Goal: Task Accomplishment & Management: Manage account settings

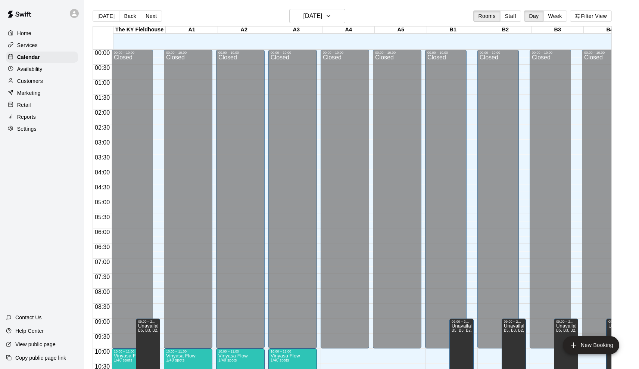
scroll to position [281, 0]
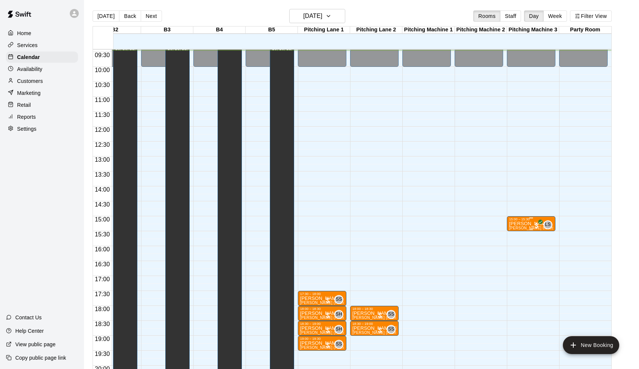
scroll to position [0, 390]
click at [520, 223] on p "[PERSON_NAME]" at bounding box center [531, 223] width 44 height 0
click at [514, 228] on icon "edit" at bounding box center [516, 231] width 9 height 9
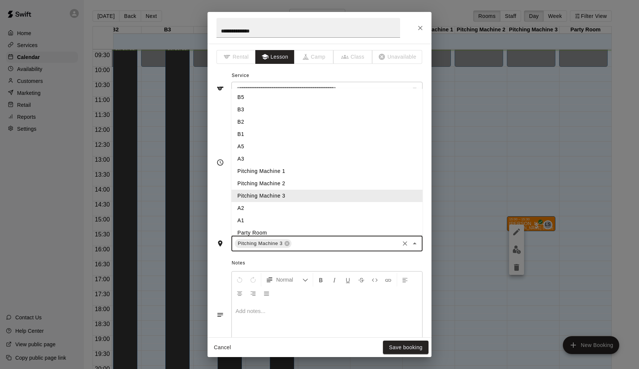
click at [301, 239] on input "text" at bounding box center [345, 243] width 106 height 9
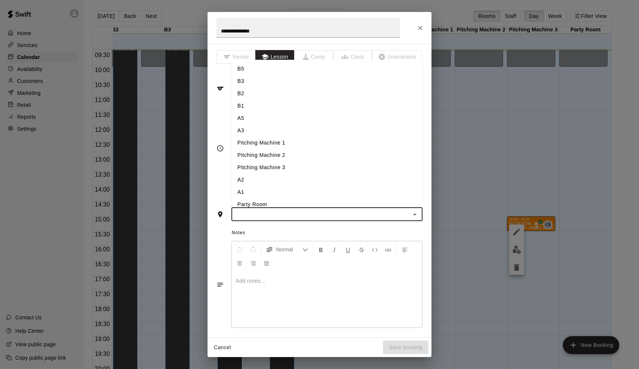
type input "*"
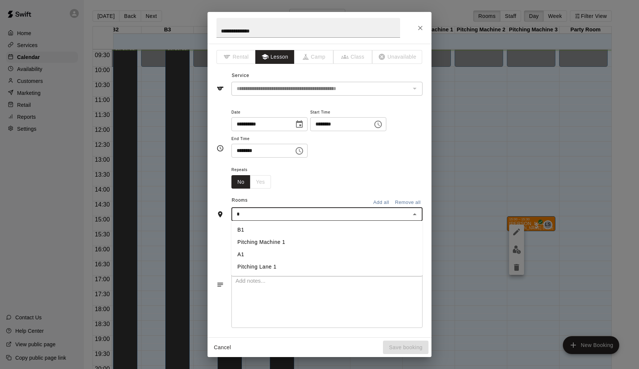
click at [273, 253] on li "A1" at bounding box center [326, 254] width 191 height 12
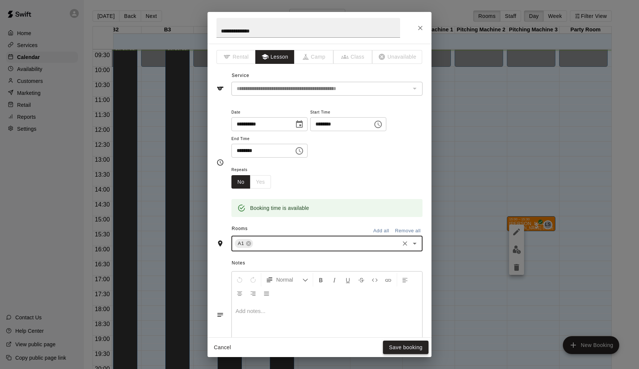
click at [403, 345] on button "Save booking" at bounding box center [406, 347] width 46 height 14
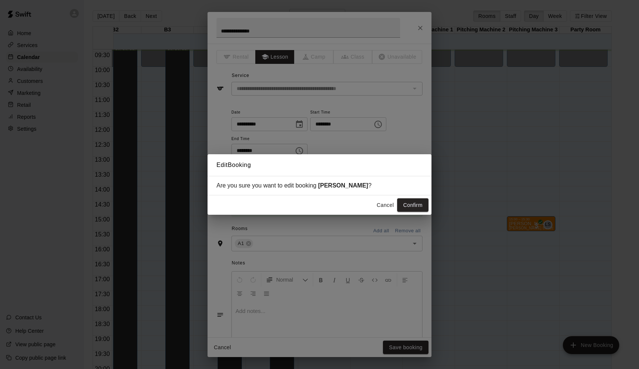
click at [411, 212] on div "Cancel Confirm" at bounding box center [319, 205] width 224 height 20
click at [414, 203] on button "Confirm" at bounding box center [412, 205] width 31 height 14
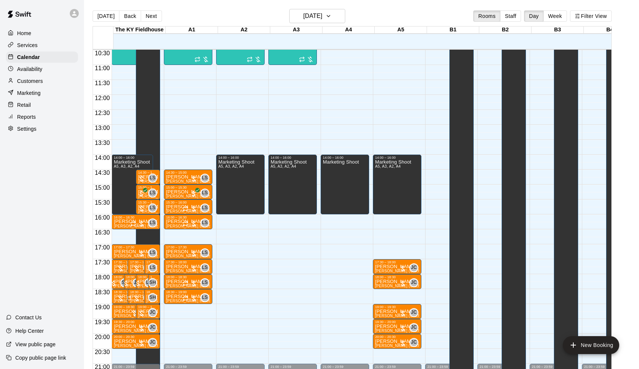
scroll to position [314, 0]
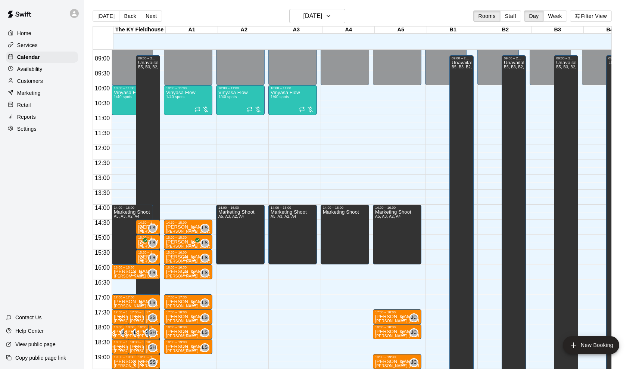
scroll to position [261, 0]
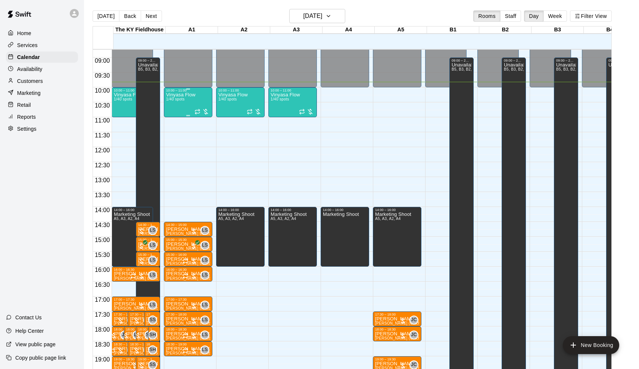
click at [192, 95] on p "Vinyasa Flow" at bounding box center [180, 95] width 29 height 0
click at [181, 120] on button "edit" at bounding box center [174, 120] width 15 height 15
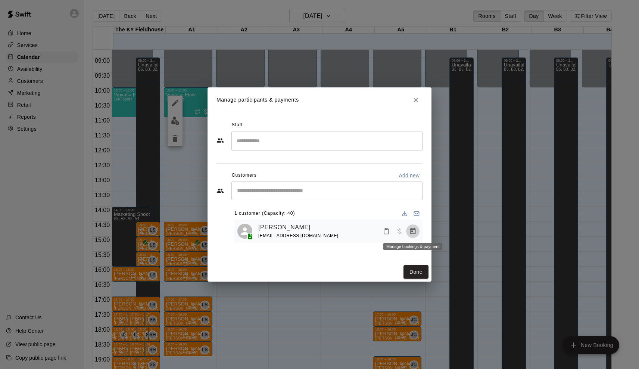
click at [411, 232] on icon "Manage bookings & payment" at bounding box center [412, 230] width 7 height 7
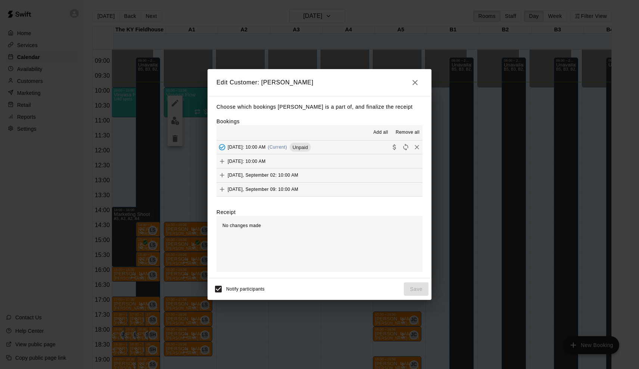
click at [314, 157] on button "Tuesday, August 26: 10:00 AM" at bounding box center [319, 161] width 206 height 14
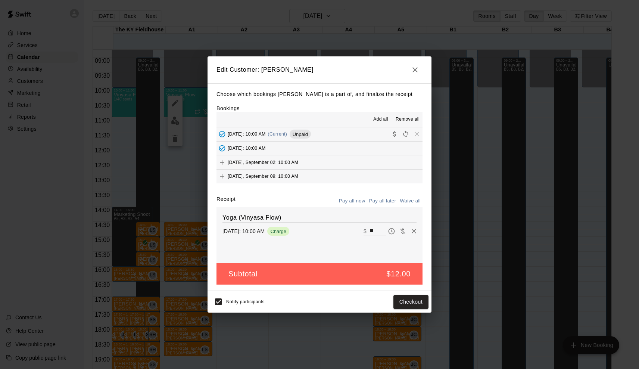
click at [341, 147] on button "Tuesday, August 26: 10:00 AM" at bounding box center [319, 148] width 206 height 14
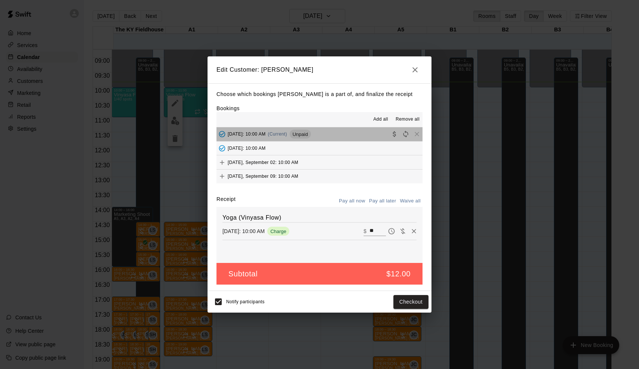
click at [347, 132] on button "Tuesday, August 19: 10:00 AM (Current) Unpaid" at bounding box center [319, 134] width 206 height 14
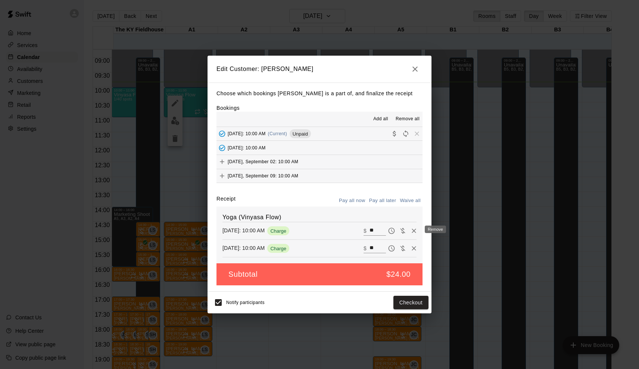
click at [414, 232] on icon "Remove" at bounding box center [413, 230] width 7 height 7
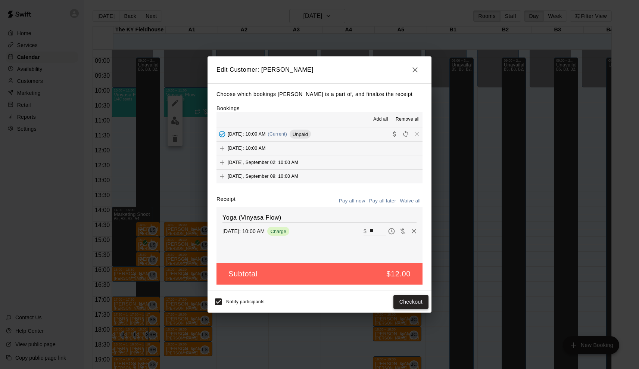
click at [411, 300] on button "Checkout" at bounding box center [410, 302] width 35 height 14
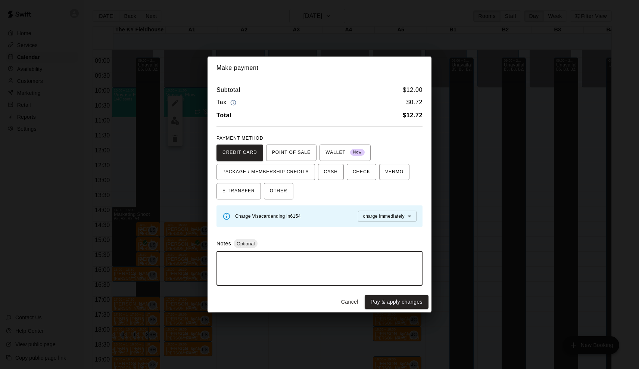
click at [269, 260] on textarea at bounding box center [319, 268] width 195 height 22
click at [287, 194] on button "OTHER" at bounding box center [278, 191] width 29 height 16
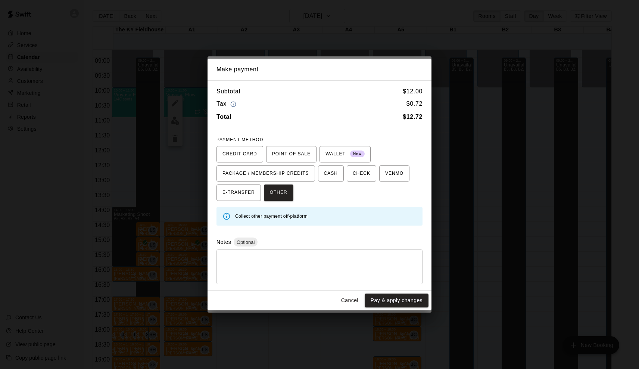
click at [267, 263] on textarea at bounding box center [319, 267] width 195 height 22
type textarea "***"
click at [399, 300] on button "Pay & apply changes" at bounding box center [396, 300] width 64 height 14
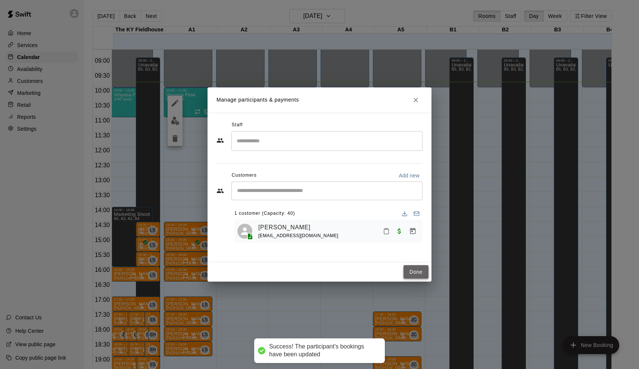
click at [421, 271] on button "Done" at bounding box center [415, 272] width 25 height 14
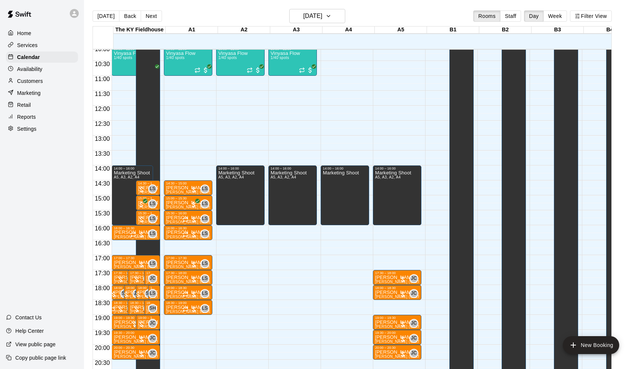
scroll to position [302, 0]
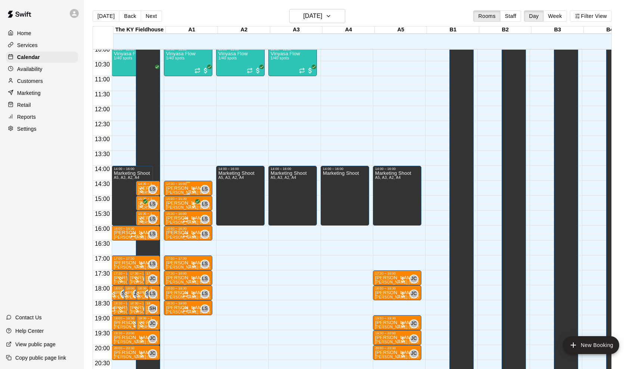
click at [197, 187] on div at bounding box center [193, 189] width 7 height 7
click at [195, 215] on img "edit" at bounding box center [199, 211] width 9 height 9
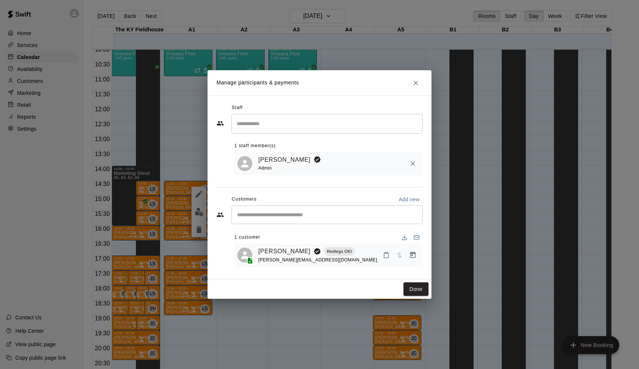
click at [415, 250] on button "Manage bookings & payment" at bounding box center [412, 254] width 13 height 13
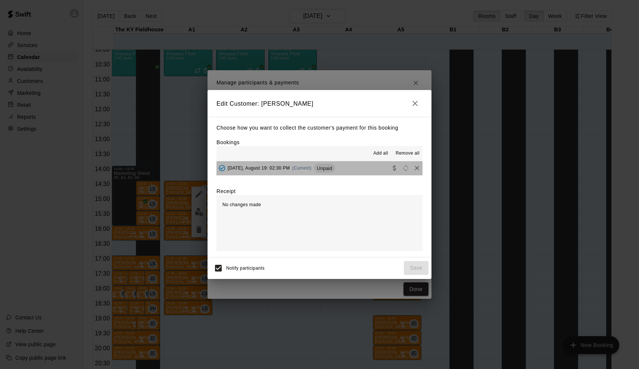
click at [305, 162] on div "Tuesday, August 19: 02:30 PM (Current) Unpaid" at bounding box center [275, 167] width 119 height 11
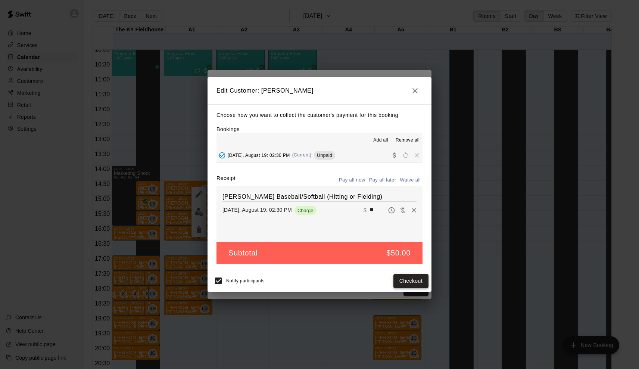
click at [422, 286] on button "Checkout" at bounding box center [410, 281] width 35 height 14
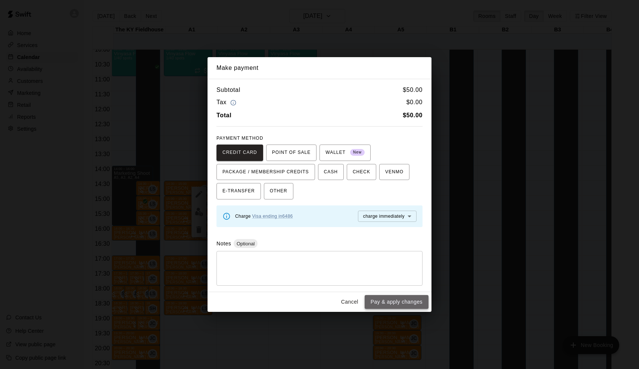
click at [402, 299] on button "Pay & apply changes" at bounding box center [396, 302] width 64 height 14
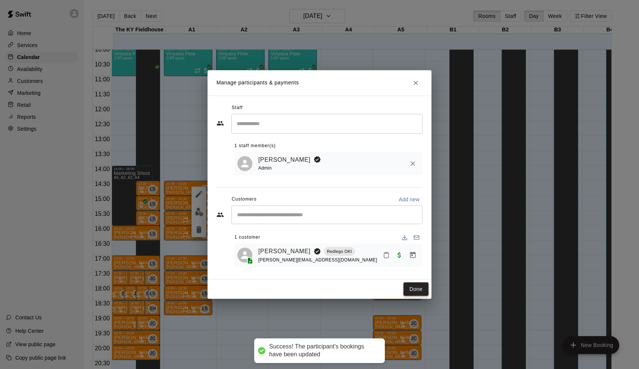
click at [418, 285] on button "Done" at bounding box center [415, 289] width 25 height 14
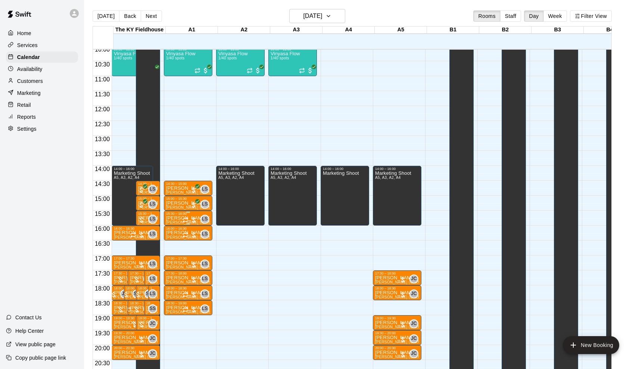
click at [197, 219] on div at bounding box center [189, 219] width 15 height 7
click at [194, 244] on img "edit" at bounding box center [191, 241] width 9 height 9
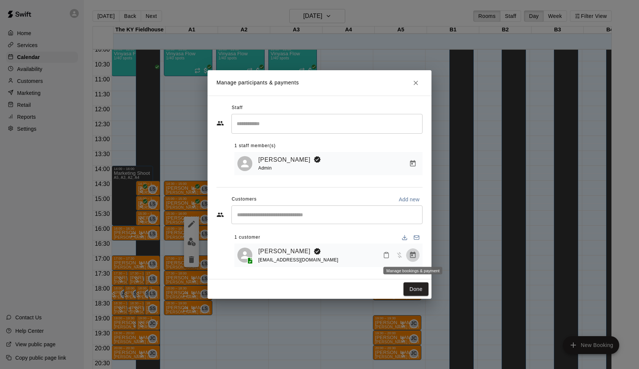
click at [416, 253] on button "Manage bookings & payment" at bounding box center [412, 254] width 13 height 13
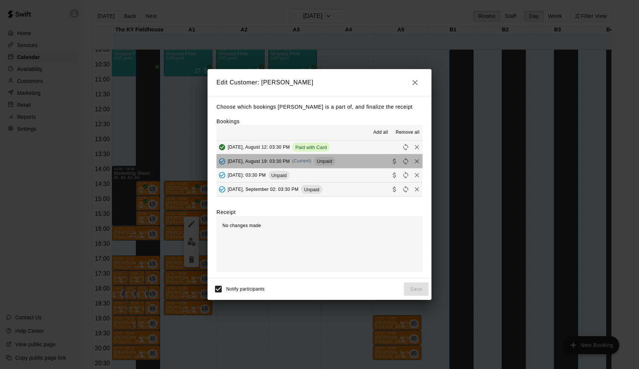
click at [321, 161] on span "Unpaid" at bounding box center [324, 161] width 21 height 6
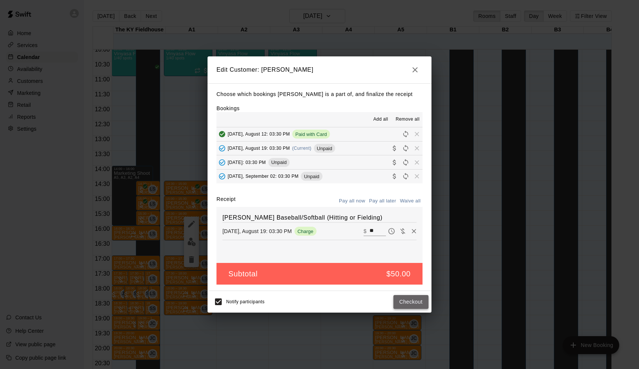
click at [411, 300] on button "Checkout" at bounding box center [410, 302] width 35 height 14
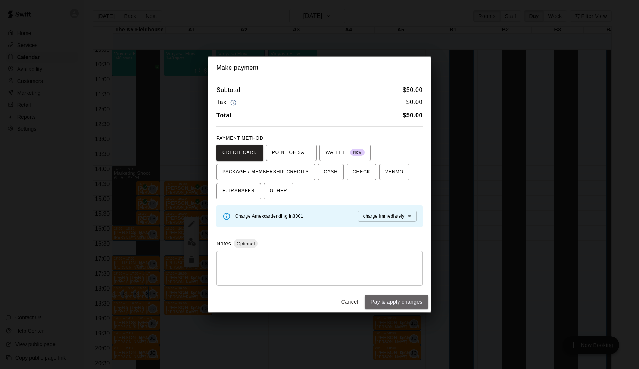
click at [411, 300] on button "Pay & apply changes" at bounding box center [396, 302] width 64 height 14
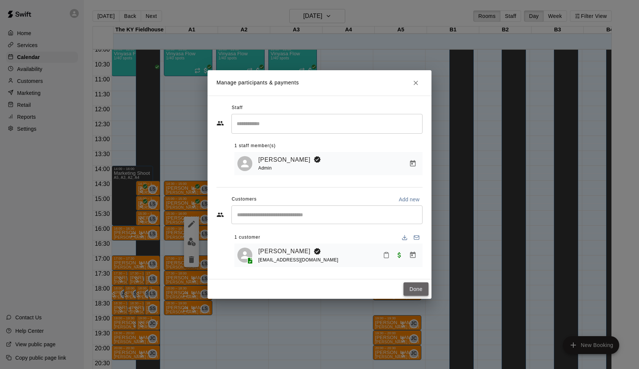
click at [420, 288] on button "Done" at bounding box center [415, 289] width 25 height 14
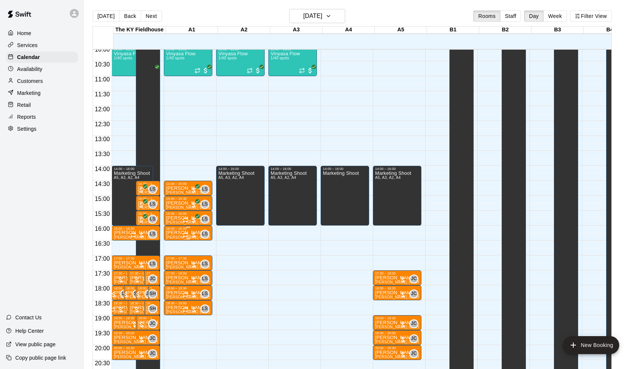
click at [192, 234] on div at bounding box center [189, 234] width 15 height 7
click at [193, 254] on img "edit" at bounding box center [191, 256] width 9 height 9
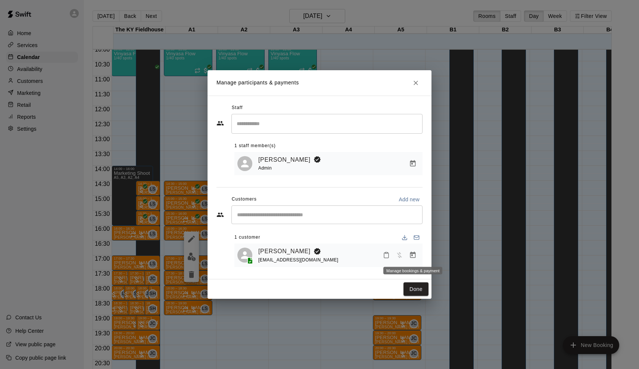
click at [415, 254] on icon "Manage bookings & payment" at bounding box center [413, 254] width 6 height 6
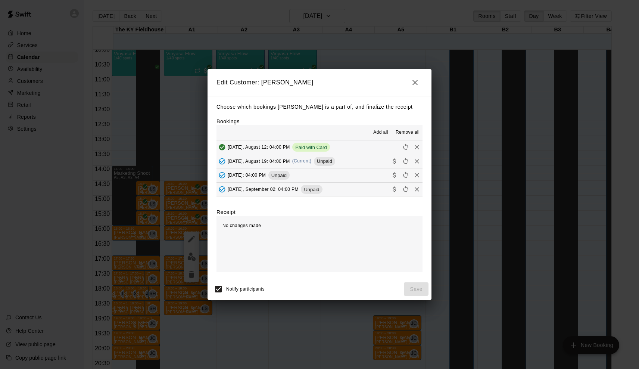
click at [323, 161] on span "Unpaid" at bounding box center [324, 161] width 21 height 6
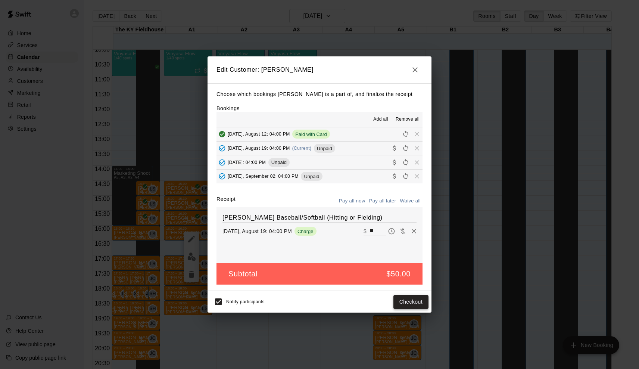
click at [413, 300] on button "Checkout" at bounding box center [410, 302] width 35 height 14
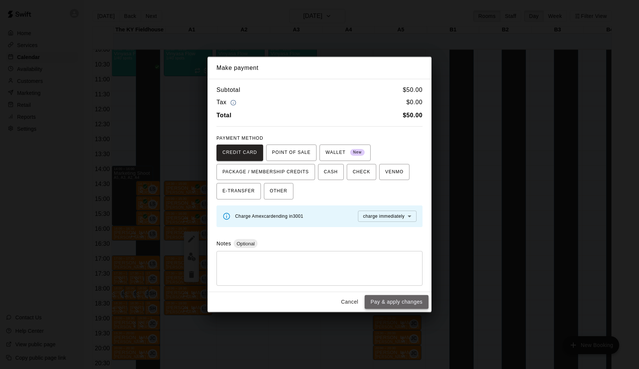
click at [411, 303] on button "Pay & apply changes" at bounding box center [396, 302] width 64 height 14
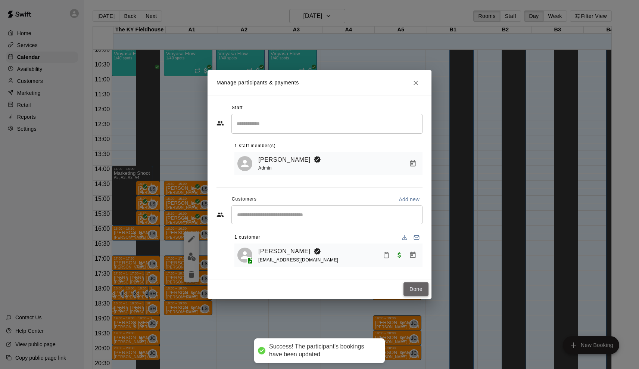
click at [412, 285] on button "Done" at bounding box center [415, 289] width 25 height 14
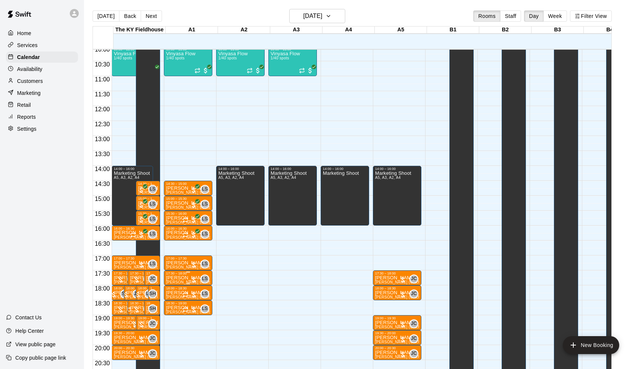
click at [195, 278] on div at bounding box center [193, 279] width 7 height 7
click at [199, 305] on img "edit" at bounding box center [199, 301] width 9 height 9
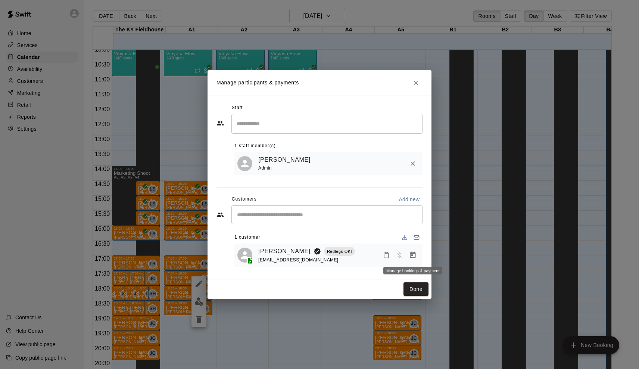
click at [415, 252] on icon "Manage bookings & payment" at bounding box center [412, 254] width 7 height 7
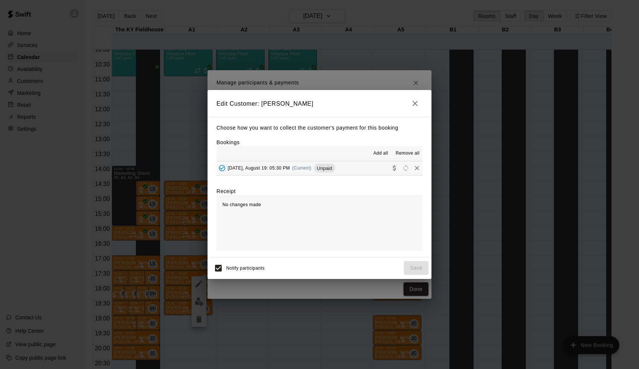
click at [277, 161] on button "Tuesday, August 19: 05:30 PM (Current) Unpaid" at bounding box center [319, 168] width 206 height 14
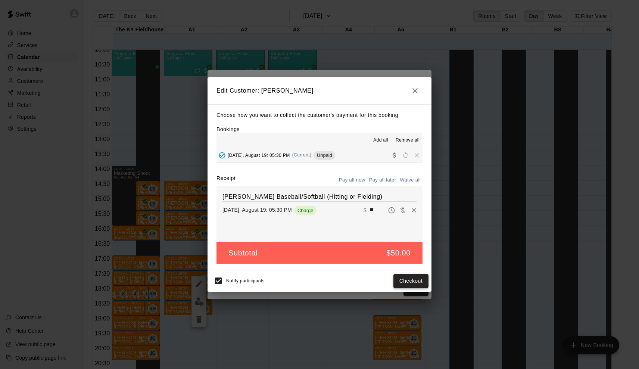
click at [422, 279] on button "Checkout" at bounding box center [410, 281] width 35 height 14
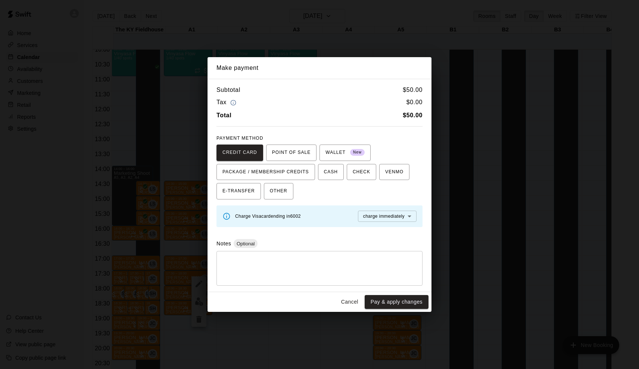
click at [405, 289] on div "Subtotal $ 50.00 Tax $ 0.00 Total $ 50.00 PAYMENT METHOD CREDIT CARD POINT OF S…" at bounding box center [319, 185] width 224 height 213
click at [402, 305] on button "Pay & apply changes" at bounding box center [396, 302] width 64 height 14
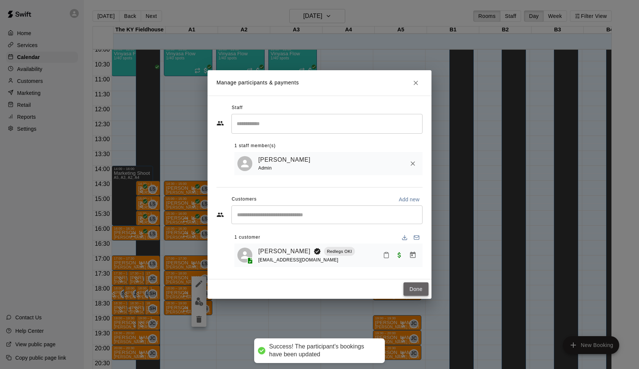
click at [414, 286] on button "Done" at bounding box center [415, 289] width 25 height 14
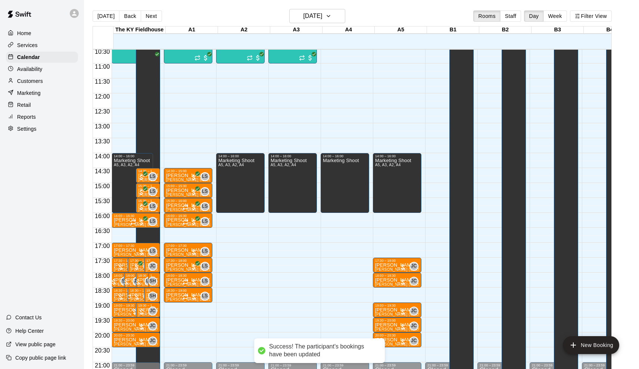
scroll to position [316, 0]
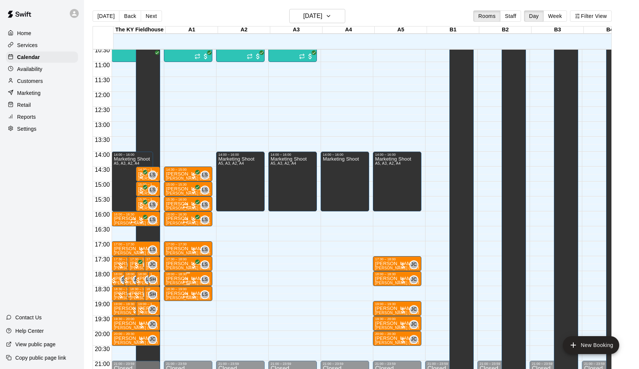
click at [195, 277] on div at bounding box center [189, 279] width 15 height 7
click at [191, 299] on img "edit" at bounding box center [191, 302] width 9 height 9
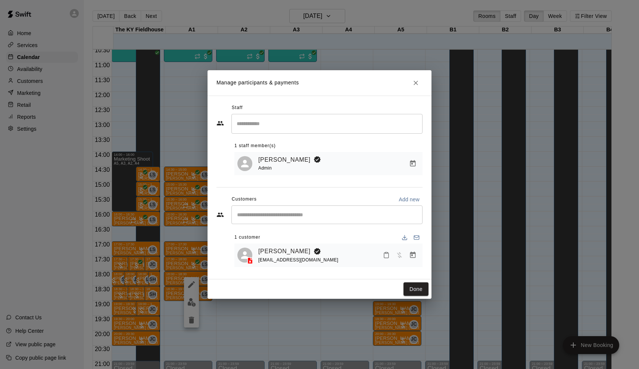
click at [339, 310] on div "Manage participants & payments Staff ​ 1 staff member(s) Leo Seminati Admin Cus…" at bounding box center [319, 184] width 639 height 369
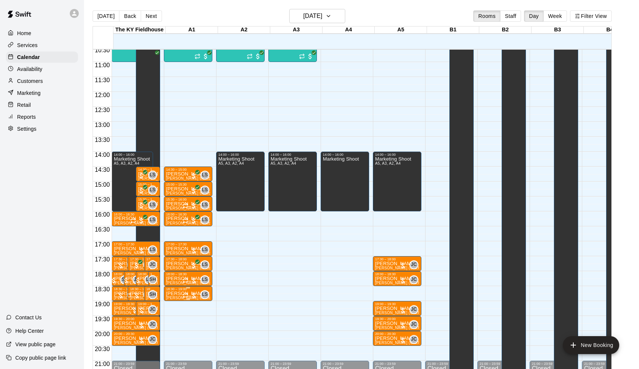
click at [197, 294] on div at bounding box center [189, 294] width 15 height 7
click at [194, 322] on button "edit" at bounding box center [191, 317] width 15 height 15
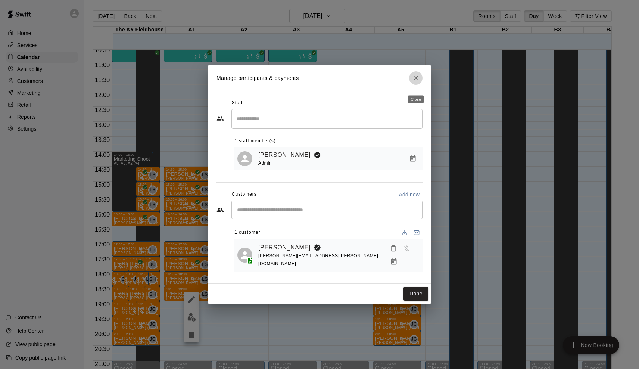
click at [417, 82] on icon "Close" at bounding box center [415, 77] width 7 height 7
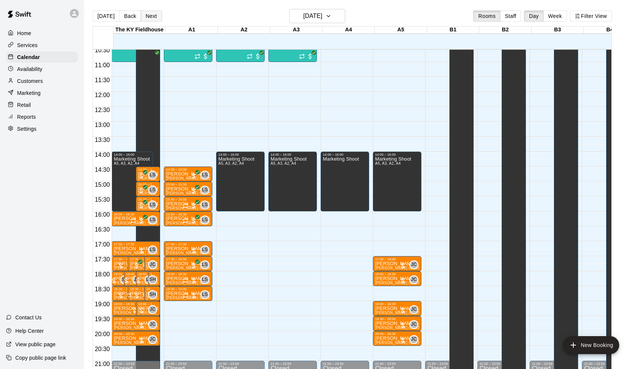
click at [154, 19] on button "Next" at bounding box center [151, 15] width 21 height 11
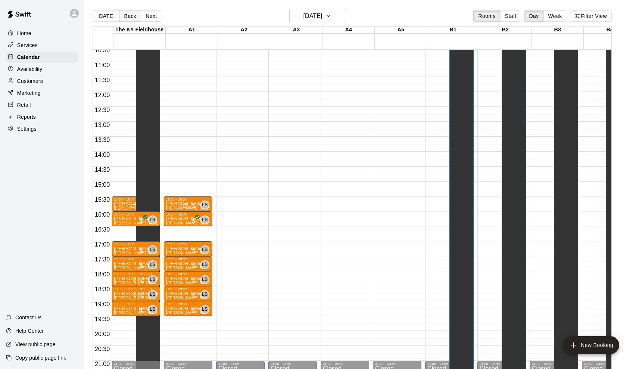
click at [132, 18] on button "Back" at bounding box center [130, 15] width 22 height 11
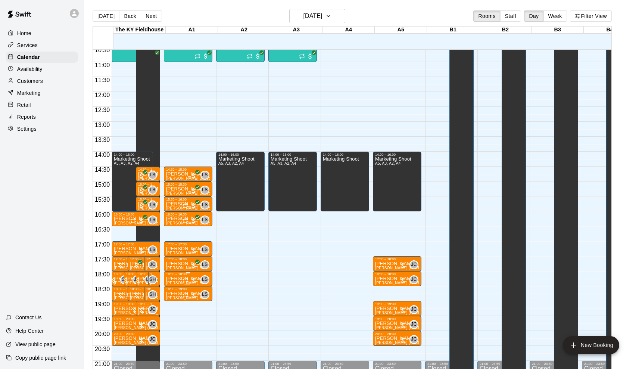
click at [175, 298] on img "edit" at bounding box center [175, 301] width 9 height 9
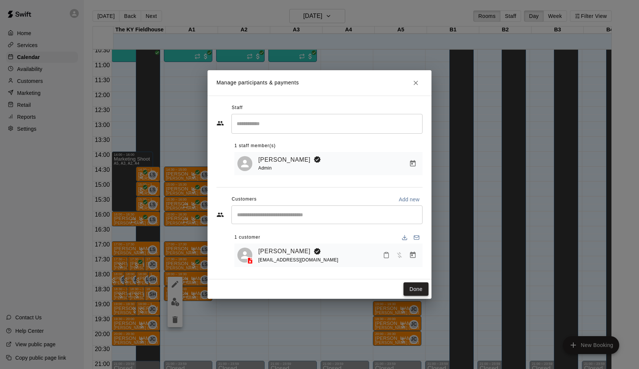
click at [412, 288] on button "Done" at bounding box center [415, 289] width 25 height 14
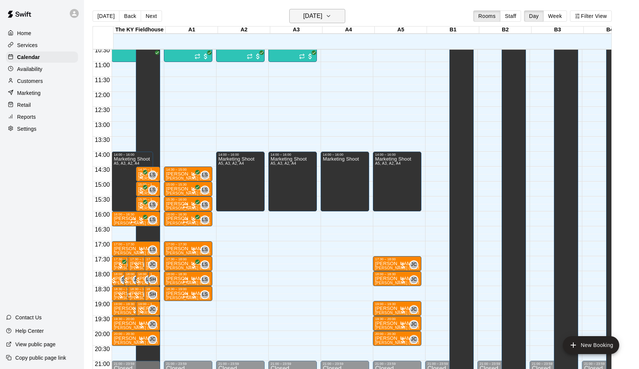
click at [308, 18] on h6 "[DATE]" at bounding box center [312, 16] width 19 height 10
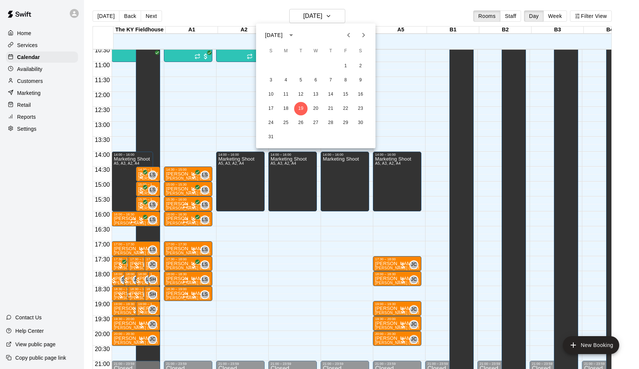
click at [361, 36] on icon "Next month" at bounding box center [363, 35] width 9 height 9
click at [358, 69] on button "6" at bounding box center [360, 65] width 13 height 13
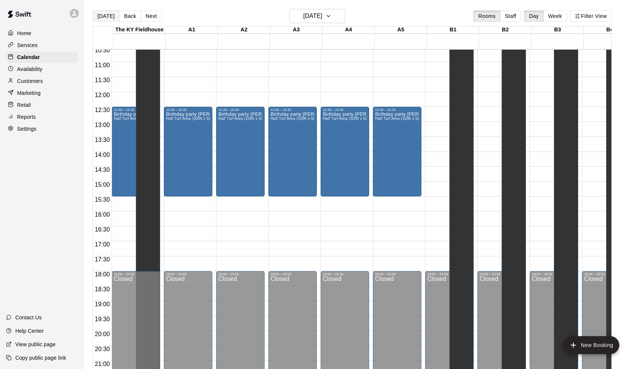
click at [101, 20] on button "[DATE]" at bounding box center [106, 15] width 27 height 11
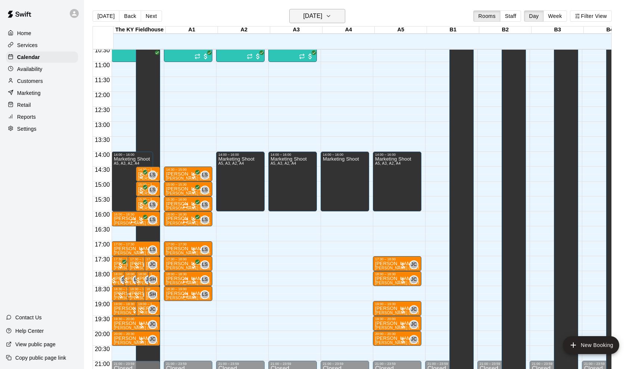
click at [318, 23] on button "[DATE]" at bounding box center [317, 16] width 56 height 14
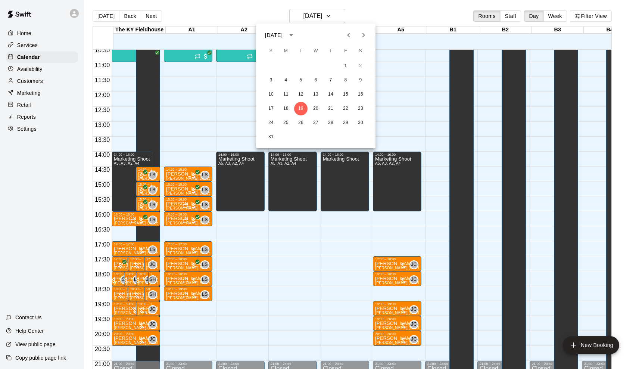
click at [366, 37] on icon "Next month" at bounding box center [363, 35] width 9 height 9
click at [285, 65] on button "1" at bounding box center [285, 65] width 13 height 13
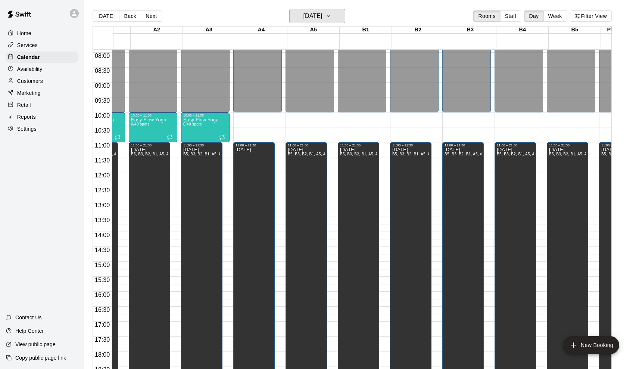
scroll to position [236, 87]
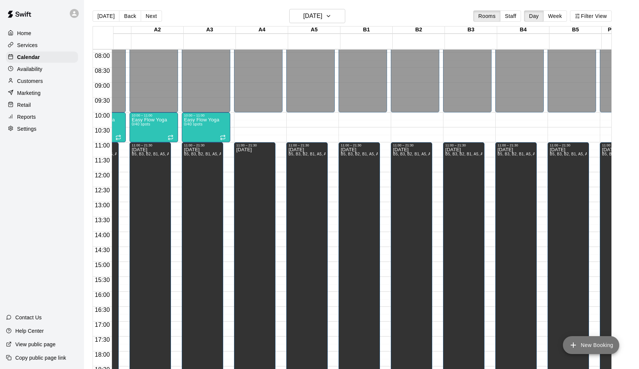
click at [594, 345] on button "New Booking" at bounding box center [591, 345] width 56 height 18
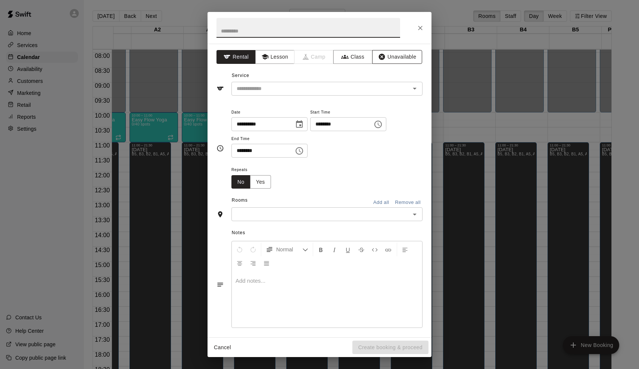
click at [389, 62] on button "Unavailable" at bounding box center [397, 57] width 50 height 14
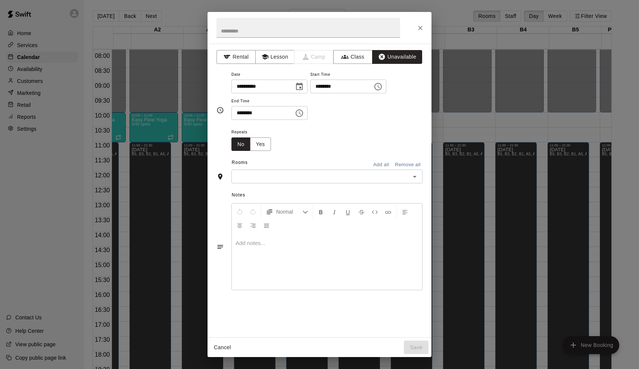
click at [320, 85] on input "********" at bounding box center [338, 86] width 57 height 14
type input "********"
click at [241, 113] on input "********" at bounding box center [259, 113] width 57 height 14
type input "********"
click at [379, 164] on button "Add all" at bounding box center [381, 165] width 24 height 12
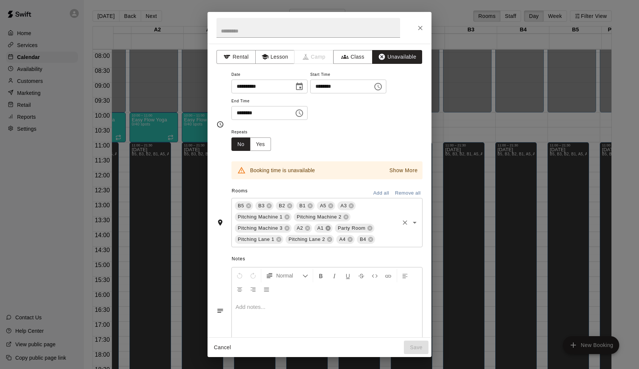
click at [329, 227] on icon at bounding box center [327, 228] width 5 height 5
click at [308, 226] on icon at bounding box center [307, 228] width 6 height 6
click at [299, 237] on icon at bounding box center [299, 239] width 5 height 5
click at [352, 205] on icon at bounding box center [351, 206] width 6 height 6
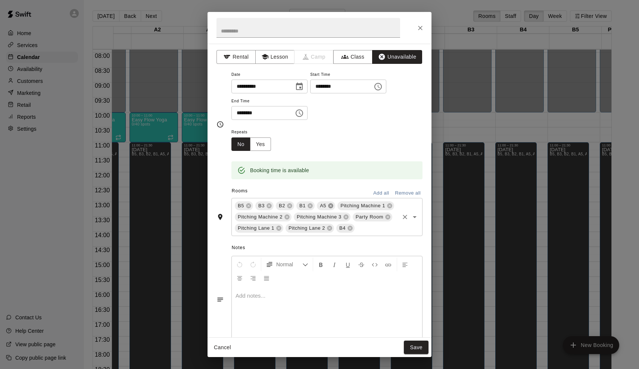
click at [332, 204] on icon at bounding box center [330, 205] width 5 height 5
click at [383, 188] on button "Add all" at bounding box center [381, 193] width 24 height 12
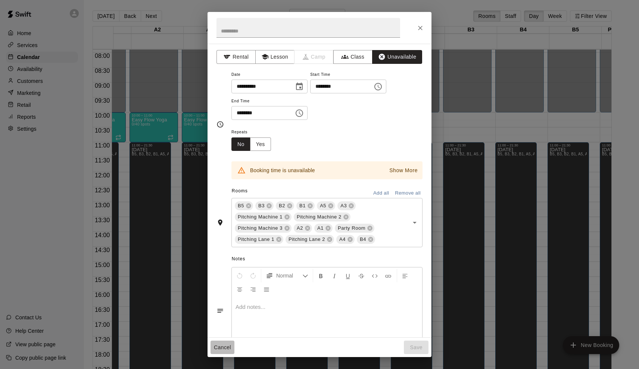
click at [223, 352] on button "Cancel" at bounding box center [222, 347] width 24 height 14
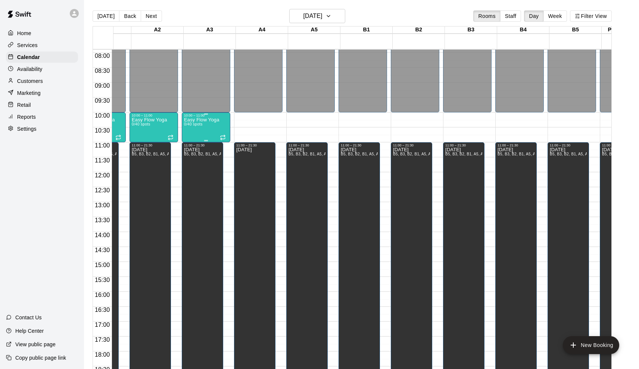
click at [204, 123] on div "Easy Flow Yoga 0/40 spots" at bounding box center [201, 301] width 35 height 369
click at [195, 161] on icon "delete" at bounding box center [192, 160] width 9 height 9
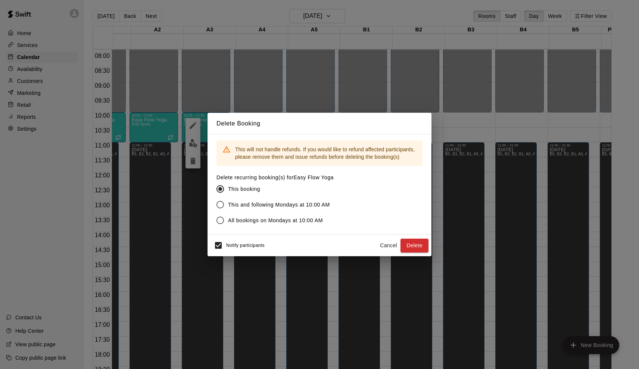
click at [387, 249] on button "Cancel" at bounding box center [388, 245] width 24 height 14
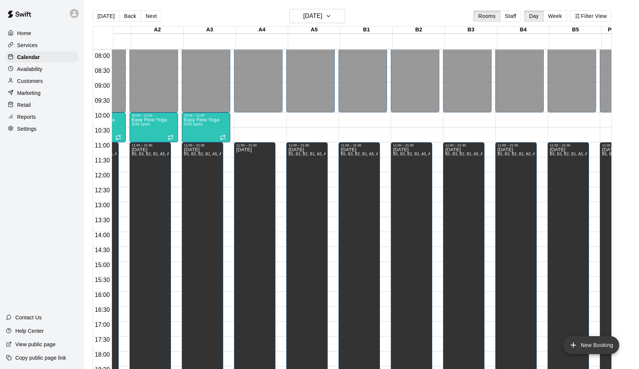
click at [595, 344] on button "New Booking" at bounding box center [591, 345] width 56 height 18
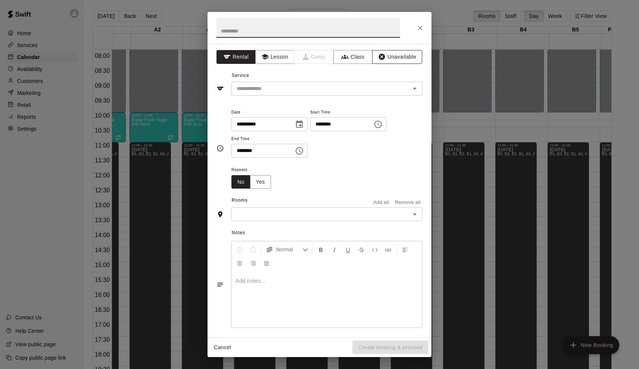
click at [378, 59] on icon "button" at bounding box center [381, 56] width 7 height 7
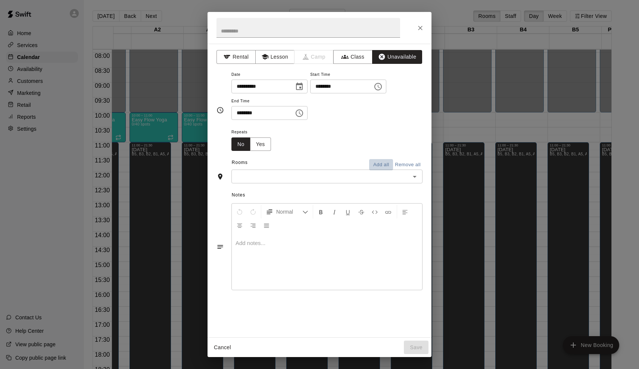
click at [390, 163] on button "Add all" at bounding box center [381, 165] width 24 height 12
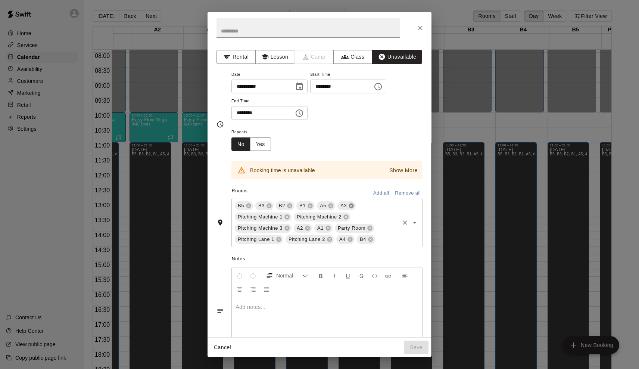
click at [349, 206] on icon at bounding box center [351, 206] width 6 height 6
click at [384, 216] on icon at bounding box center [387, 217] width 6 height 6
click at [365, 214] on icon at bounding box center [366, 216] width 5 height 5
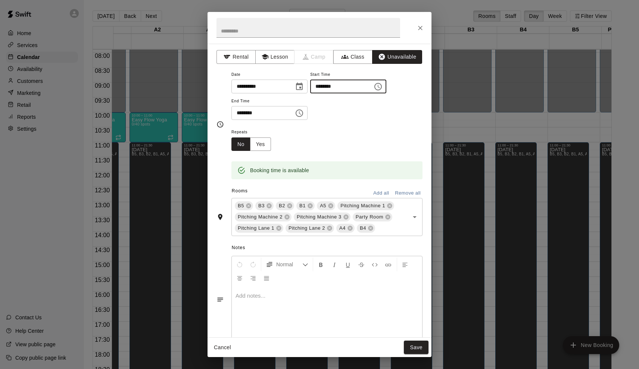
click at [319, 85] on input "********" at bounding box center [338, 86] width 57 height 14
click at [237, 112] on input "********" at bounding box center [259, 113] width 57 height 14
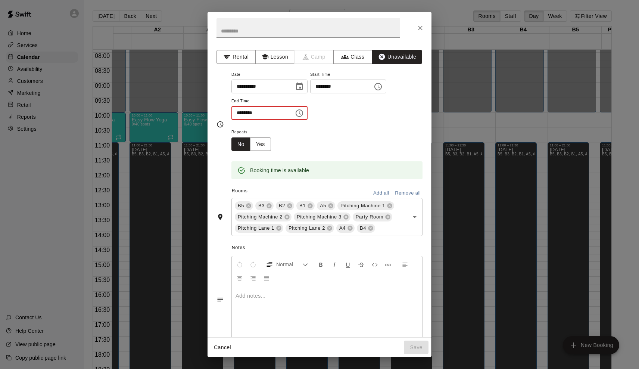
type input "********"
click at [420, 348] on button "Save" at bounding box center [416, 347] width 25 height 14
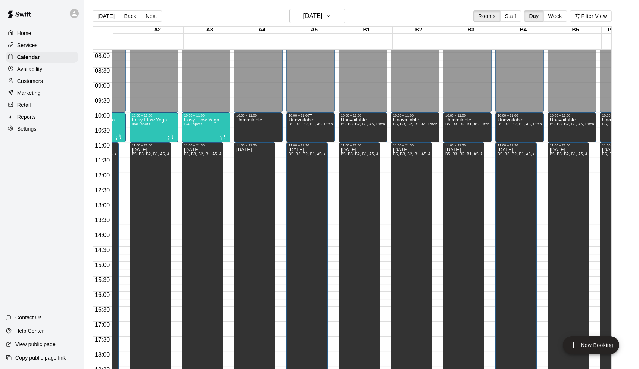
click at [317, 124] on span "B5, B3, B2, B1, A5, Pitching Machine 1, Pitching Machine 2, Pitching Machine 3,…" at bounding box center [399, 124] width 222 height 4
click at [298, 128] on icon "edit" at bounding box center [297, 130] width 9 height 9
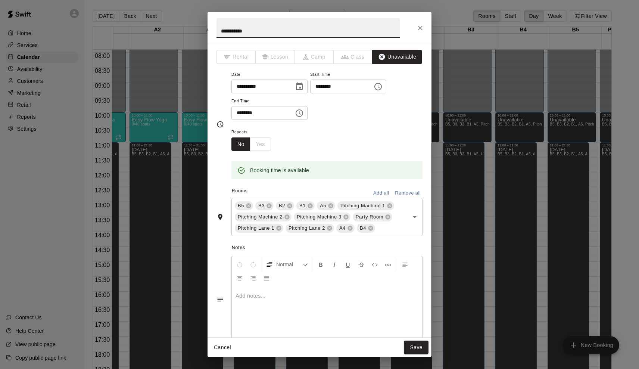
drag, startPoint x: 264, startPoint y: 32, endPoint x: 156, endPoint y: 17, distance: 110.0
click at [156, 17] on div "**********" at bounding box center [319, 184] width 639 height 369
type input "*********"
click at [415, 345] on button "Save" at bounding box center [416, 347] width 25 height 14
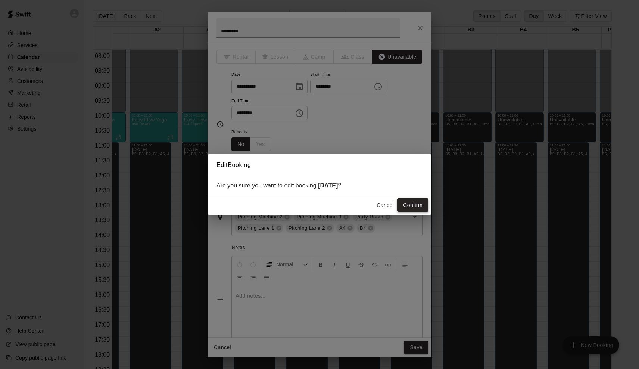
click at [412, 199] on button "Confirm" at bounding box center [412, 205] width 31 height 14
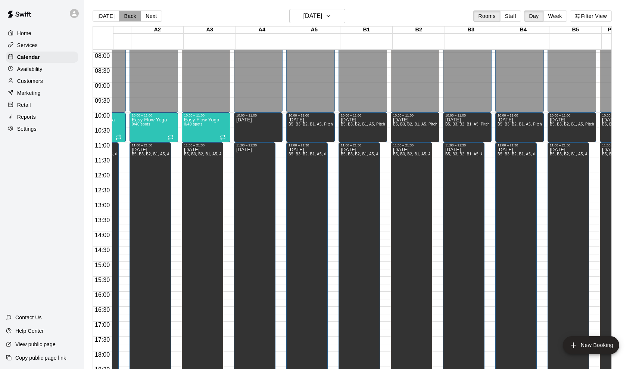
click at [130, 15] on button "Back" at bounding box center [130, 15] width 22 height 11
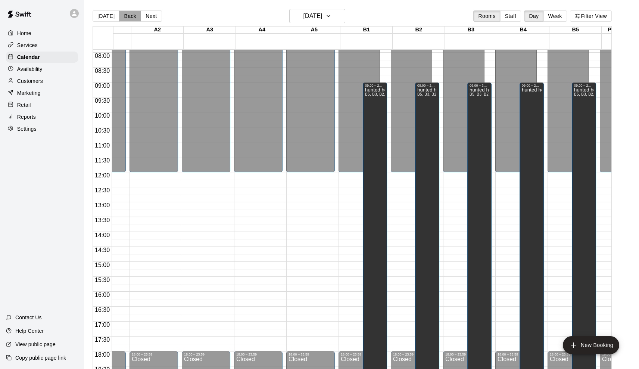
click at [130, 15] on button "Back" at bounding box center [130, 15] width 22 height 11
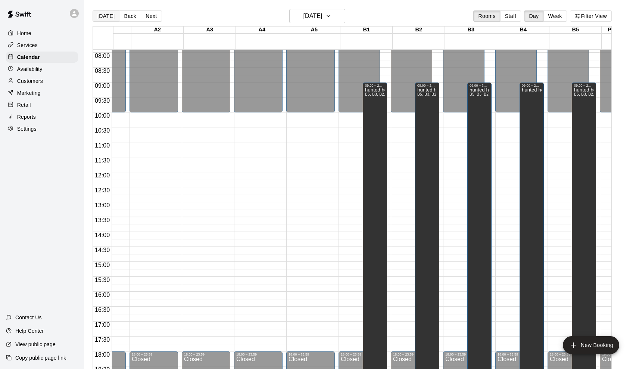
click at [109, 16] on button "[DATE]" at bounding box center [106, 15] width 27 height 11
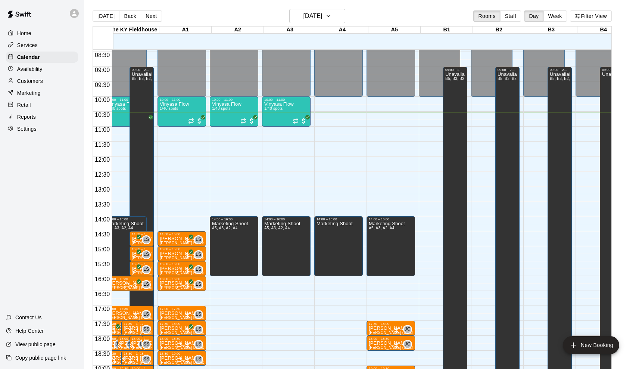
scroll to position [254, 6]
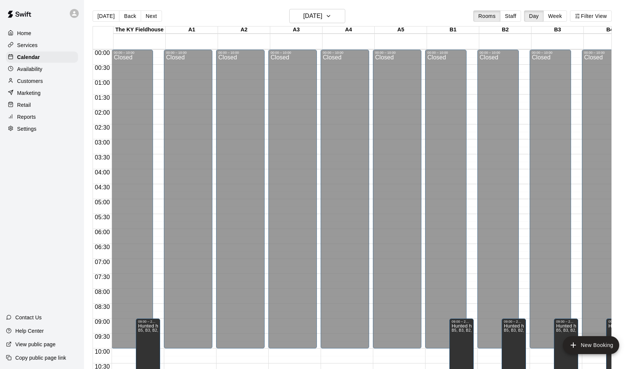
scroll to position [319, 0]
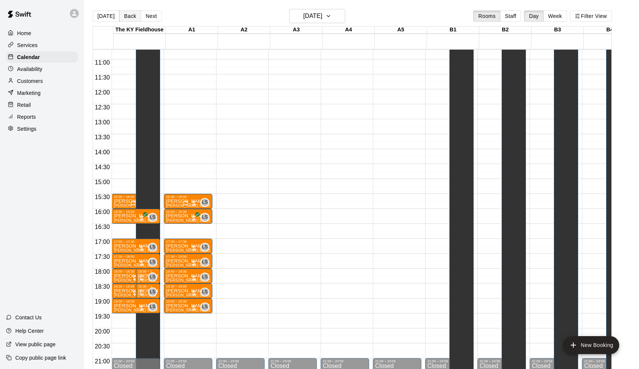
click at [132, 12] on button "Back" at bounding box center [130, 15] width 22 height 11
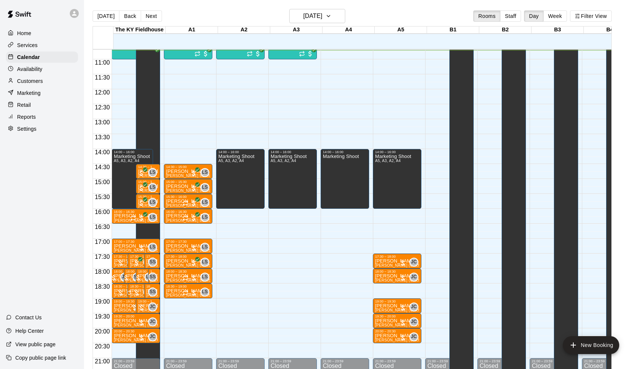
click at [154, 22] on div "Today Back Next Tuesday Aug 19 Rooms Staff Day Week Filter View" at bounding box center [352, 17] width 519 height 17
click at [319, 18] on h6 "[DATE]" at bounding box center [312, 16] width 19 height 10
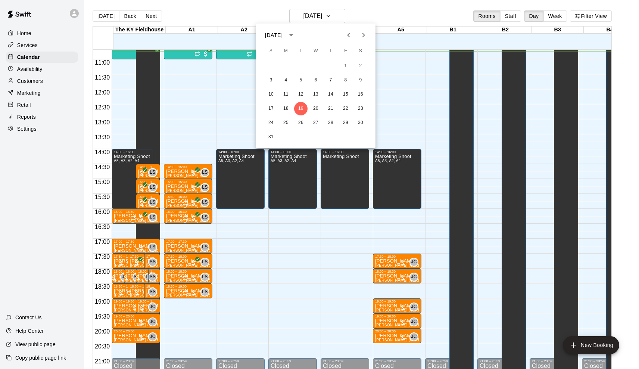
click at [360, 33] on icon "Next month" at bounding box center [363, 35] width 9 height 9
click at [286, 68] on button "1" at bounding box center [285, 65] width 13 height 13
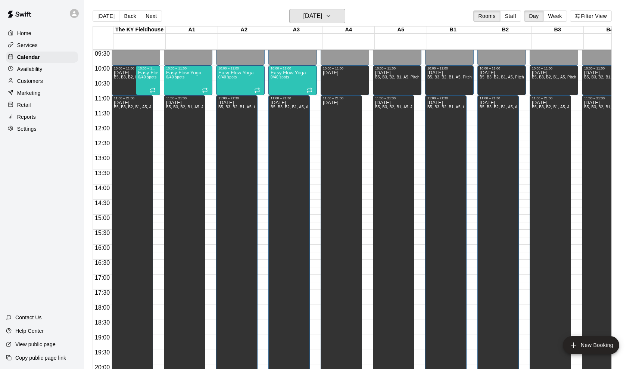
scroll to position [282, 0]
click at [232, 84] on div "Easy Flow Yoga 0/40 spots" at bounding box center [235, 255] width 35 height 369
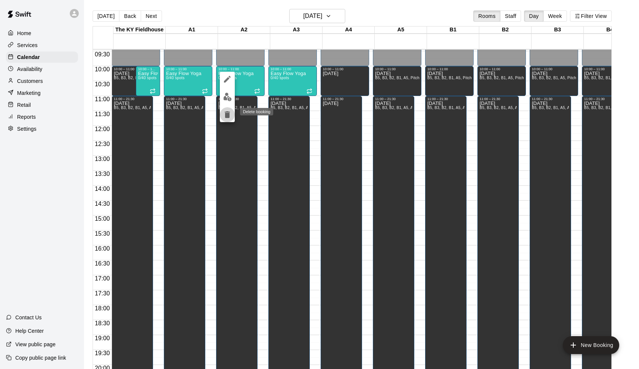
click at [229, 108] on button "delete" at bounding box center [227, 114] width 15 height 15
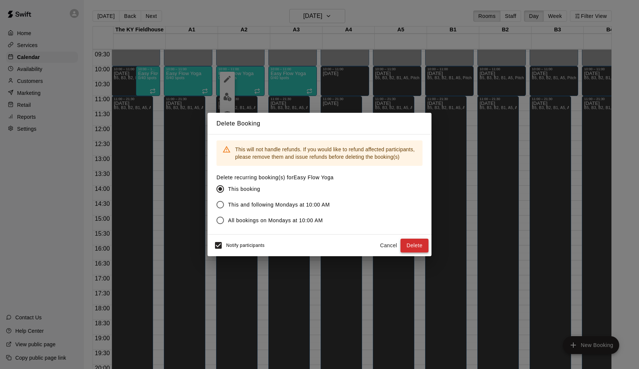
click at [422, 249] on button "Delete" at bounding box center [414, 245] width 28 height 14
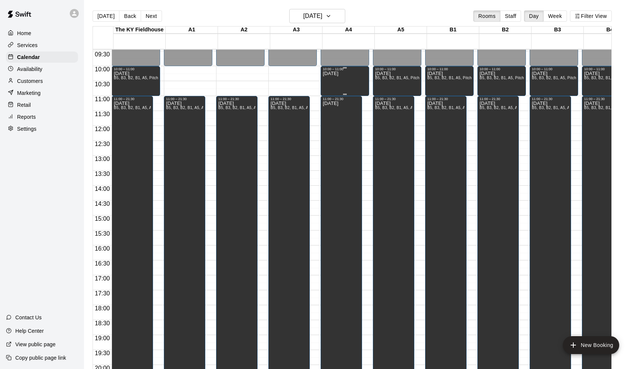
click at [351, 78] on div "Labor Day" at bounding box center [345, 255] width 44 height 369
click at [338, 97] on button "delete" at bounding box center [331, 97] width 15 height 15
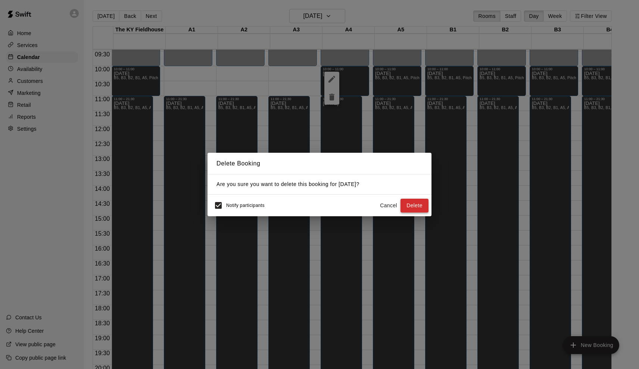
click at [418, 206] on button "Delete" at bounding box center [414, 205] width 28 height 14
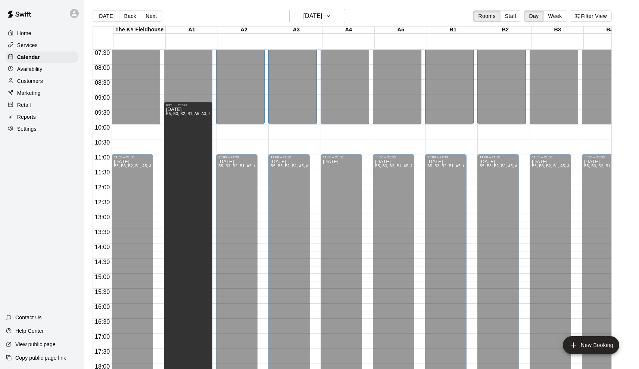
scroll to position [314, 0]
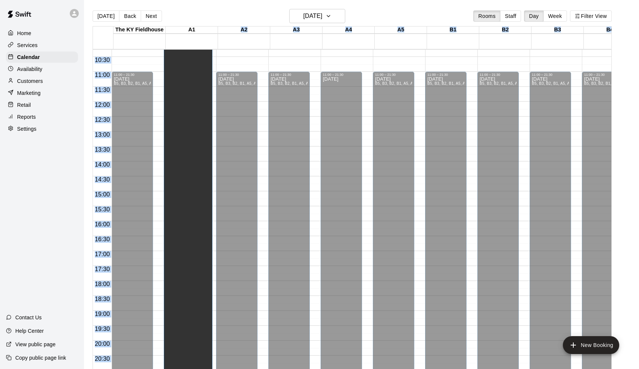
drag, startPoint x: 186, startPoint y: 98, endPoint x: 189, endPoint y: 48, distance: 49.3
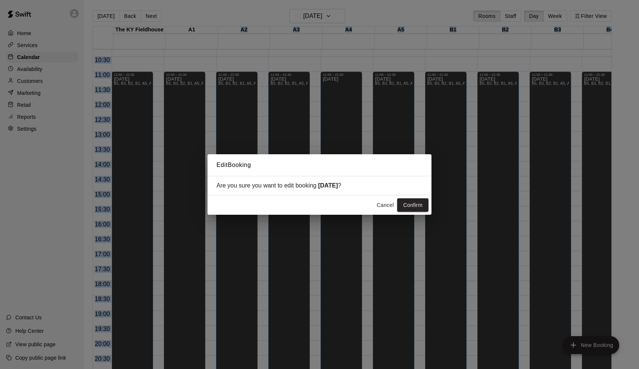
scroll to position [302, 0]
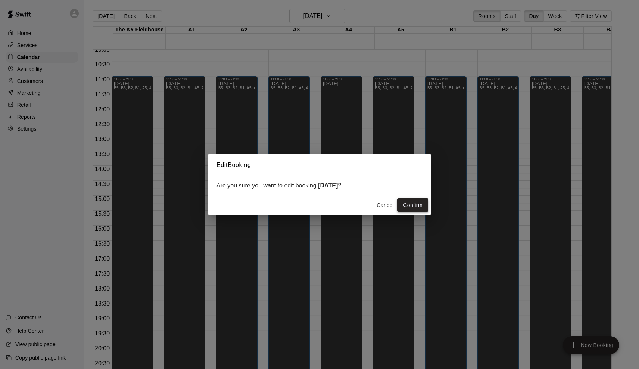
click at [404, 202] on button "Confirm" at bounding box center [412, 205] width 31 height 14
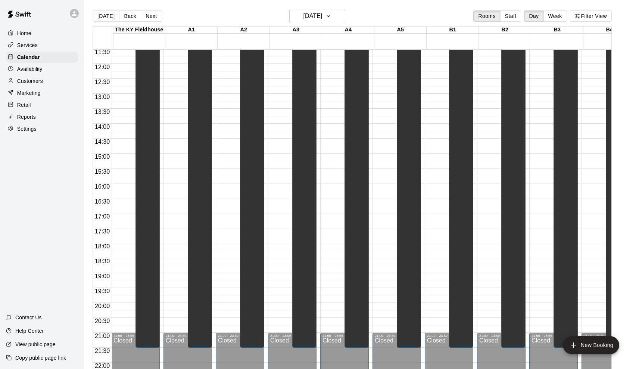
scroll to position [345, 0]
click at [106, 19] on button "[DATE]" at bounding box center [106, 15] width 27 height 11
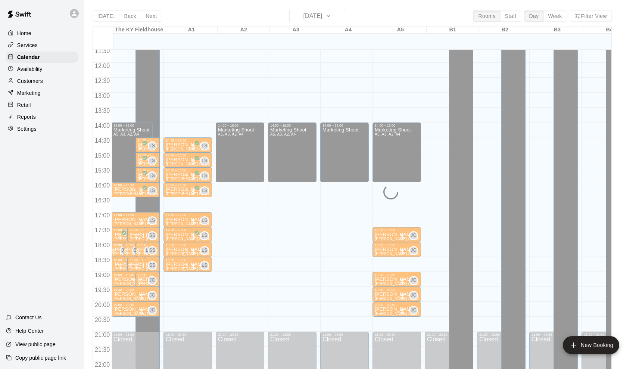
click at [150, 18] on div "[DATE] Back [DATE][DATE] Rooms Staff Day Week Filter View [GEOGRAPHIC_DATA] 19 …" at bounding box center [352, 193] width 519 height 369
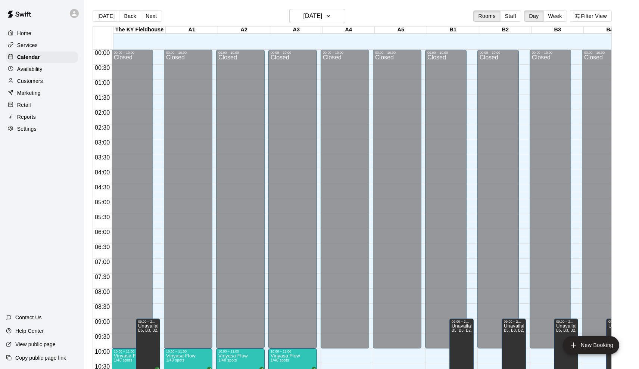
scroll to position [329, 0]
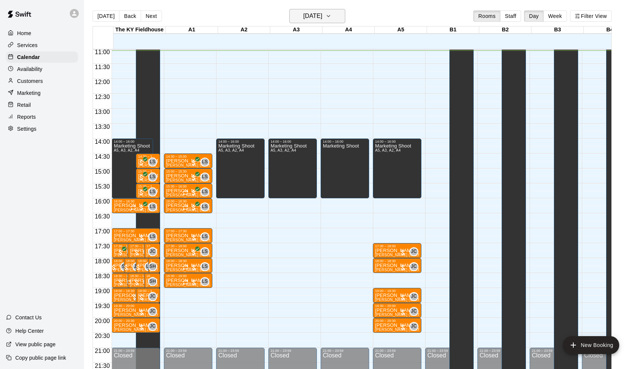
click at [317, 12] on h6 "[DATE]" at bounding box center [312, 16] width 19 height 10
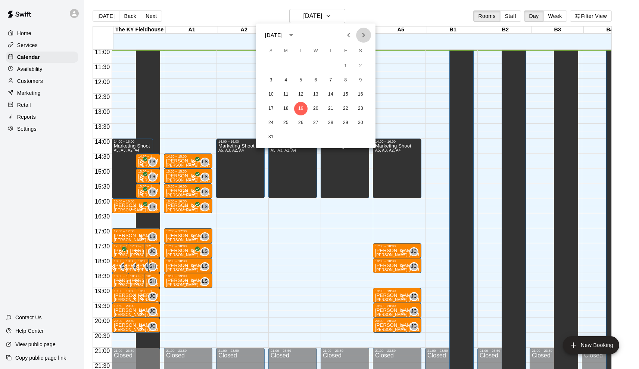
click at [361, 40] on button "Next month" at bounding box center [363, 35] width 15 height 15
click at [361, 39] on icon "Next month" at bounding box center [363, 35] width 9 height 9
click at [330, 107] on button "20" at bounding box center [330, 108] width 13 height 13
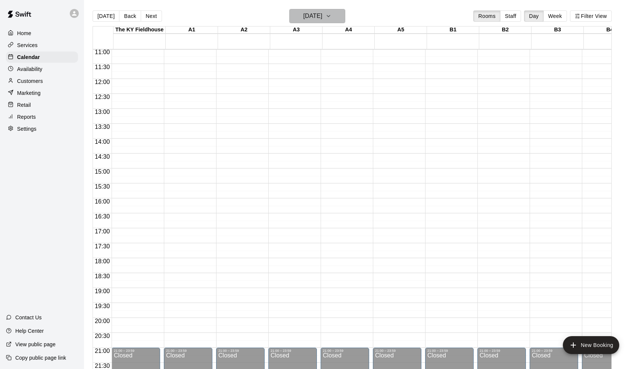
click at [307, 16] on h6 "Thursday Nov 20" at bounding box center [312, 16] width 19 height 10
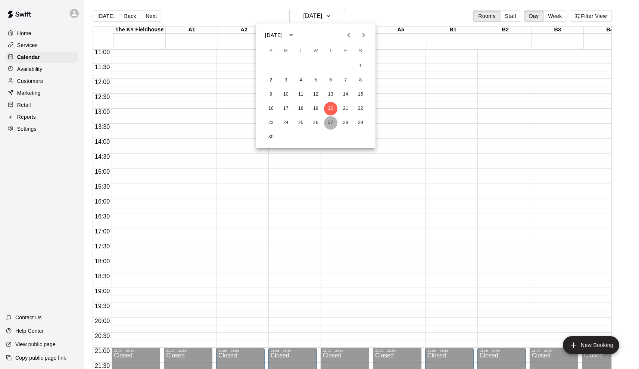
click at [325, 122] on button "27" at bounding box center [330, 122] width 13 height 13
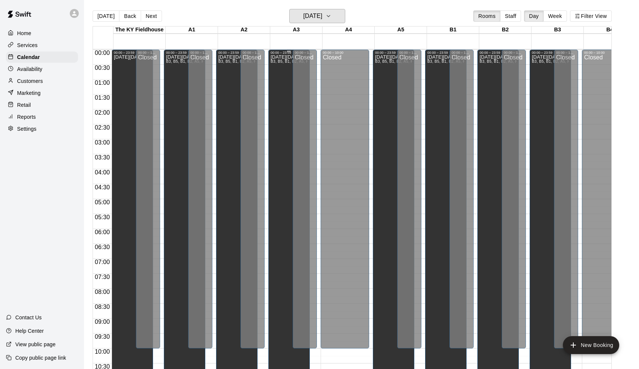
scroll to position [0, 0]
click at [312, 19] on h6 "Thursday Nov 27" at bounding box center [312, 16] width 19 height 10
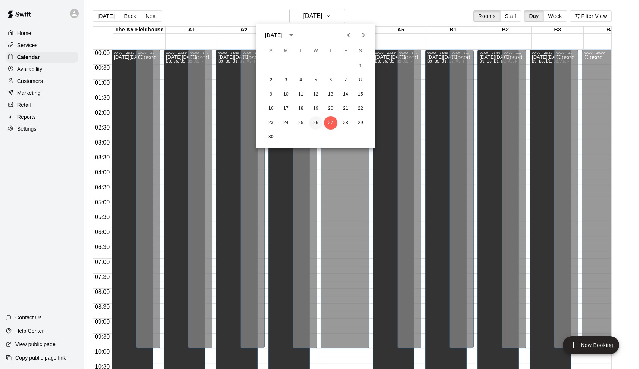
click at [321, 125] on button "26" at bounding box center [315, 122] width 13 height 13
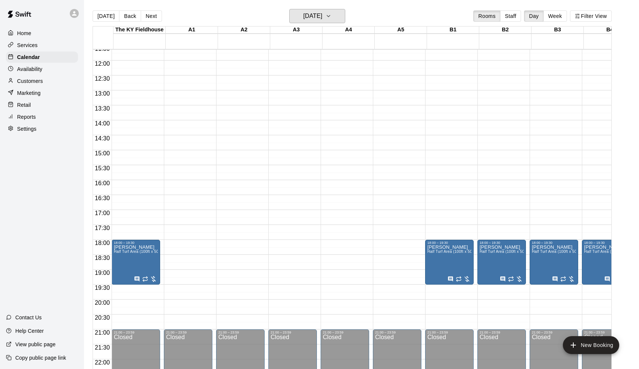
scroll to position [353, 0]
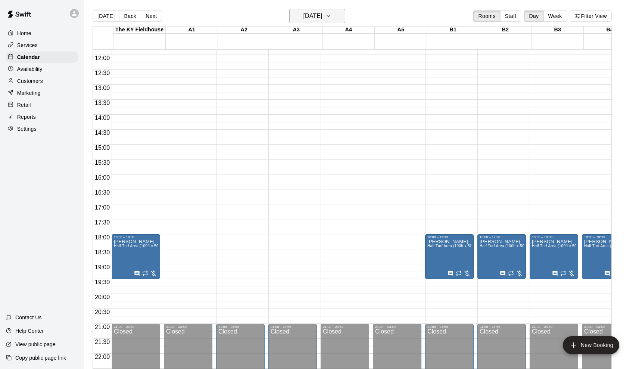
click at [320, 12] on h6 "Wednesday Nov 26" at bounding box center [312, 16] width 19 height 10
click at [350, 123] on button "28" at bounding box center [345, 122] width 13 height 13
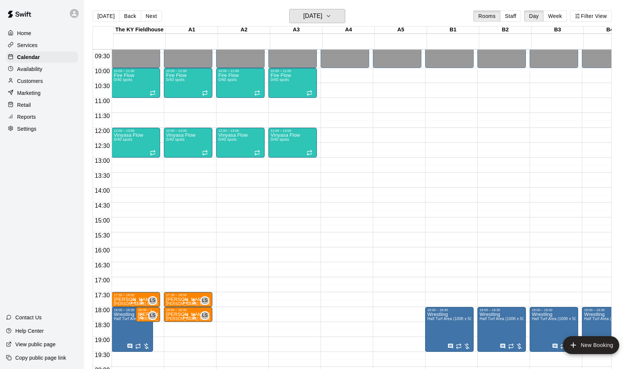
scroll to position [279, 0]
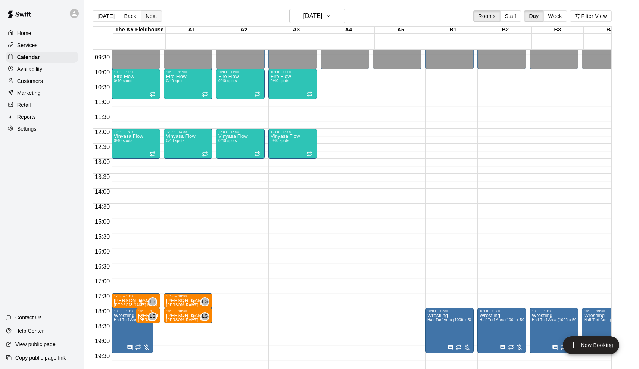
click at [150, 16] on button "Next" at bounding box center [151, 15] width 21 height 11
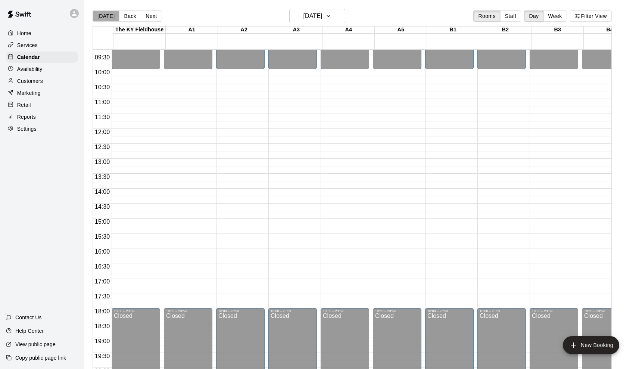
click at [107, 16] on button "[DATE]" at bounding box center [106, 15] width 27 height 11
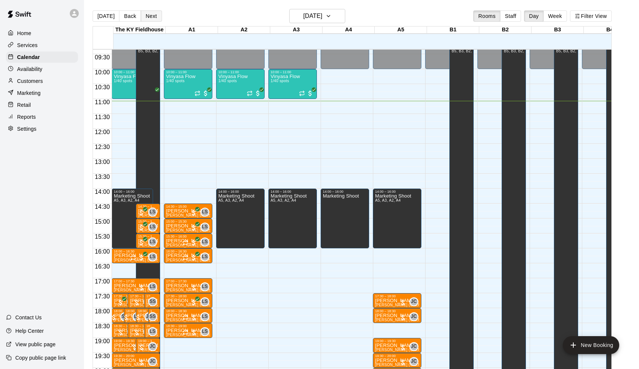
click at [145, 17] on button "Next" at bounding box center [151, 15] width 21 height 11
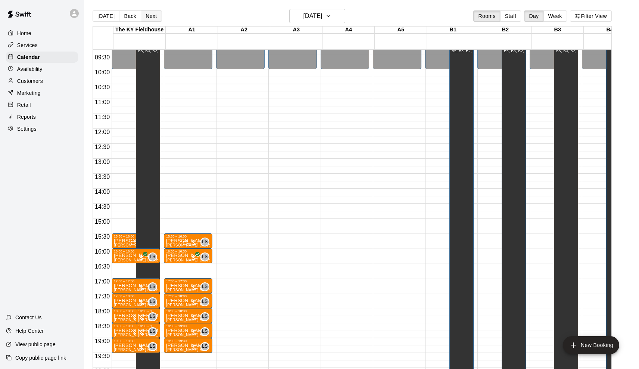
click at [154, 22] on button "Next" at bounding box center [151, 15] width 21 height 11
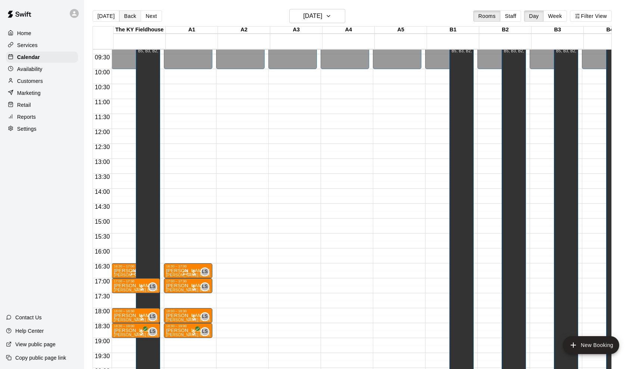
click at [127, 13] on button "Back" at bounding box center [130, 15] width 22 height 11
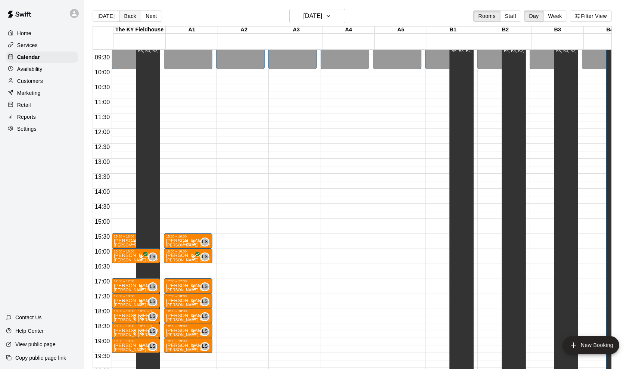
click at [127, 13] on button "Back" at bounding box center [130, 15] width 22 height 11
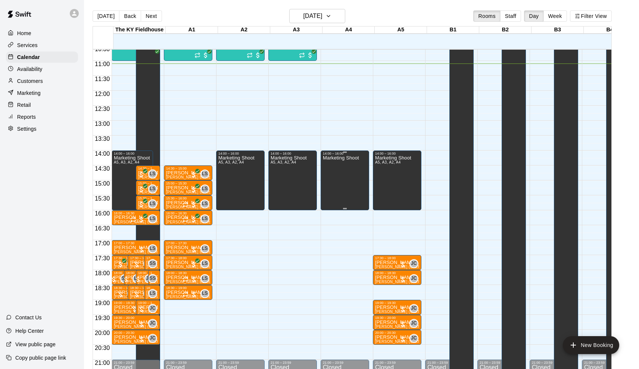
scroll to position [0, 0]
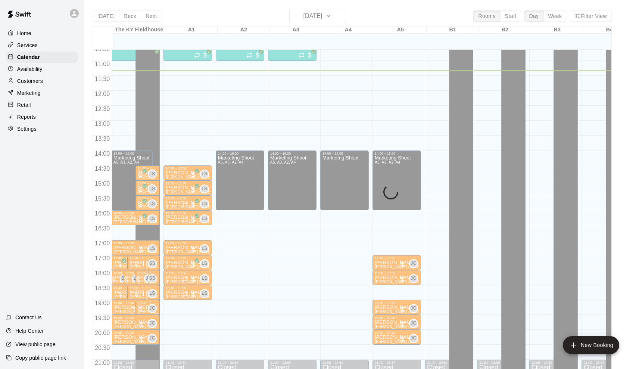
click at [310, 15] on div "Today Back Next Tuesday Aug 19 Rooms Staff Day Week Filter View The KY Fieldhou…" at bounding box center [352, 193] width 519 height 369
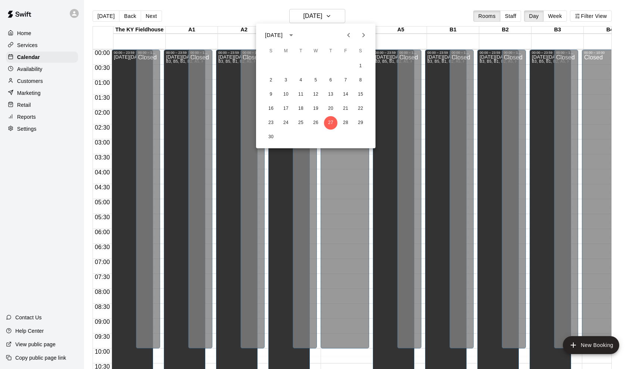
scroll to position [338, 0]
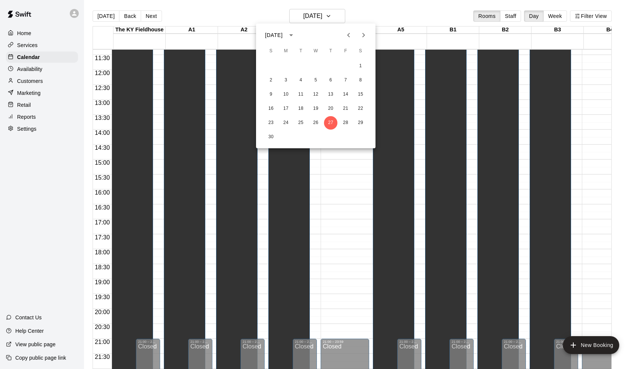
click at [376, 37] on div at bounding box center [319, 184] width 639 height 369
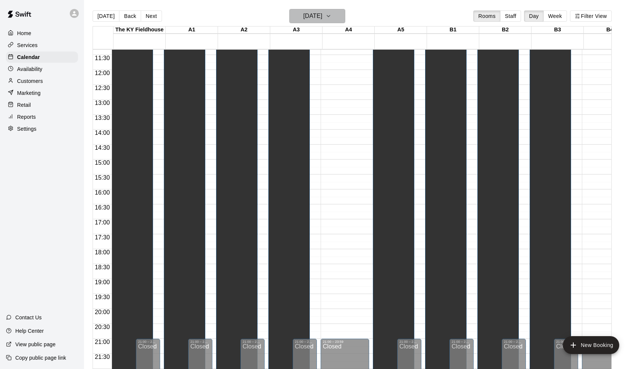
click at [336, 22] on button "Thursday Nov 27" at bounding box center [317, 16] width 56 height 14
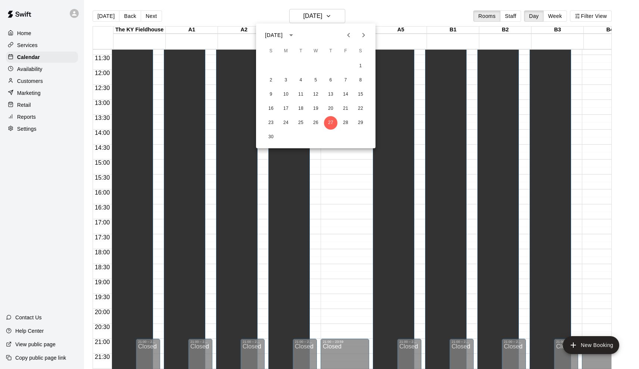
click at [363, 36] on icon "Next month" at bounding box center [363, 35] width 3 height 4
click at [313, 100] on button "17" at bounding box center [315, 94] width 13 height 13
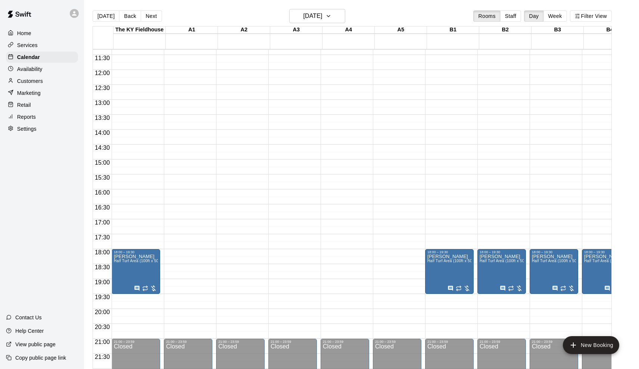
click at [308, 30] on div "A3" at bounding box center [296, 29] width 52 height 7
click at [310, 12] on h6 "Wednesday Dec 17" at bounding box center [312, 16] width 19 height 10
click at [313, 110] on button "24" at bounding box center [315, 108] width 13 height 13
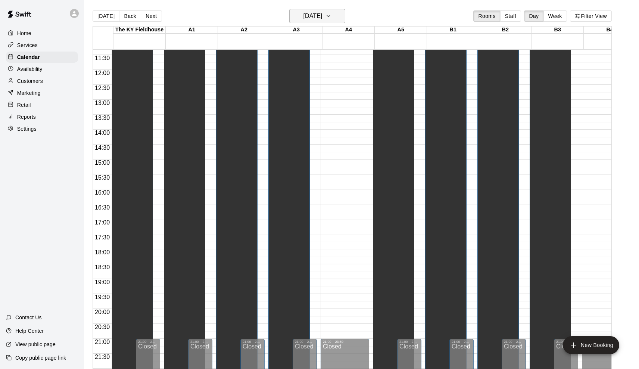
click at [304, 19] on h6 "Wednesday Dec 24" at bounding box center [312, 16] width 19 height 10
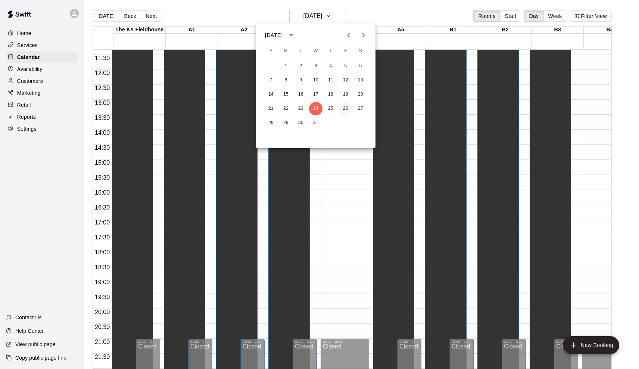
click at [343, 113] on button "26" at bounding box center [345, 108] width 13 height 13
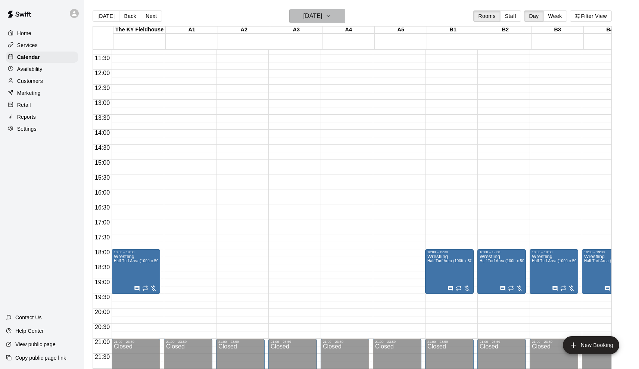
click at [322, 19] on h6 "Friday Dec 26" at bounding box center [312, 16] width 19 height 10
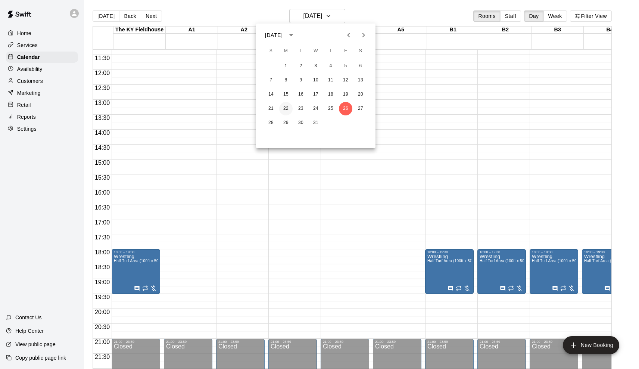
click at [285, 107] on button "22" at bounding box center [285, 108] width 13 height 13
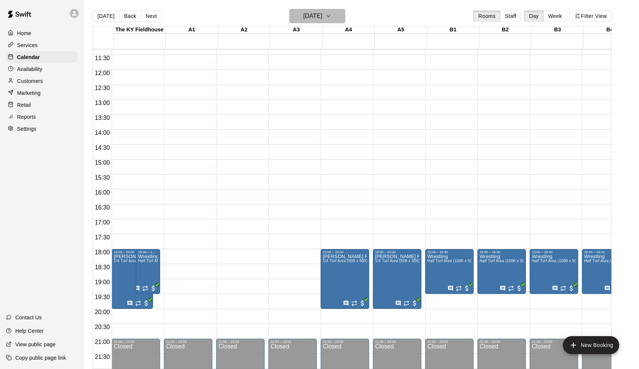
click at [315, 19] on h6 "Monday Dec 22" at bounding box center [312, 16] width 19 height 10
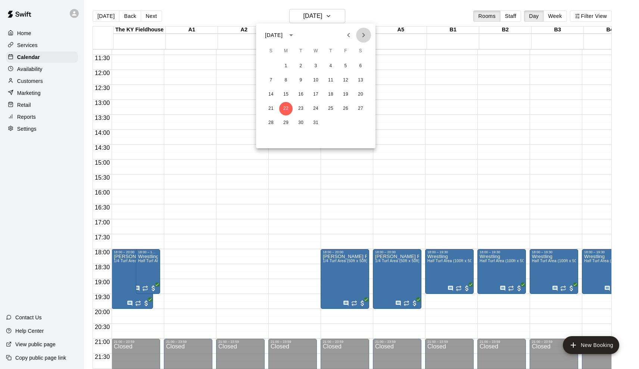
click at [363, 34] on icon "Next month" at bounding box center [363, 35] width 9 height 9
click at [350, 37] on icon "Previous month" at bounding box center [348, 35] width 9 height 9
click at [314, 120] on button "31" at bounding box center [315, 122] width 13 height 13
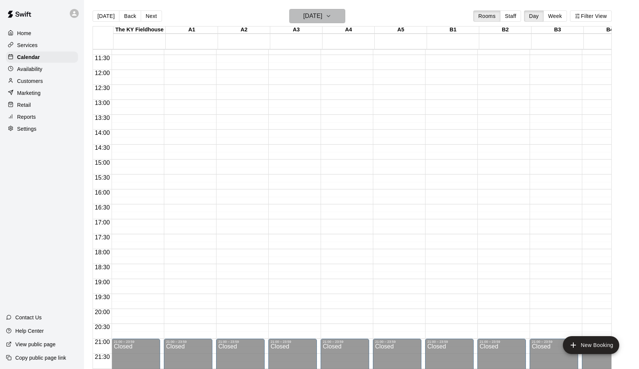
click at [311, 15] on h6 "Wednesday Dec 31" at bounding box center [312, 16] width 19 height 10
click at [367, 34] on icon "Next month" at bounding box center [363, 35] width 9 height 9
click at [333, 63] on button "1" at bounding box center [330, 65] width 13 height 13
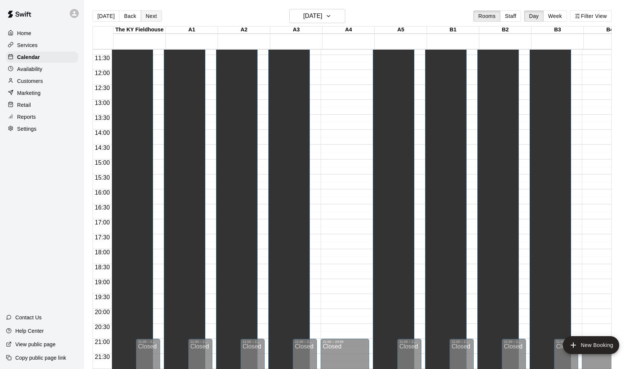
click at [155, 16] on button "Next" at bounding box center [151, 15] width 21 height 11
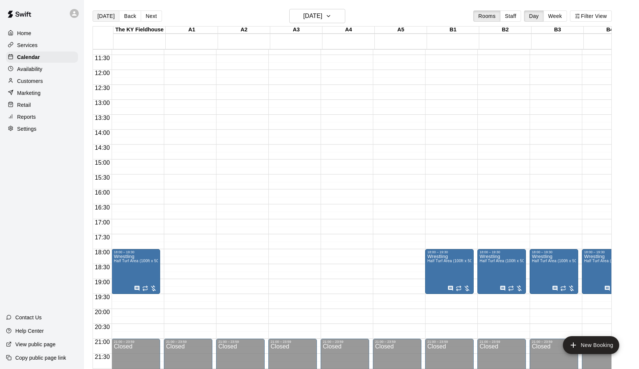
click at [113, 18] on button "[DATE]" at bounding box center [106, 15] width 27 height 11
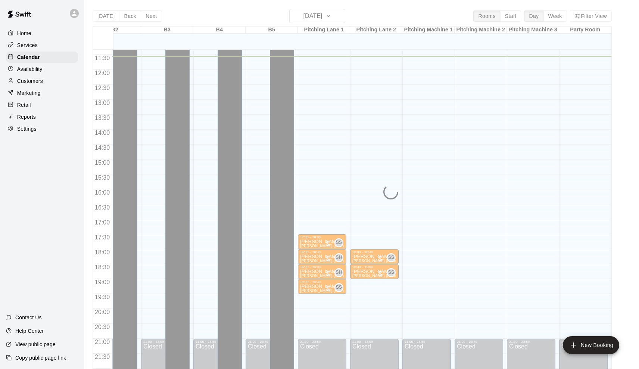
scroll to position [0, 390]
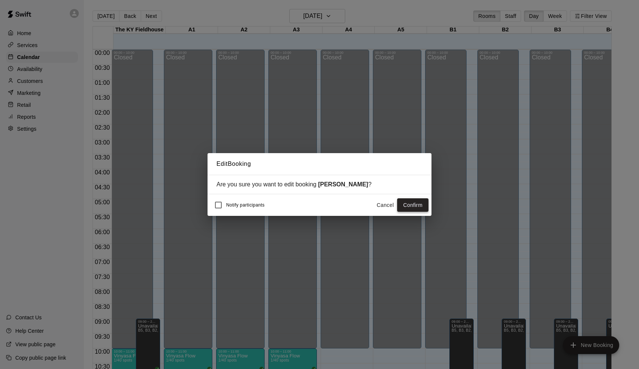
scroll to position [345, 390]
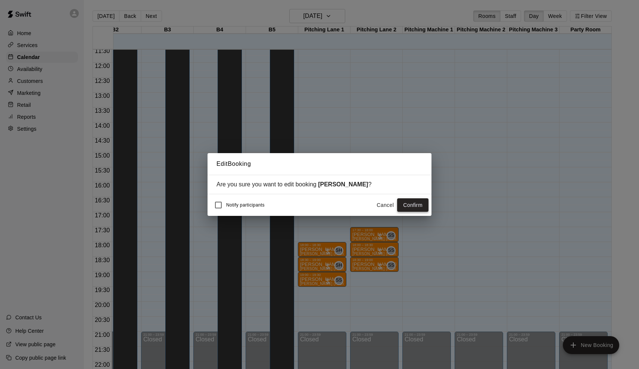
click at [417, 207] on button "Confirm" at bounding box center [412, 205] width 31 height 14
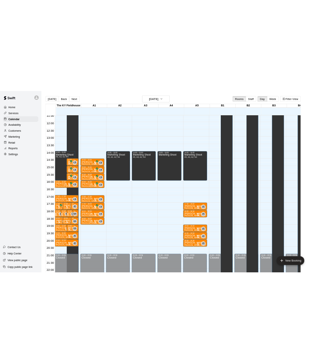
scroll to position [345, 0]
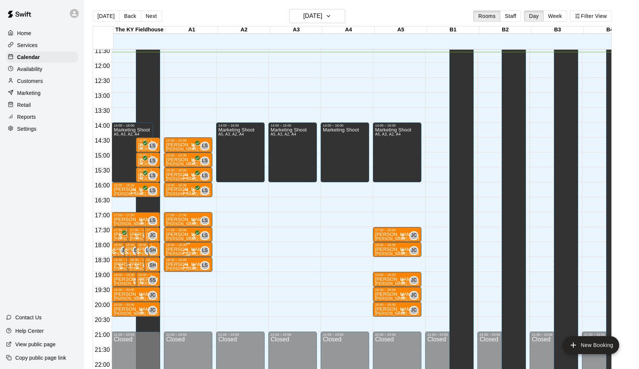
click at [179, 249] on p "[PERSON_NAME] (Hitting or Fielding) Baseball/Softball" at bounding box center [188, 249] width 44 height 0
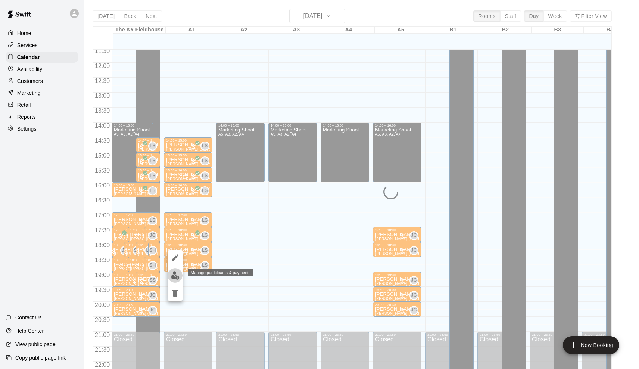
click at [175, 271] on img "edit" at bounding box center [175, 275] width 9 height 9
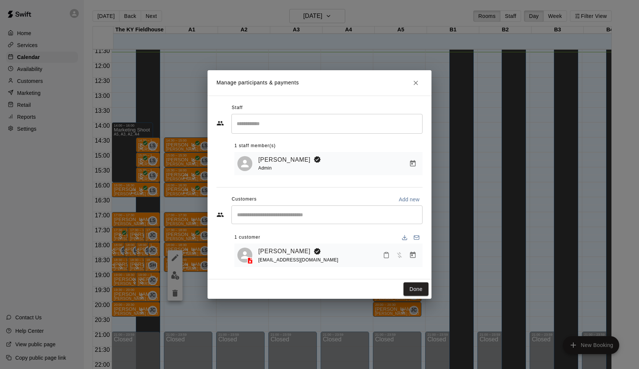
click at [419, 280] on div "Done" at bounding box center [319, 289] width 224 height 20
click at [416, 288] on button "Done" at bounding box center [415, 289] width 25 height 14
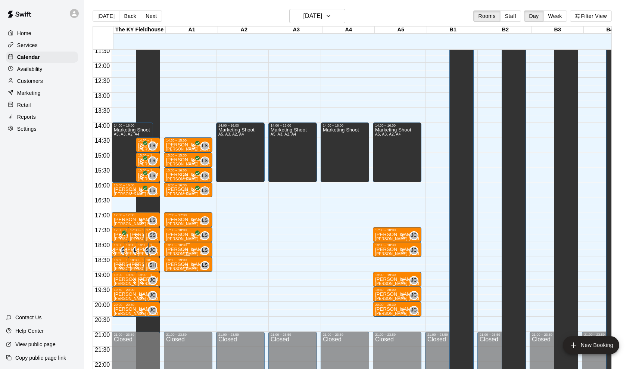
click at [189, 248] on div at bounding box center [189, 250] width 15 height 7
click at [187, 293] on icon "delete" at bounding box center [191, 290] width 9 height 9
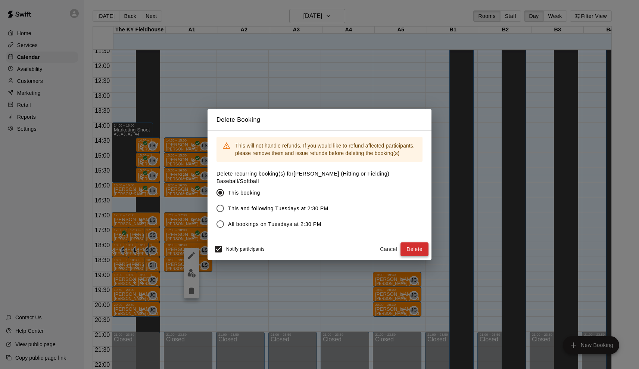
click at [406, 245] on button "Delete" at bounding box center [414, 249] width 28 height 14
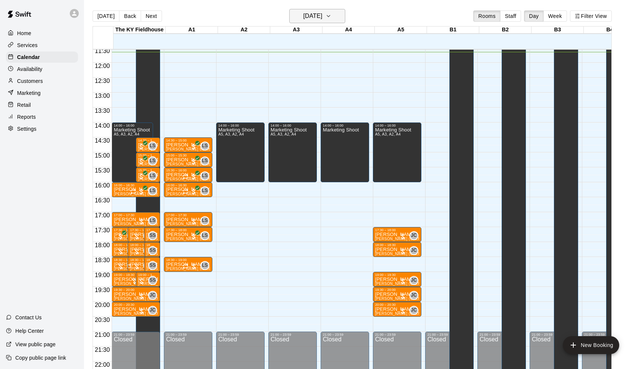
click at [311, 13] on h6 "[DATE]" at bounding box center [312, 16] width 19 height 10
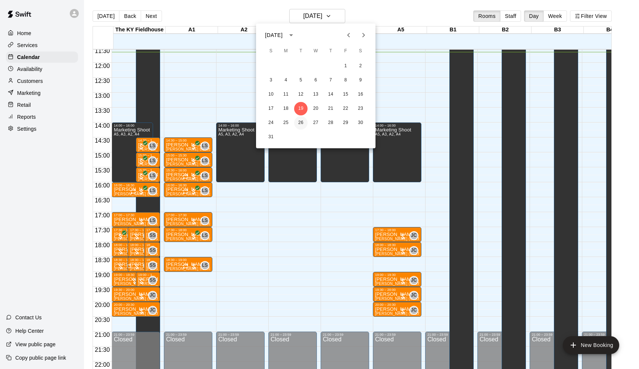
click at [301, 122] on button "26" at bounding box center [300, 122] width 13 height 13
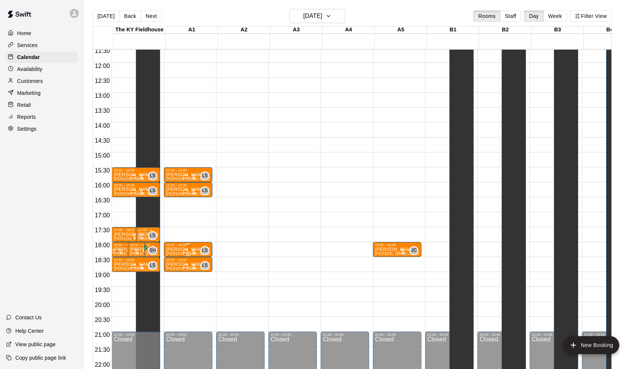
click at [187, 251] on icon "Recurring event" at bounding box center [185, 251] width 6 height 6
click at [194, 275] on img "edit" at bounding box center [191, 273] width 9 height 9
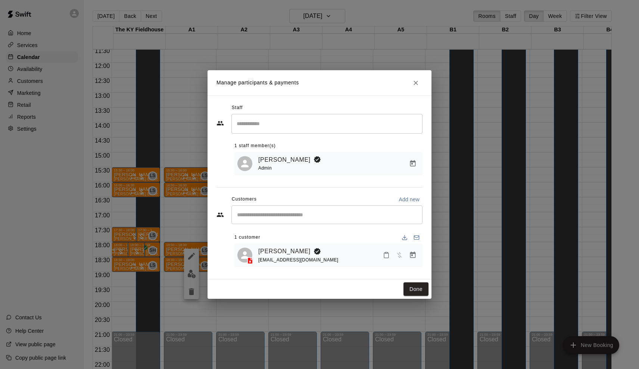
click at [414, 82] on icon "Close" at bounding box center [415, 83] width 4 height 4
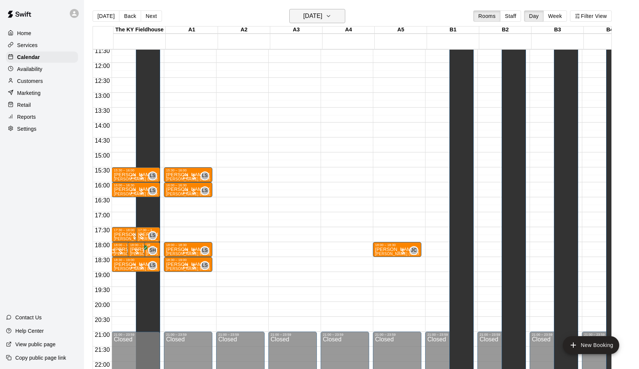
click at [320, 21] on h6 "[DATE]" at bounding box center [312, 16] width 19 height 10
click at [316, 123] on button "27" at bounding box center [315, 122] width 13 height 13
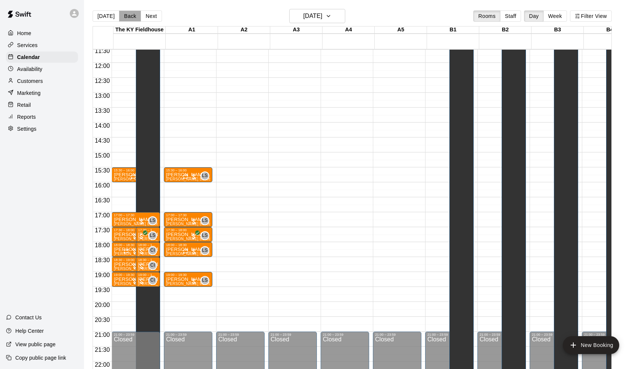
click at [132, 19] on button "Back" at bounding box center [130, 15] width 22 height 11
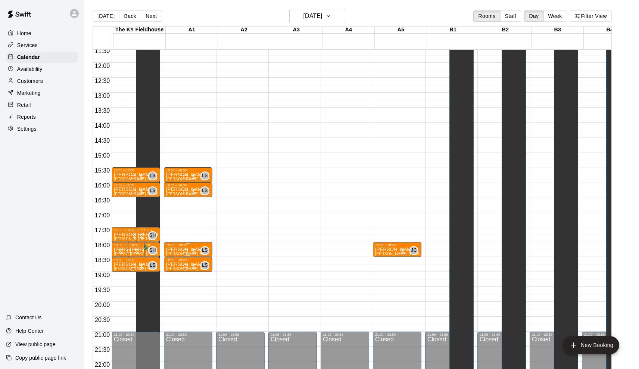
click at [191, 250] on div at bounding box center [189, 250] width 15 height 7
click at [193, 291] on icon "delete" at bounding box center [191, 290] width 5 height 7
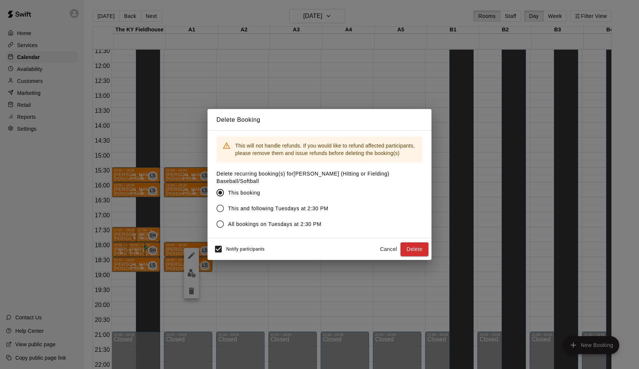
click at [291, 204] on span "This and following Tuesdays at 2:30 PM" at bounding box center [278, 208] width 100 height 8
click at [423, 254] on button "Delete" at bounding box center [414, 249] width 28 height 14
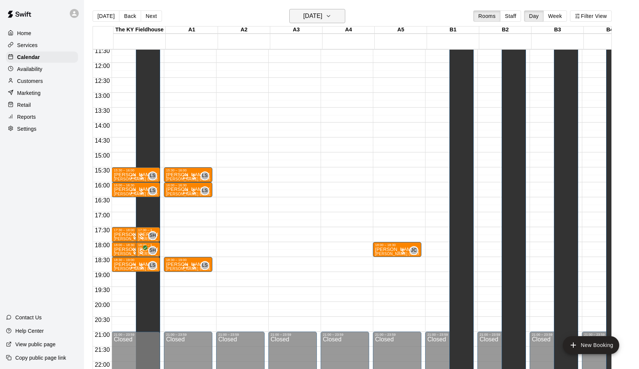
click at [294, 22] on button "Tuesday Aug 26" at bounding box center [317, 16] width 56 height 14
click at [300, 107] on button "19" at bounding box center [300, 108] width 13 height 13
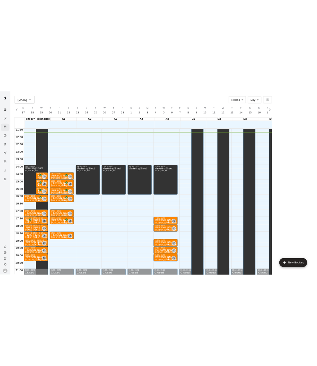
scroll to position [0, 3123]
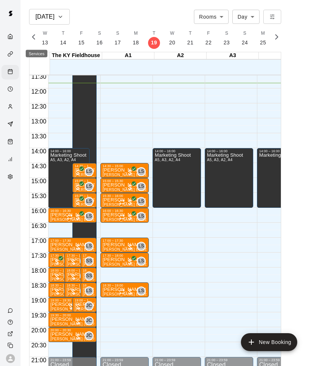
click at [4, 50] on div "Services" at bounding box center [10, 54] width 18 height 15
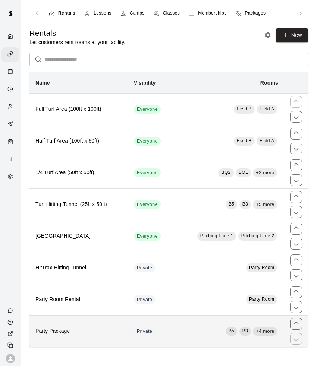
click at [60, 330] on h6 "Party Package" at bounding box center [78, 331] width 87 height 8
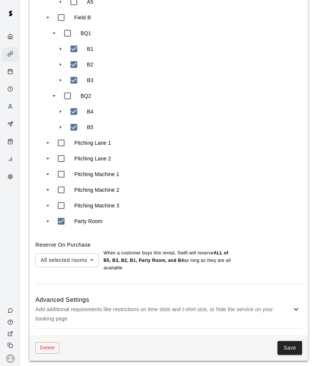
scroll to position [586, 0]
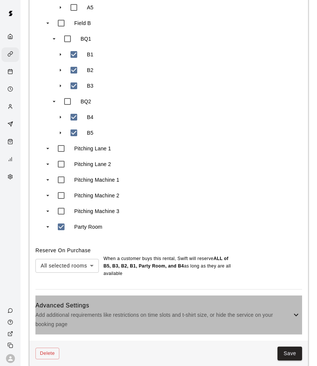
click at [302, 310] on div "Advanced Settings Add additional requirements like restrictions on time slots a…" at bounding box center [168, 314] width 267 height 39
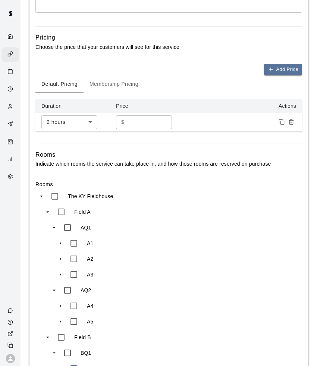
scroll to position [270, 0]
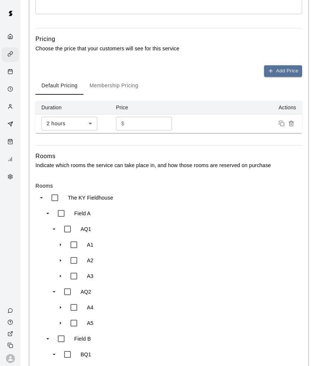
click at [139, 122] on input "***" at bounding box center [149, 124] width 45 height 14
type input "*"
click at [286, 67] on button "Add Price" at bounding box center [283, 71] width 38 height 12
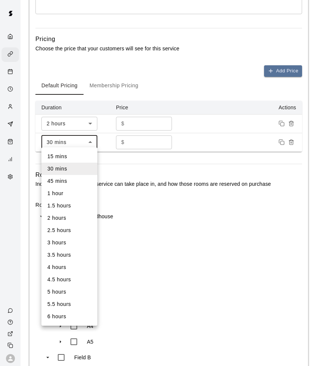
click at [85, 127] on div at bounding box center [158, 183] width 317 height 366
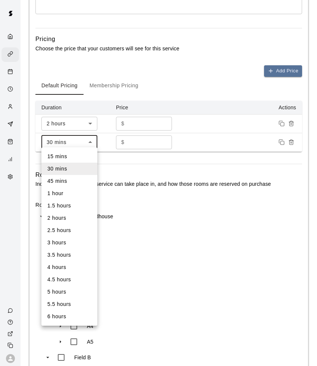
click at [126, 144] on div at bounding box center [158, 183] width 317 height 366
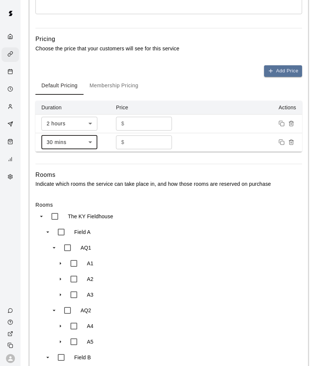
click at [134, 142] on input "*" at bounding box center [149, 142] width 45 height 14
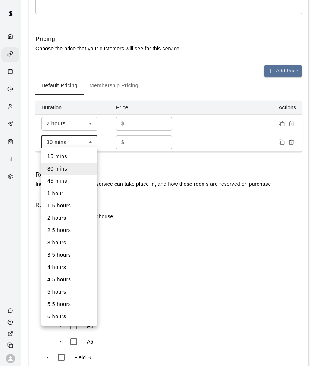
click at [289, 141] on div at bounding box center [158, 183] width 317 height 366
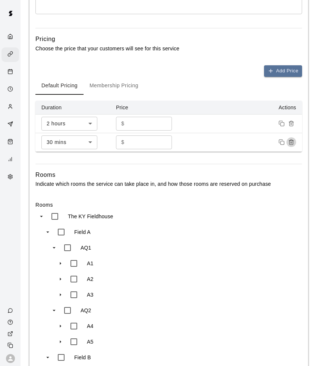
click at [294, 139] on button "Remove price" at bounding box center [291, 142] width 10 height 10
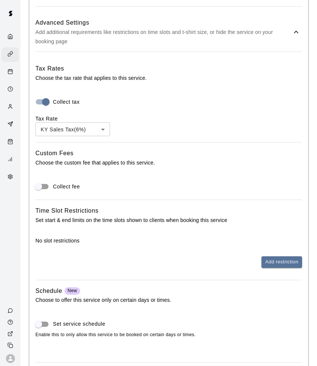
scroll to position [869, 0]
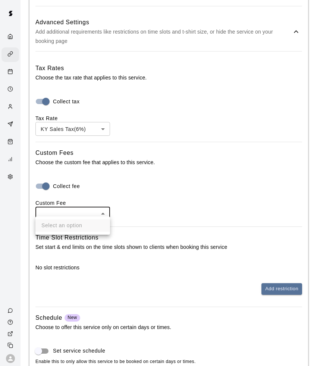
click at [58, 226] on ul "Select an option" at bounding box center [72, 225] width 75 height 18
click at [107, 211] on div at bounding box center [158, 183] width 317 height 366
click at [86, 201] on div at bounding box center [158, 183] width 317 height 366
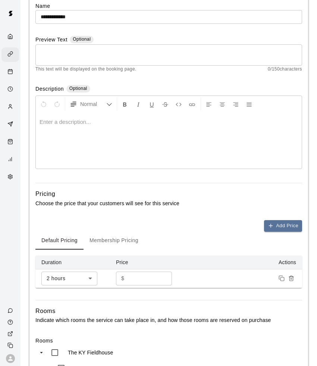
scroll to position [115, 0]
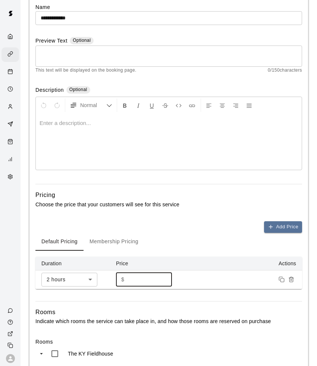
click at [130, 276] on input "***" at bounding box center [149, 280] width 45 height 14
type input "*"
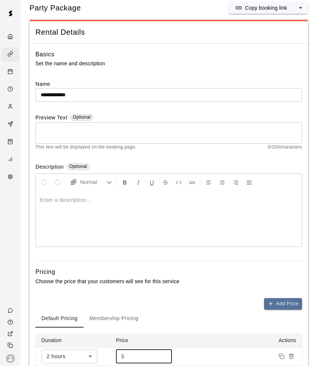
scroll to position [33, 0]
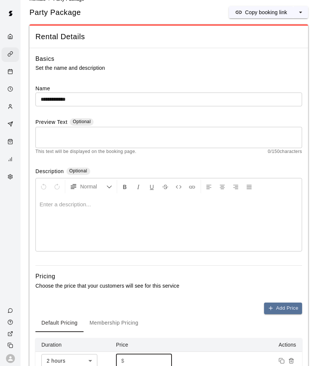
type input "***"
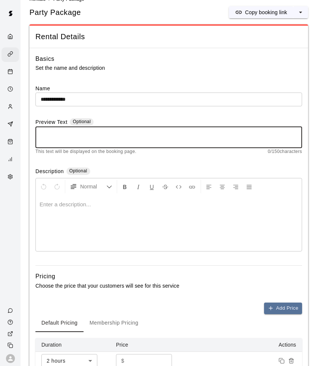
click at [96, 137] on textarea at bounding box center [169, 137] width 256 height 15
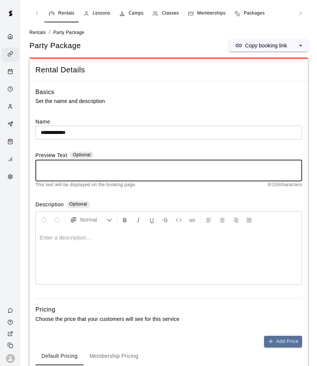
scroll to position [0, 0]
click at [9, 70] on rect "Calendar" at bounding box center [10, 72] width 4 height 4
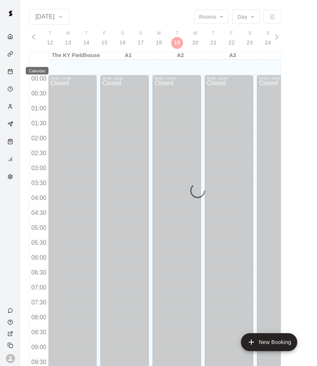
scroll to position [354, 0]
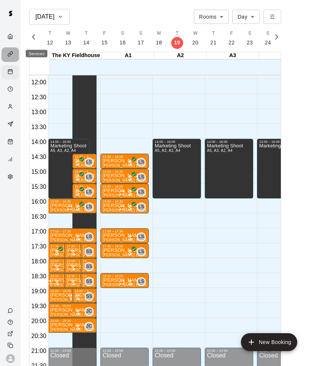
click at [8, 54] on icon "Services" at bounding box center [10, 54] width 6 height 6
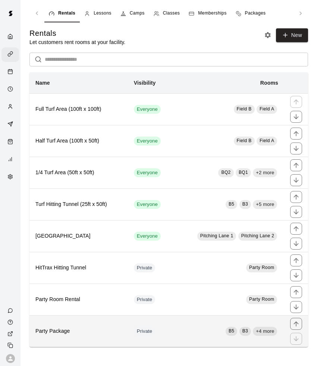
click at [101, 324] on th "Party Package" at bounding box center [78, 331] width 98 height 32
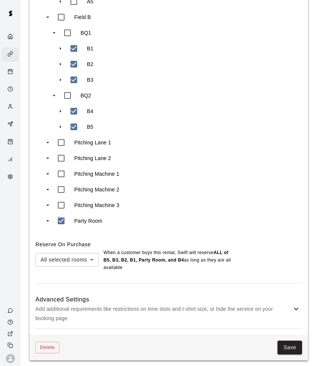
scroll to position [592, 0]
click at [302, 309] on div "Advanced Settings Add additional requirements like restrictions on time slots a…" at bounding box center [168, 309] width 267 height 39
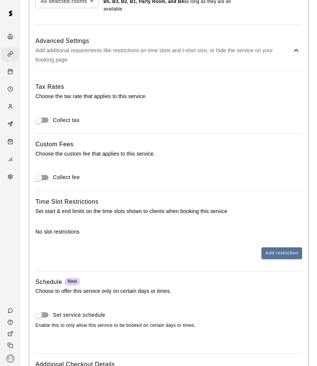
scroll to position [851, 0]
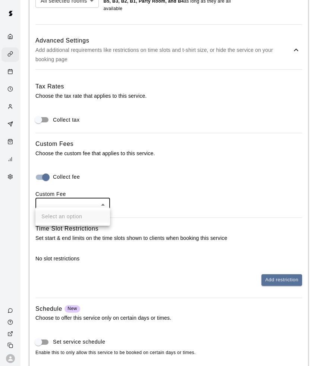
click at [46, 173] on div at bounding box center [158, 183] width 317 height 366
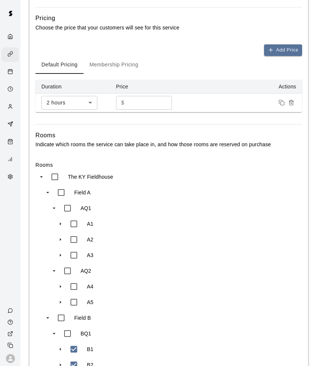
scroll to position [285, 0]
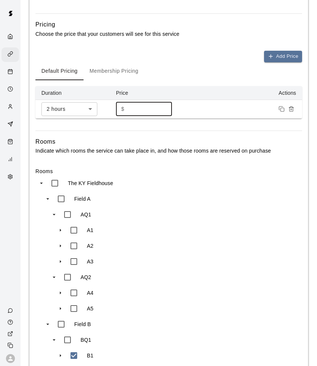
click at [136, 106] on input "***" at bounding box center [149, 109] width 45 height 14
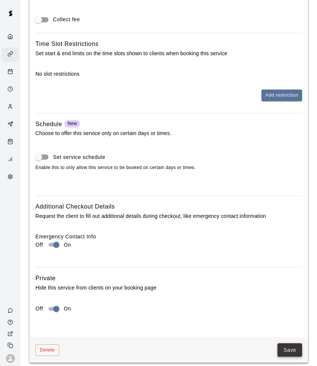
scroll to position [1008, 0]
type input "***"
click at [285, 344] on button "Save" at bounding box center [290, 351] width 25 height 14
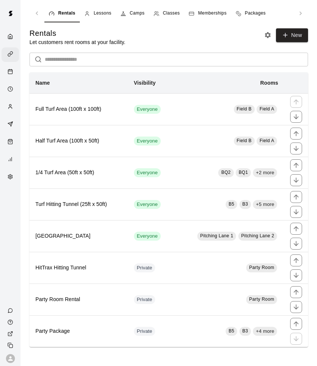
click at [8, 71] on icon "Calendar" at bounding box center [10, 72] width 6 height 6
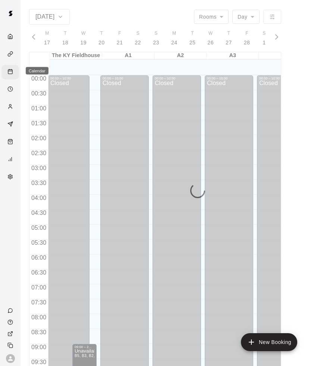
scroll to position [355, 0]
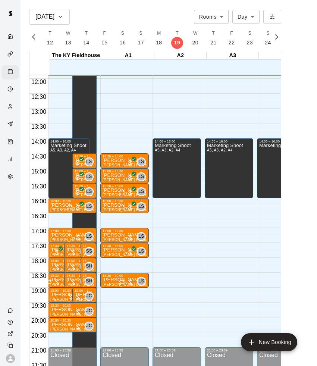
click at [9, 54] on icon "Services" at bounding box center [10, 54] width 6 height 6
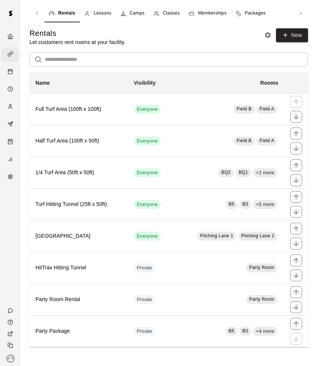
click at [128, 15] on div "Camps" at bounding box center [132, 13] width 24 height 7
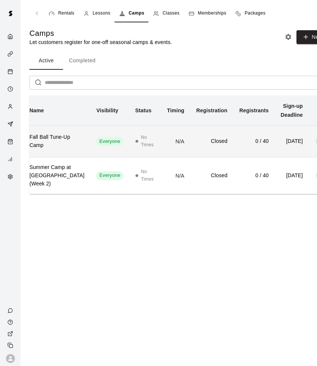
scroll to position [0, 7]
click at [232, 153] on td "0 / 40" at bounding box center [252, 141] width 41 height 32
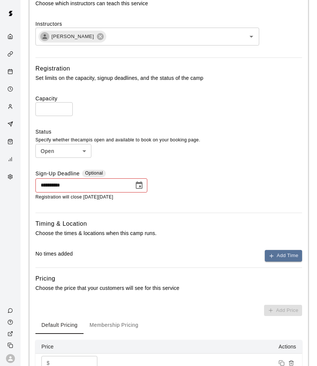
scroll to position [326, 0]
click at [139, 189] on icon "Choose date, selected date is Aug 2, 2025" at bounding box center [139, 185] width 9 height 9
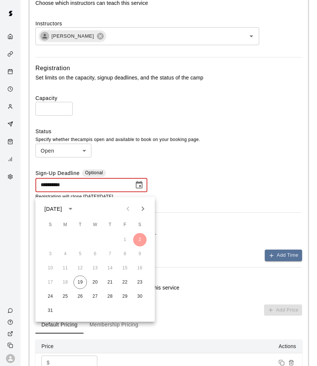
click at [142, 207] on icon "Next month" at bounding box center [143, 209] width 3 height 4
click at [141, 205] on icon "Next month" at bounding box center [142, 208] width 9 height 9
click at [129, 252] on button "10" at bounding box center [124, 253] width 13 height 13
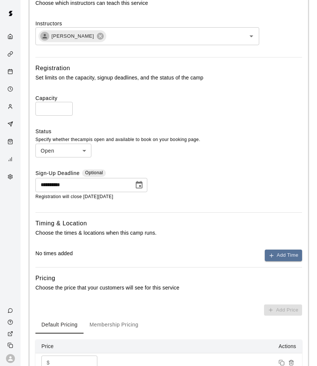
click at [138, 185] on icon "Choose date, selected date is Oct 10, 2025" at bounding box center [139, 185] width 9 height 9
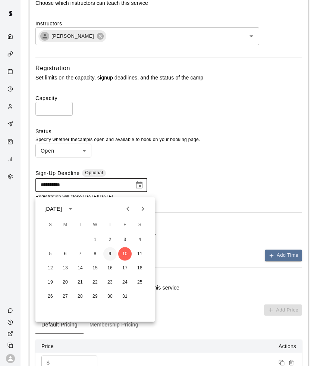
click at [112, 253] on button "9" at bounding box center [109, 253] width 13 height 13
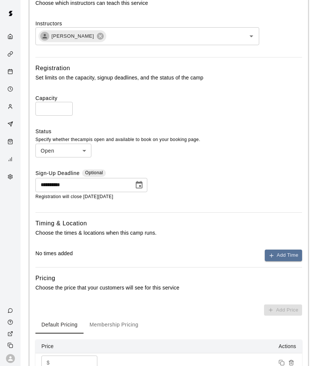
type input "**********"
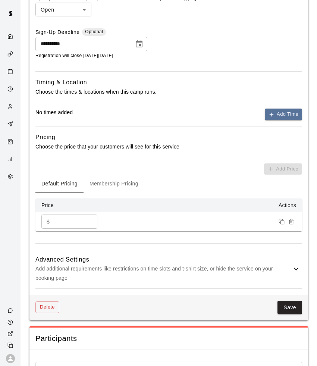
scroll to position [469, 0]
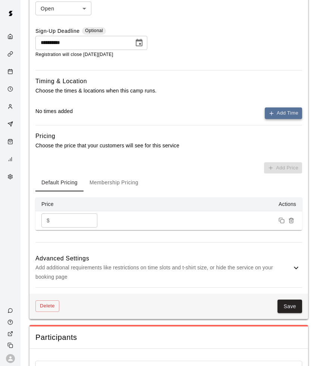
click at [278, 113] on button "Add Time" at bounding box center [283, 113] width 37 height 12
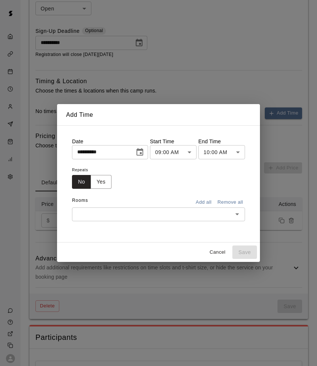
click at [143, 151] on icon "Choose date, selected date is Aug 19, 2025" at bounding box center [140, 151] width 7 height 7
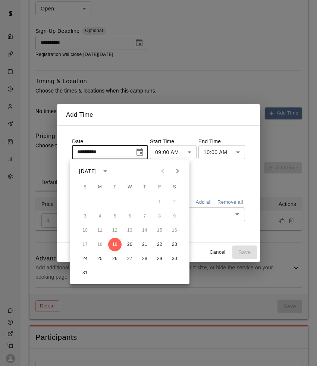
click at [181, 176] on button "Next month" at bounding box center [177, 171] width 15 height 15
click at [160, 215] on button "10" at bounding box center [159, 216] width 13 height 13
type input "**********"
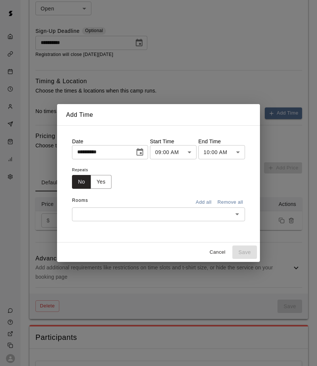
click at [235, 155] on body "**********" at bounding box center [158, 0] width 317 height 938
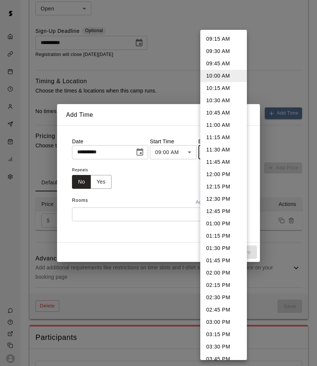
click at [185, 160] on div at bounding box center [158, 183] width 317 height 366
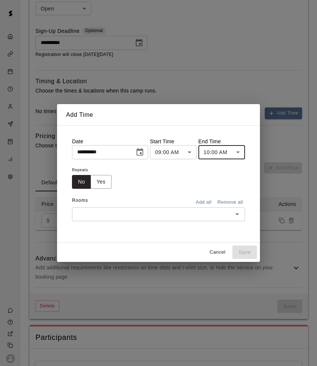
click at [191, 151] on body "**********" at bounding box center [158, 0] width 317 height 938
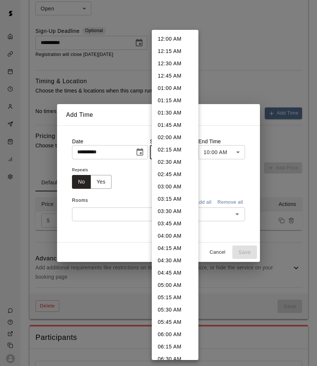
scroll to position [287, 0]
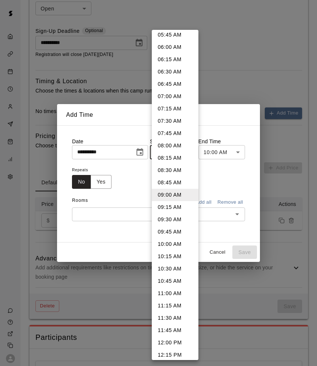
click at [168, 242] on li "10:00 AM" at bounding box center [175, 244] width 47 height 12
type input "********"
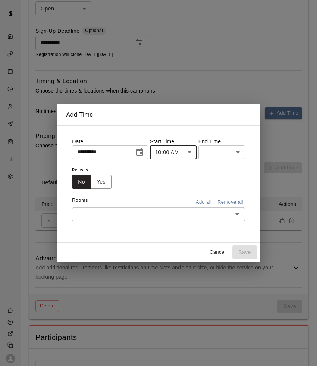
click at [231, 152] on body "**********" at bounding box center [158, 0] width 317 height 938
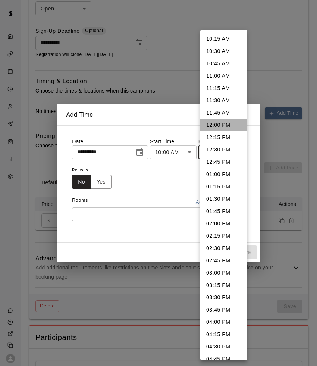
click at [229, 125] on li "12:00 PM" at bounding box center [223, 125] width 47 height 12
type input "********"
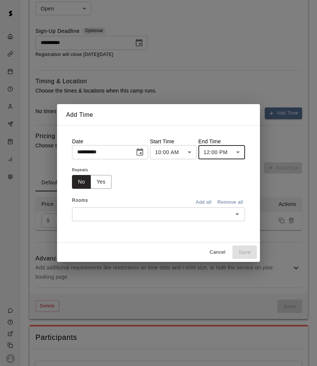
click at [191, 156] on body "**********" at bounding box center [158, 0] width 317 height 938
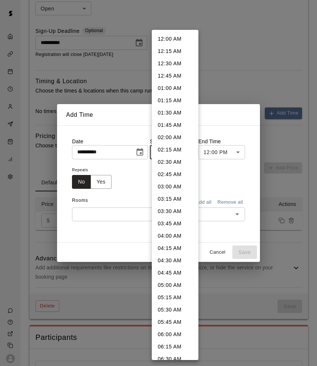
scroll to position [336, 0]
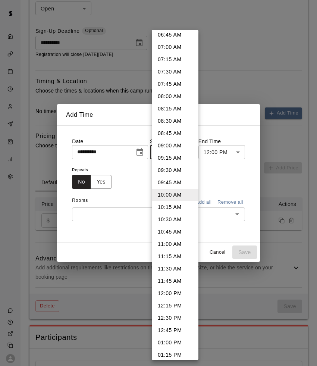
click at [179, 150] on li "09:00 AM" at bounding box center [175, 146] width 47 height 12
type input "********"
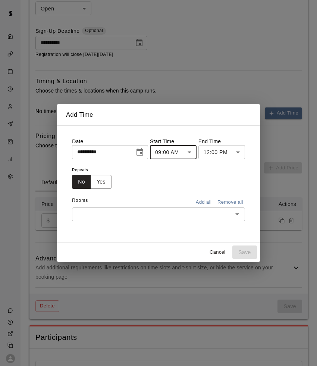
click at [191, 221] on div "**********" at bounding box center [158, 184] width 185 height 104
click at [201, 213] on input "text" at bounding box center [152, 214] width 156 height 9
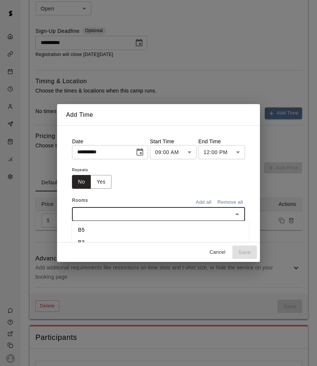
click at [213, 151] on body "**********" at bounding box center [158, 0] width 317 height 938
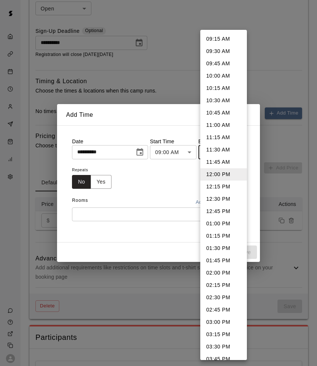
click at [218, 222] on li "01:00 PM" at bounding box center [223, 223] width 47 height 12
type input "********"
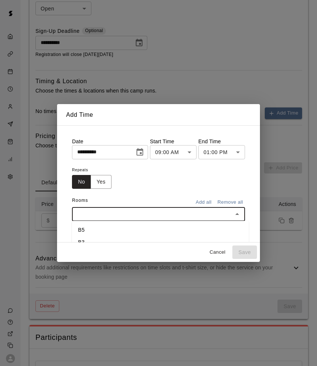
click at [143, 211] on input "text" at bounding box center [152, 214] width 156 height 9
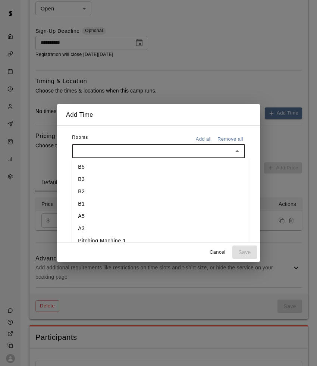
scroll to position [67, 0]
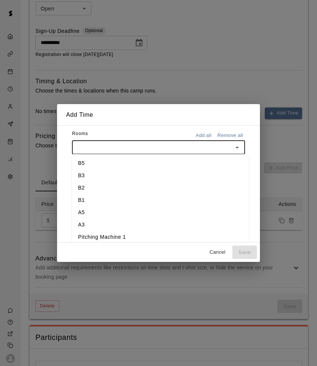
click at [106, 213] on li "A5" at bounding box center [160, 212] width 177 height 12
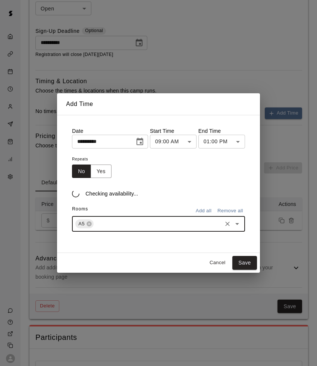
scroll to position [0, 0]
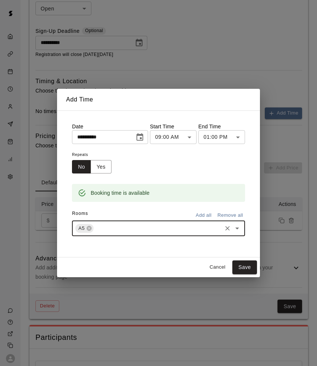
click at [117, 234] on div "A5 ​" at bounding box center [158, 228] width 173 height 16
type input "*"
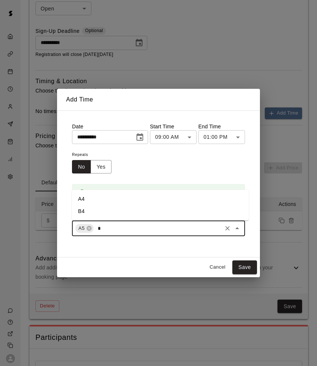
click at [98, 196] on li "A4" at bounding box center [160, 199] width 177 height 12
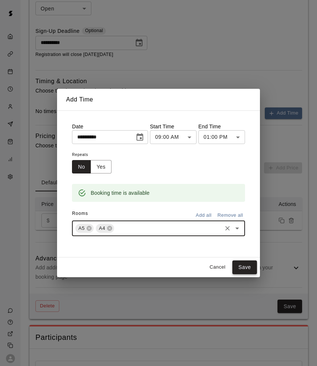
click at [249, 270] on button "Save" at bounding box center [244, 267] width 25 height 14
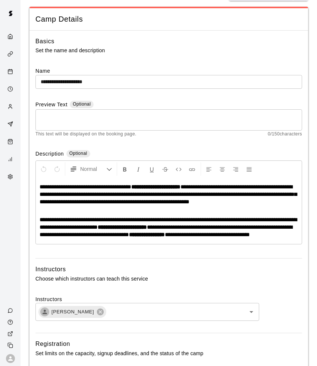
scroll to position [51, 0]
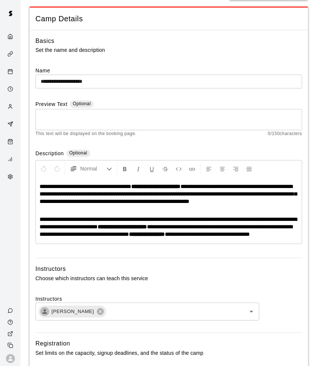
click at [181, 184] on strong "**********" at bounding box center [155, 187] width 49 height 6
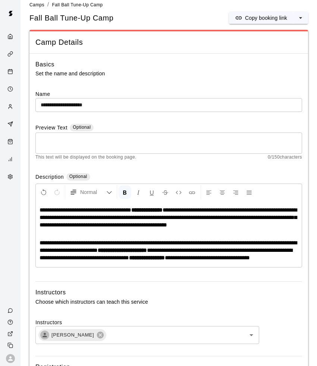
scroll to position [27, 0]
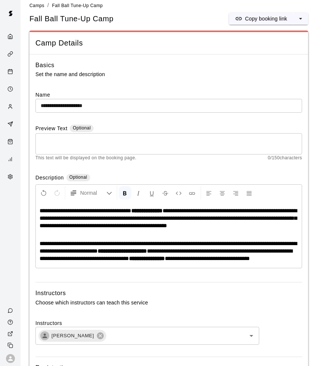
click at [85, 106] on input "**********" at bounding box center [168, 106] width 267 height 14
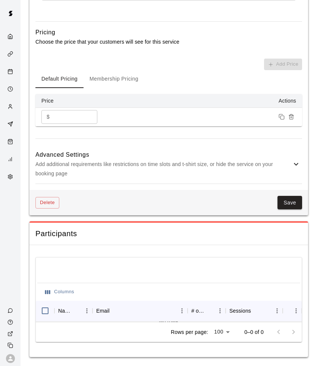
scroll to position [715, 0]
type input "**********"
click at [296, 168] on icon at bounding box center [296, 164] width 9 height 9
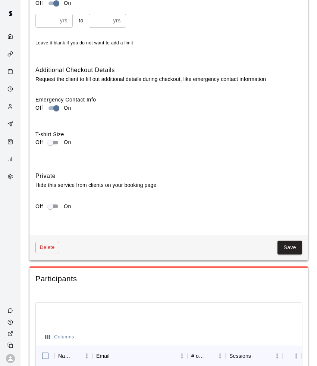
scroll to position [1084, 0]
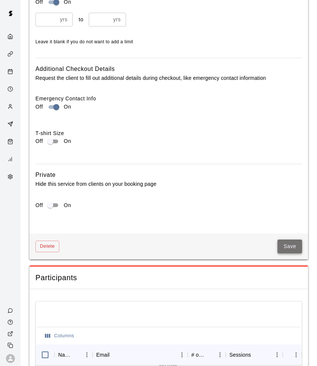
click at [286, 248] on button "Save" at bounding box center [290, 246] width 25 height 14
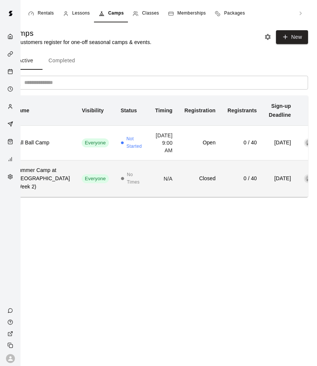
click at [185, 183] on h6 "Closed" at bounding box center [200, 179] width 31 height 8
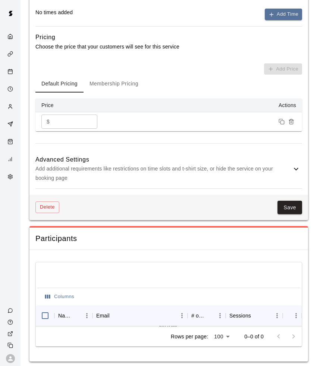
scroll to position [557, 0]
click at [45, 206] on button "Delete" at bounding box center [47, 208] width 24 height 12
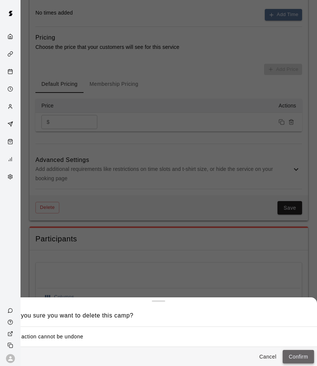
click at [305, 356] on button "Confirm" at bounding box center [298, 357] width 31 height 14
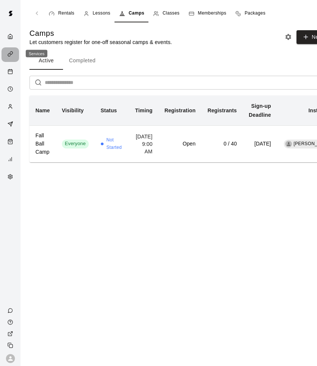
click at [8, 59] on div "Services" at bounding box center [10, 54] width 18 height 15
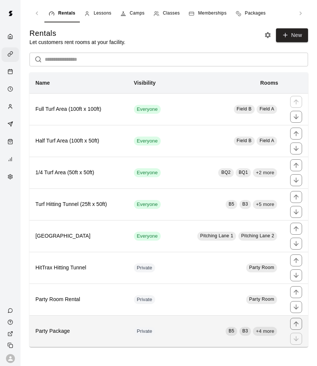
click at [99, 329] on h6 "Party Package" at bounding box center [78, 331] width 87 height 8
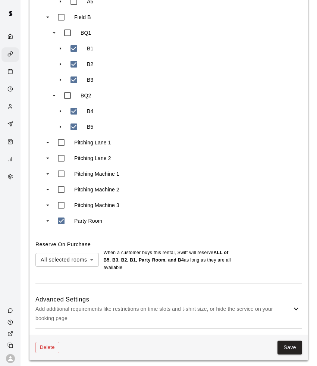
scroll to position [592, 0]
click at [295, 307] on icon at bounding box center [296, 309] width 9 height 9
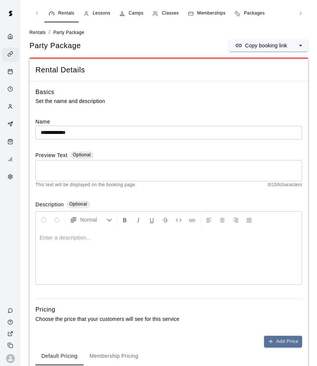
scroll to position [0, 0]
click at [65, 169] on textarea at bounding box center [169, 170] width 256 height 15
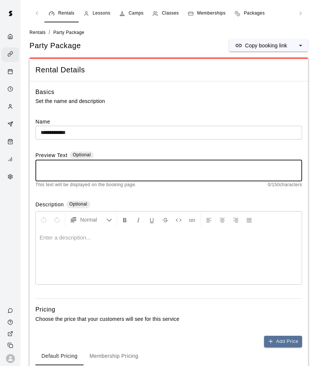
paste textarea "**********"
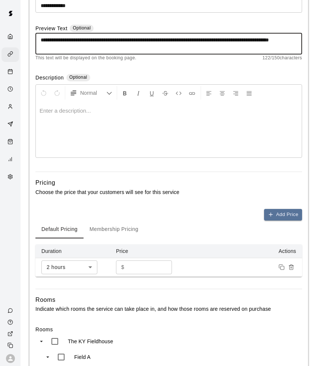
scroll to position [130, 0]
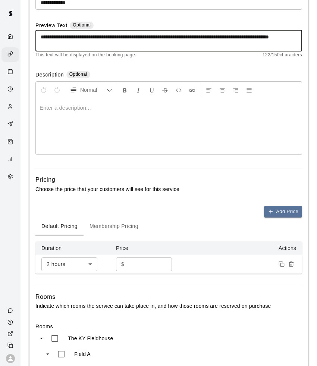
type textarea "**********"
click at [228, 262] on td at bounding box center [244, 264] width 118 height 19
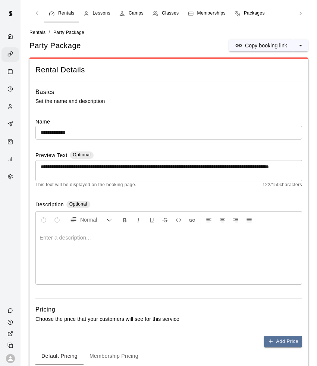
scroll to position [0, 0]
click at [73, 97] on p "Set the name and description" at bounding box center [168, 101] width 267 height 9
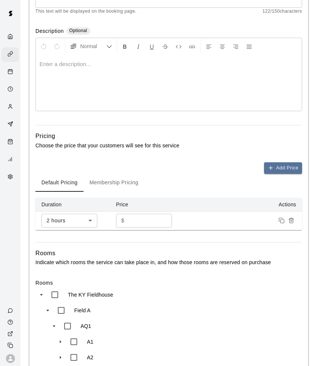
scroll to position [182, 0]
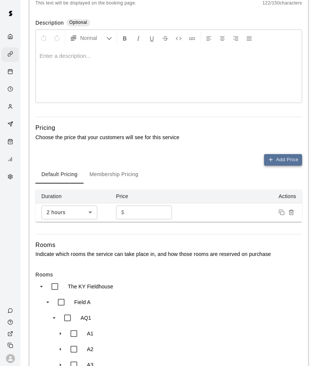
click at [276, 159] on button "Add Price" at bounding box center [283, 160] width 38 height 12
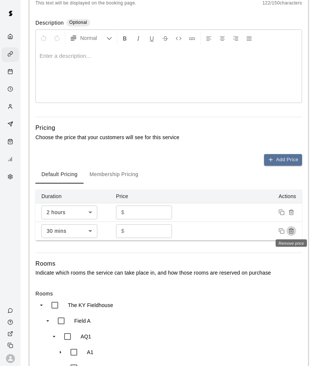
click at [289, 229] on icon "Remove price" at bounding box center [291, 231] width 6 height 6
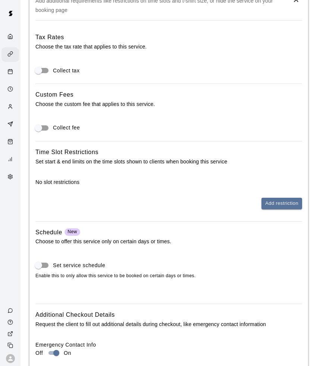
scroll to position [906, 0]
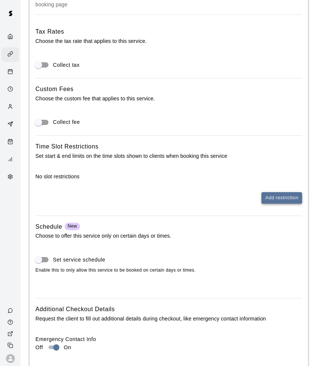
click at [292, 192] on button "Add restriction" at bounding box center [281, 198] width 41 height 12
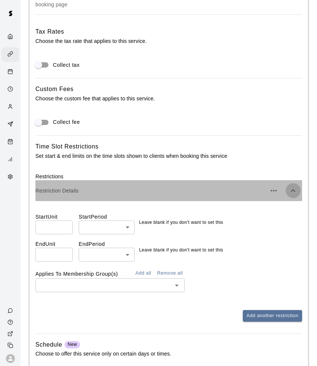
click at [295, 186] on icon "button" at bounding box center [293, 190] width 9 height 9
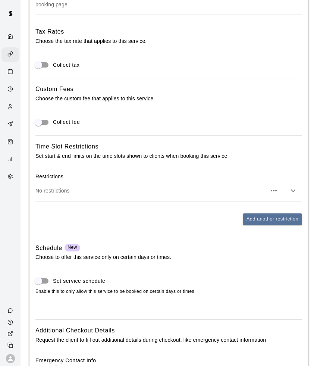
click at [104, 190] on div "No restrictions" at bounding box center [168, 190] width 267 height 21
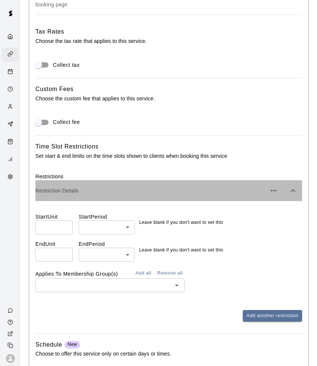
click at [219, 180] on div "Restriction Details" at bounding box center [168, 190] width 267 height 21
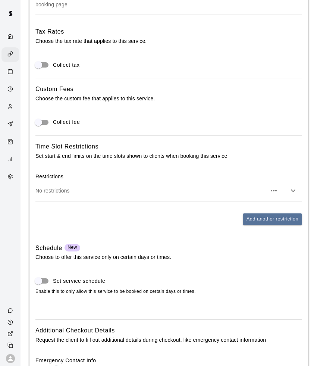
click at [272, 187] on icon "button" at bounding box center [273, 190] width 9 height 9
click at [242, 206] on p "Delete restriction" at bounding box center [236, 208] width 40 height 7
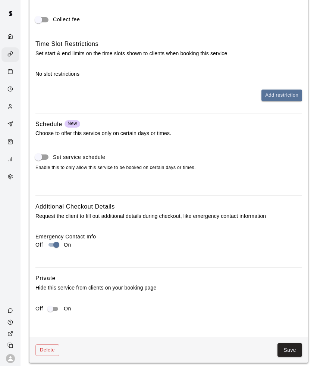
scroll to position [1008, 0]
click at [291, 347] on button "Save" at bounding box center [290, 351] width 25 height 14
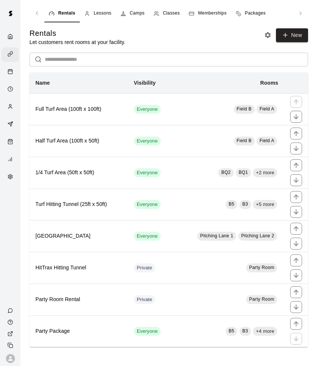
click at [142, 14] on span "Camps" at bounding box center [137, 13] width 15 height 7
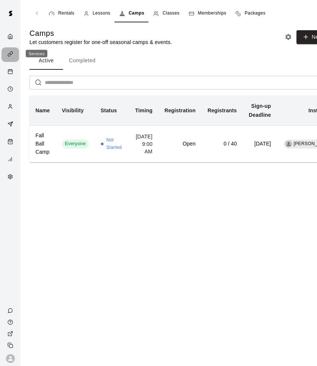
click at [10, 55] on icon "Services" at bounding box center [9, 54] width 3 height 3
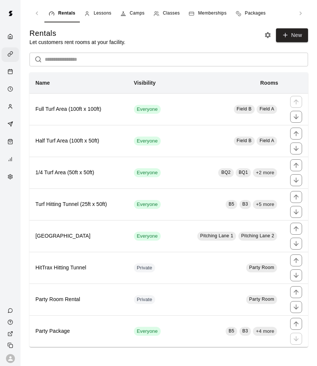
click at [257, 19] on link "Packages" at bounding box center [250, 13] width 39 height 18
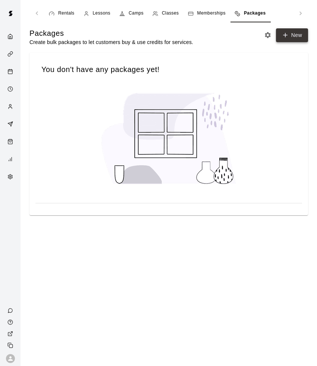
click at [294, 34] on link "New" at bounding box center [292, 35] width 32 height 14
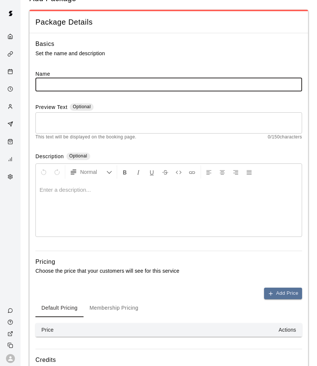
scroll to position [47, 0]
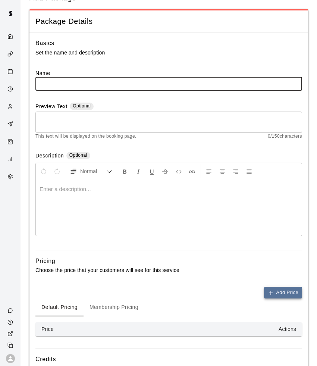
click at [272, 292] on icon "button" at bounding box center [271, 293] width 6 height 6
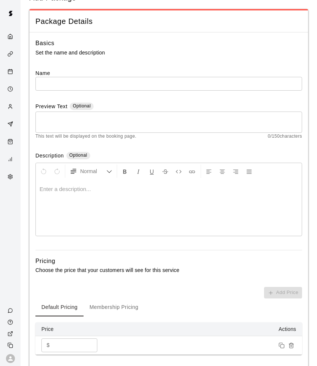
click at [74, 343] on input "*" at bounding box center [75, 345] width 45 height 14
type input "*"
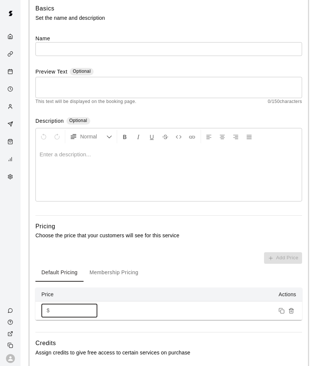
scroll to position [96, 0]
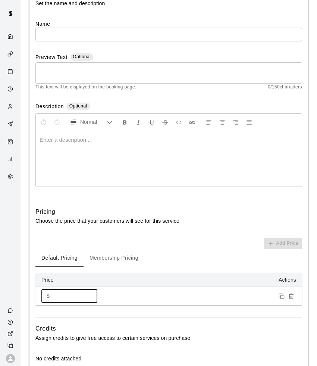
type input "***"
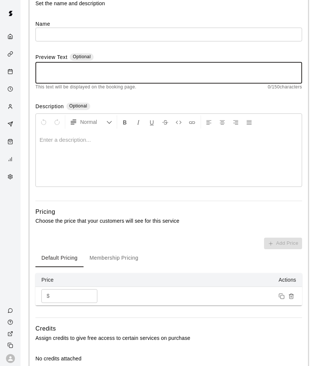
click at [82, 67] on textarea at bounding box center [169, 72] width 256 height 15
paste textarea "**********"
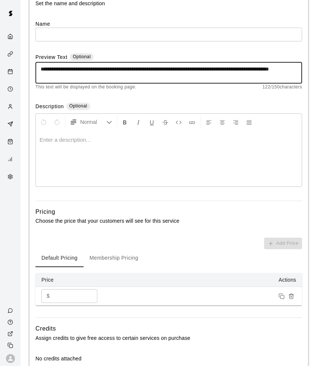
type textarea "**********"
click at [72, 37] on input "text" at bounding box center [168, 35] width 267 height 14
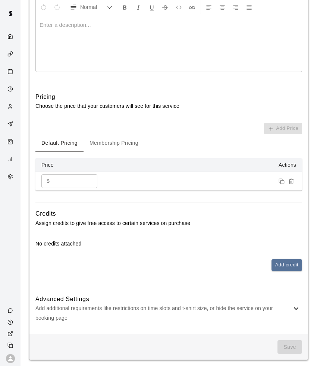
scroll to position [210, 0]
type input "**********"
click at [292, 301] on div "Advanced Settings Add additional requirements like restrictions on time slots a…" at bounding box center [168, 308] width 267 height 39
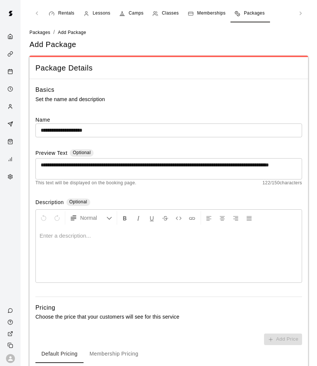
scroll to position [0, 0]
click at [104, 99] on p "Set the name and description" at bounding box center [168, 99] width 267 height 9
drag, startPoint x: 104, startPoint y: 99, endPoint x: 52, endPoint y: 99, distance: 52.2
click at [52, 99] on p "Set the name and description" at bounding box center [168, 99] width 267 height 9
click at [39, 97] on p "Set the name and description" at bounding box center [168, 99] width 267 height 9
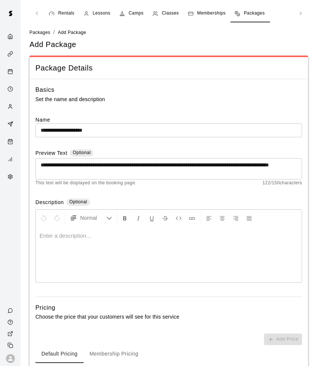
click at [71, 13] on span "Rentals" at bounding box center [66, 13] width 16 height 7
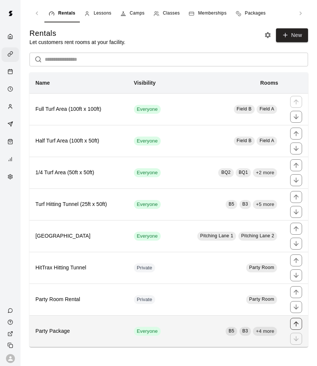
click at [300, 322] on icon "move item up" at bounding box center [295, 323] width 7 height 7
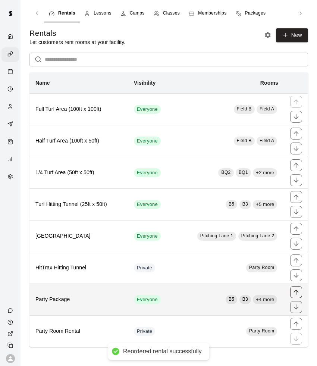
click at [297, 292] on icon "move item up" at bounding box center [295, 291] width 7 height 7
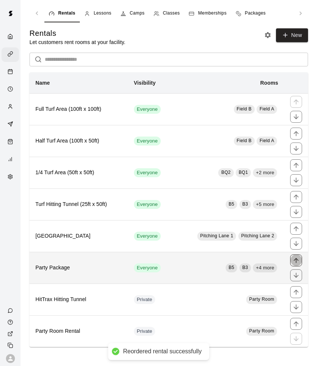
click at [296, 258] on icon "move item up" at bounding box center [296, 260] width 5 height 5
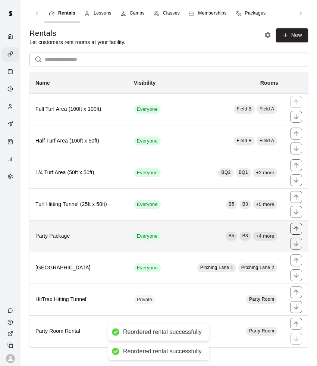
click at [296, 226] on icon "move item up" at bounding box center [296, 228] width 5 height 5
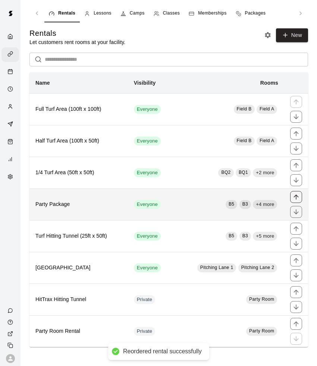
click at [296, 198] on icon "move item up" at bounding box center [296, 196] width 5 height 5
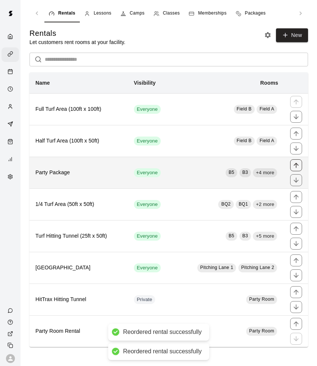
click at [293, 164] on icon "move item up" at bounding box center [295, 165] width 7 height 7
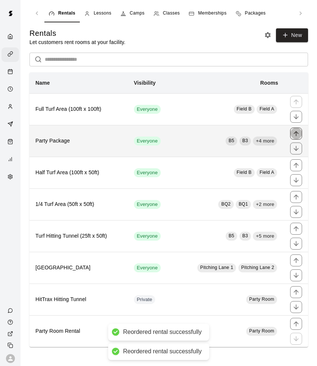
click at [296, 136] on icon "move item up" at bounding box center [295, 133] width 7 height 7
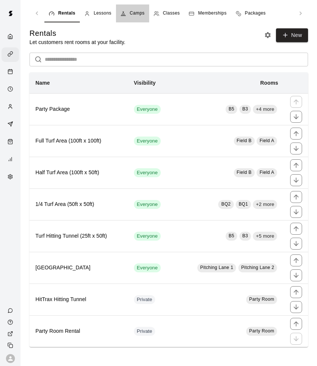
click at [142, 15] on span "Camps" at bounding box center [137, 13] width 15 height 7
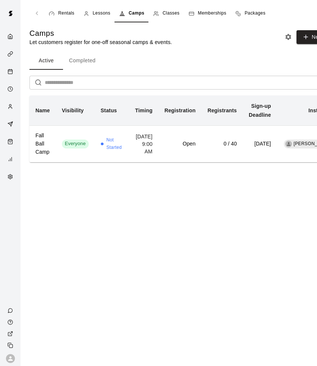
click at [59, 17] on span "Rentals" at bounding box center [66, 13] width 16 height 7
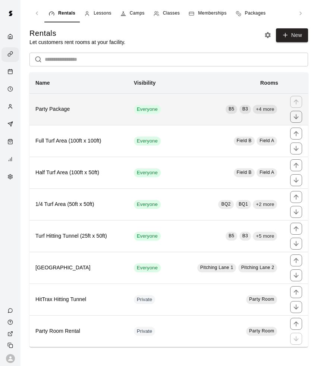
click at [106, 112] on h6 "Party Package" at bounding box center [78, 109] width 87 height 8
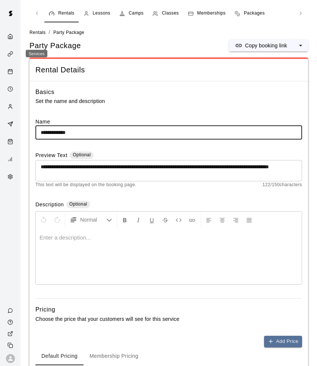
click at [12, 55] on icon "Services" at bounding box center [10, 54] width 6 height 6
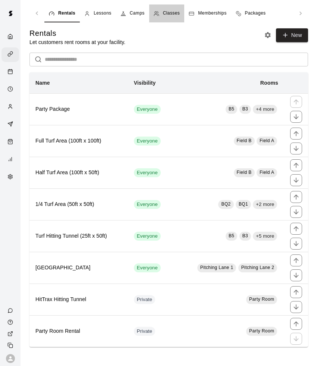
click at [165, 14] on span "Classes" at bounding box center [171, 13] width 17 height 7
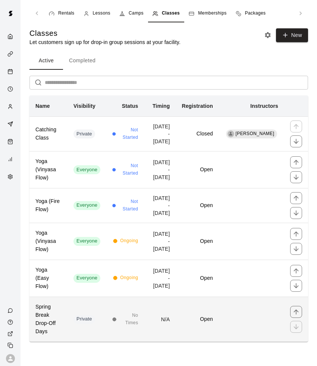
click at [77, 341] on td "Private" at bounding box center [87, 319] width 39 height 45
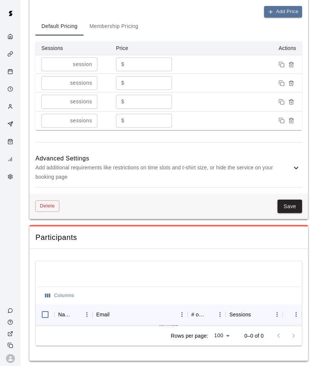
scroll to position [616, 0]
click at [51, 201] on button "Delete" at bounding box center [47, 207] width 24 height 12
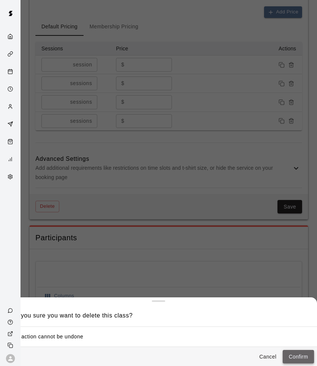
click at [295, 358] on button "Confirm" at bounding box center [298, 357] width 31 height 14
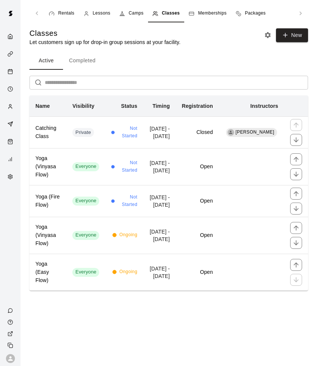
click at [138, 11] on span "Camps" at bounding box center [136, 13] width 15 height 7
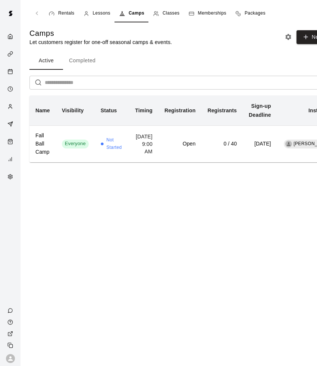
click at [68, 13] on span "Rentals" at bounding box center [66, 13] width 16 height 7
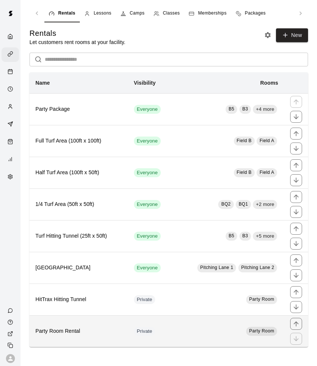
click at [65, 328] on h6 "Party Room Rental" at bounding box center [78, 331] width 87 height 8
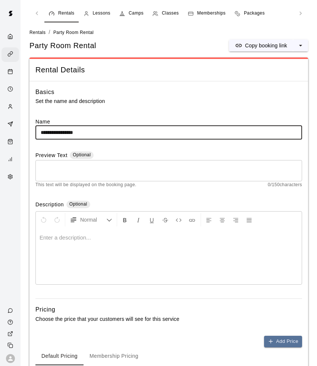
click at [62, 16] on span "Rentals" at bounding box center [66, 13] width 16 height 7
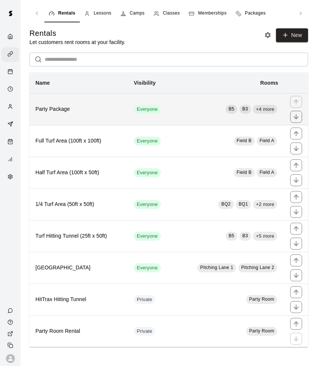
click at [92, 112] on h6 "Party Package" at bounding box center [78, 109] width 87 height 8
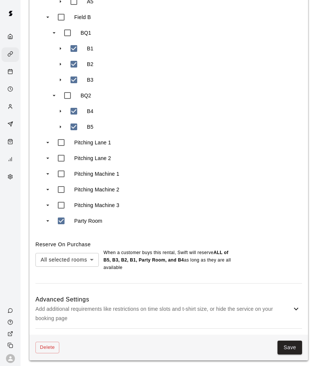
scroll to position [592, 0]
click at [297, 311] on div "Advanced Settings Add additional requirements like restrictions on time slots a…" at bounding box center [168, 309] width 267 height 39
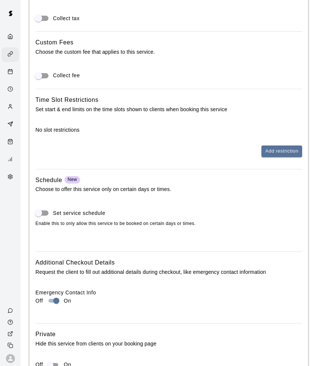
scroll to position [953, 0]
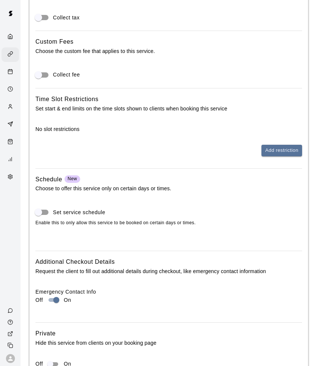
click at [57, 127] on p "No slot restrictions" at bounding box center [168, 128] width 267 height 7
click at [283, 152] on div "Tax Rates Choose the tax rate that applies to this service. Collect tax Custom …" at bounding box center [168, 176] width 267 height 395
click at [282, 145] on button "Add restriction" at bounding box center [281, 151] width 41 height 12
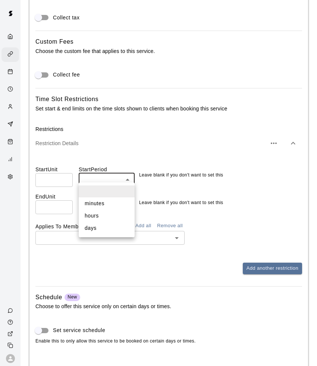
click at [97, 179] on div at bounding box center [158, 183] width 317 height 366
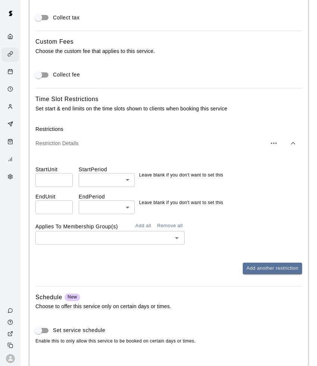
click at [185, 265] on div "Add another restriction" at bounding box center [168, 269] width 267 height 12
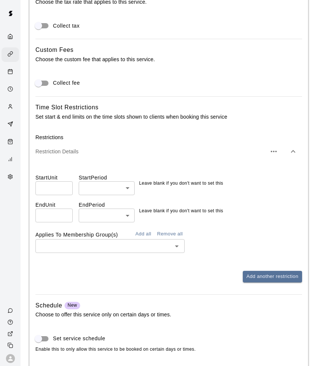
scroll to position [934, 0]
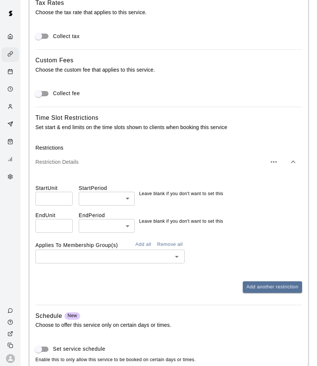
click at [50, 195] on input "number" at bounding box center [53, 199] width 37 height 14
type input "**"
type input "*"
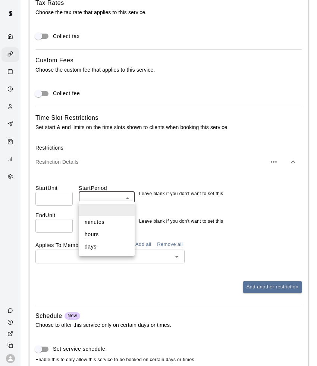
click at [101, 232] on li "hours" at bounding box center [107, 234] width 56 height 12
type input "*****"
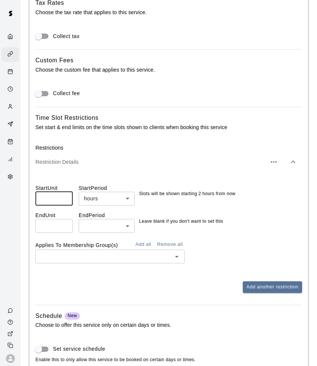
click at [48, 194] on input "*" at bounding box center [53, 199] width 37 height 14
type input "*"
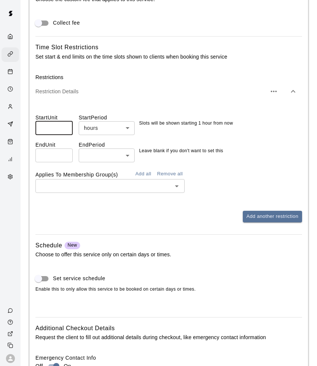
scroll to position [1000, 0]
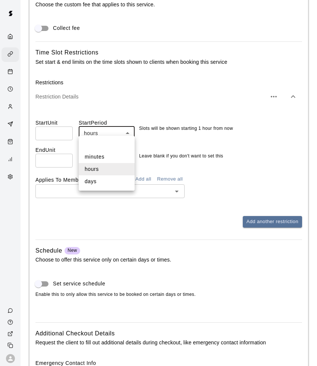
click at [102, 162] on li "minutes" at bounding box center [107, 157] width 56 height 12
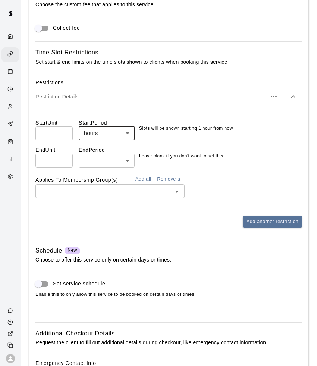
type input "*******"
click at [52, 128] on input "*" at bounding box center [53, 133] width 37 height 14
type input "*"
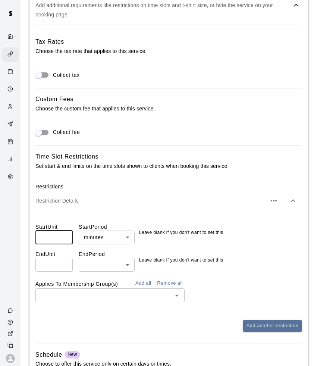
scroll to position [894, 0]
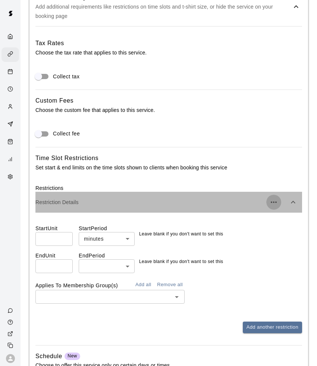
click at [278, 201] on icon "button" at bounding box center [273, 202] width 9 height 9
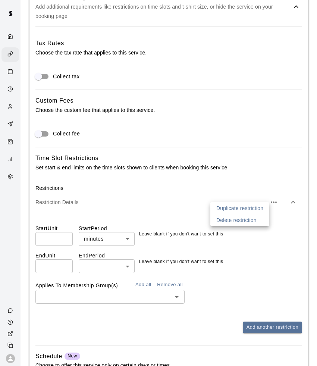
click at [254, 219] on p "Delete restriction" at bounding box center [236, 219] width 40 height 7
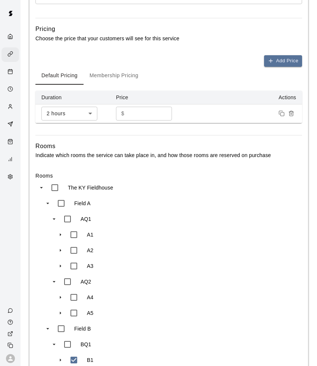
scroll to position [276, 0]
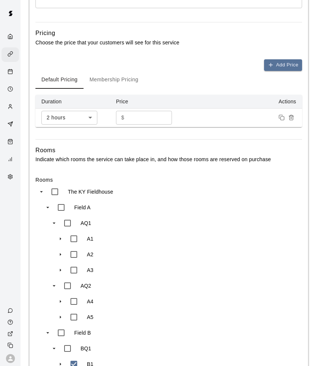
click at [180, 159] on p "Indicate which rooms the service can take place in, and how those rooms are res…" at bounding box center [168, 159] width 267 height 9
click at [228, 110] on td at bounding box center [244, 117] width 118 height 19
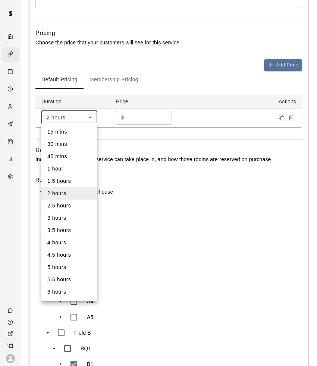
click at [66, 112] on div at bounding box center [158, 183] width 317 height 366
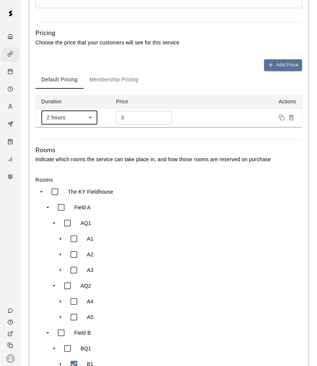
click at [189, 97] on th "Actions" at bounding box center [244, 102] width 118 height 14
click at [289, 115] on icon "Remove price" at bounding box center [291, 118] width 6 height 6
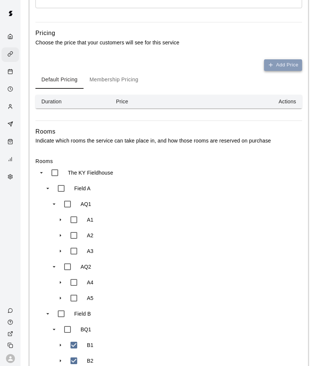
click at [288, 64] on button "Add Price" at bounding box center [283, 65] width 38 height 12
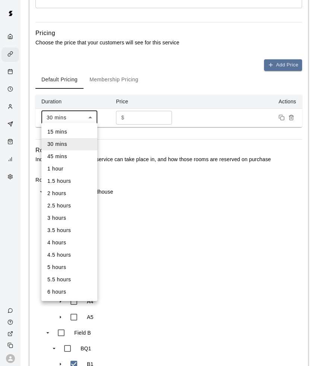
click at [68, 190] on li "2 hours" at bounding box center [69, 193] width 56 height 12
type input "***"
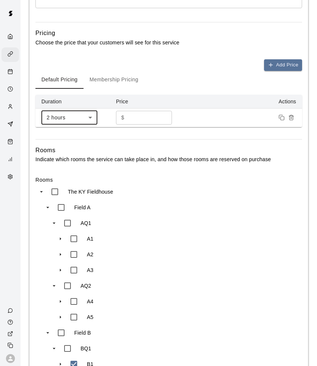
click at [137, 123] on td "$ * ​" at bounding box center [147, 117] width 75 height 19
click at [140, 119] on input "*" at bounding box center [149, 118] width 45 height 14
type input "*"
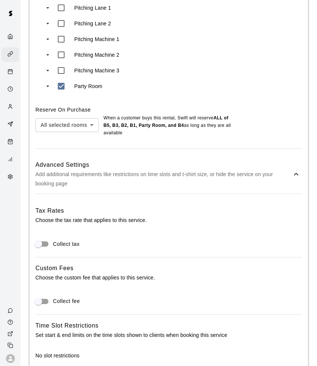
scroll to position [730, 0]
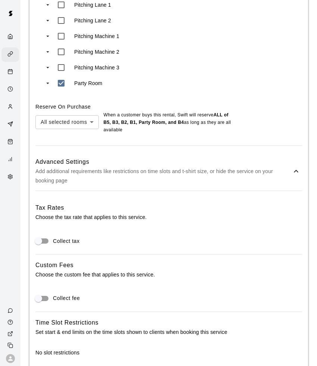
type input "***"
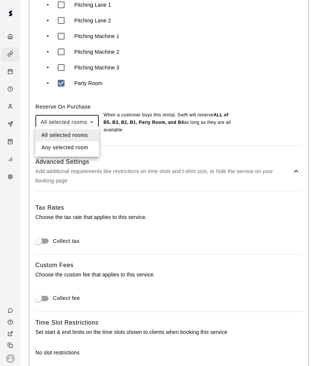
click at [82, 134] on li "All selected rooms" at bounding box center [66, 135] width 63 height 12
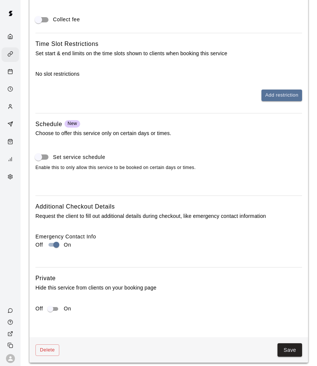
scroll to position [1008, 0]
click at [287, 91] on button "Add restriction" at bounding box center [281, 96] width 41 height 12
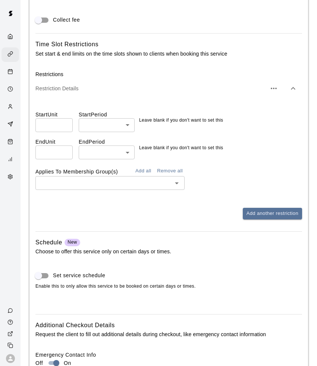
click at [294, 85] on icon "button" at bounding box center [293, 88] width 9 height 9
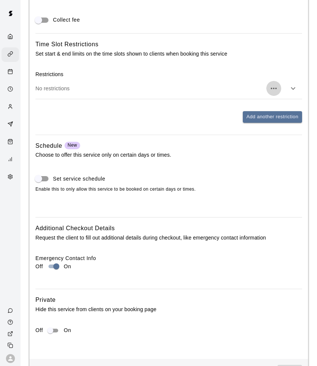
click at [276, 85] on icon "button" at bounding box center [273, 88] width 9 height 9
click at [249, 106] on p "Delete restriction" at bounding box center [236, 106] width 40 height 7
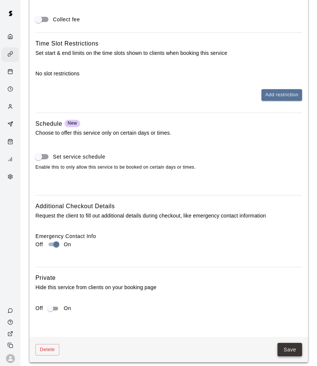
scroll to position [1001, 0]
click at [294, 350] on button "Save" at bounding box center [290, 350] width 25 height 14
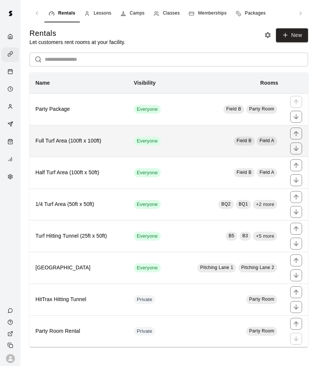
click at [94, 141] on h6 "Full Turf Area (100ft x 100ft)" at bounding box center [78, 141] width 87 height 8
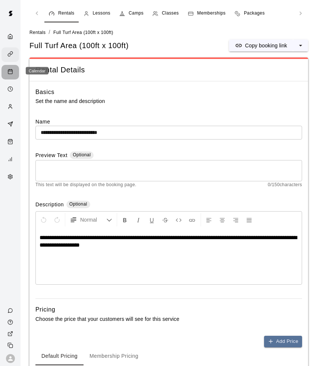
click at [9, 70] on icon "Calendar" at bounding box center [10, 72] width 6 height 6
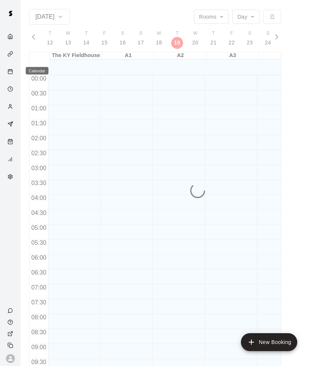
scroll to position [376, 0]
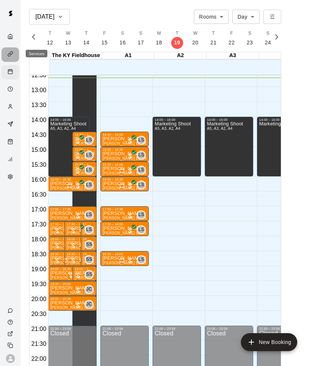
click at [6, 49] on div "Services" at bounding box center [10, 54] width 18 height 15
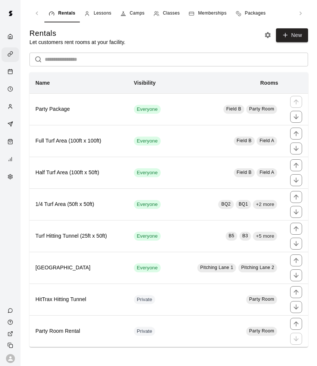
click at [123, 13] on icon "navigation tabs" at bounding box center [122, 13] width 3 height 4
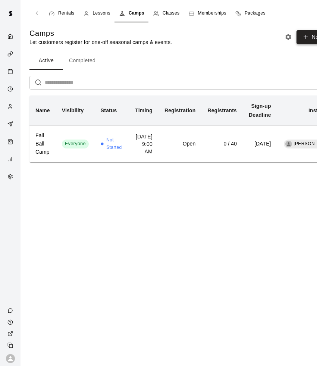
click at [312, 36] on button "New" at bounding box center [313, 37] width 32 height 14
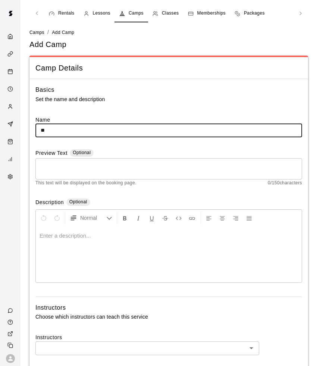
type input "*"
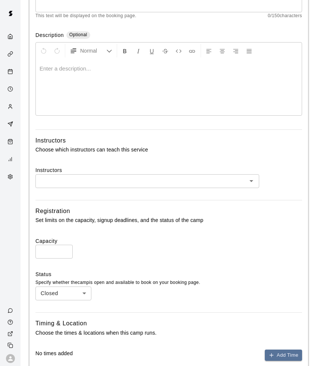
scroll to position [223, 0]
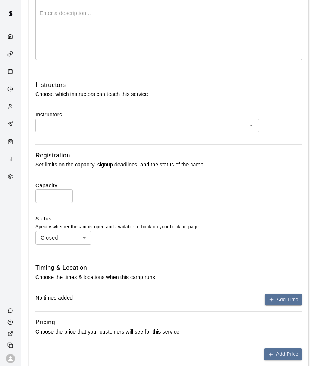
type input "**********"
click at [96, 125] on input "text" at bounding box center [141, 125] width 207 height 9
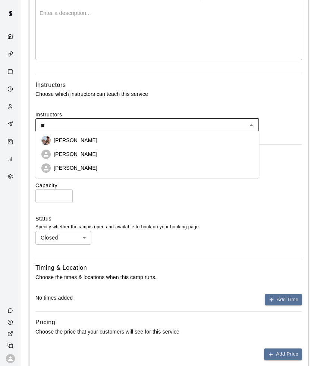
type input "***"
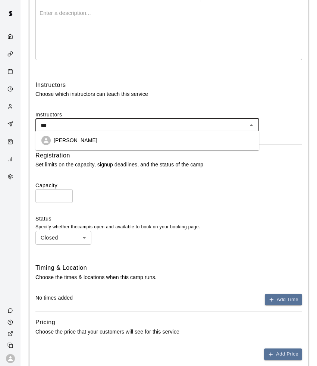
click at [65, 142] on p "Leo Seminati" at bounding box center [76, 140] width 44 height 7
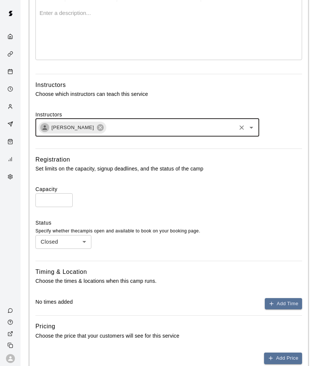
click at [65, 197] on input "*" at bounding box center [53, 200] width 37 height 14
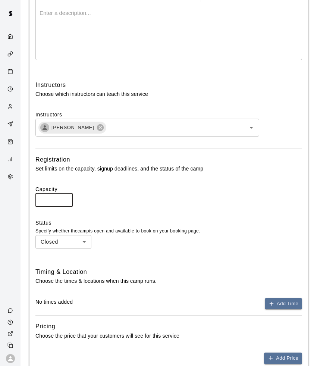
click at [65, 197] on input "*" at bounding box center [53, 200] width 37 height 14
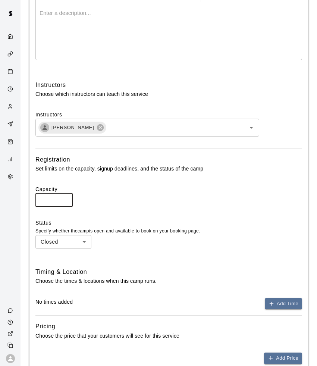
click at [65, 197] on input "*" at bounding box center [53, 200] width 37 height 14
click at [65, 197] on input "**" at bounding box center [53, 200] width 37 height 14
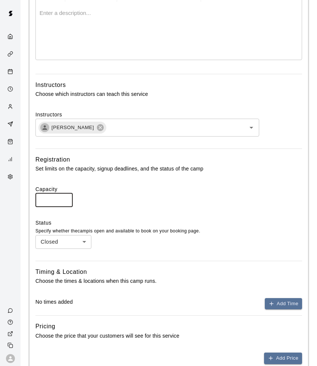
click at [65, 197] on input "**" at bounding box center [53, 200] width 37 height 14
type input "**"
click at [65, 197] on input "**" at bounding box center [53, 200] width 37 height 14
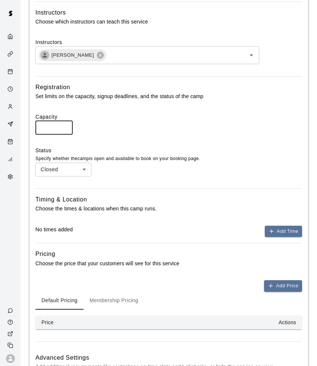
scroll to position [327, 0]
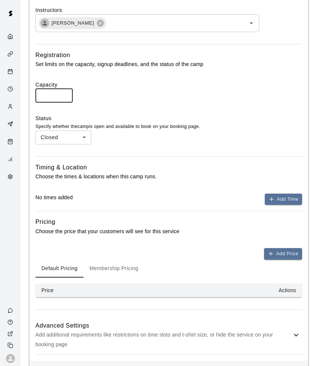
click at [66, 132] on body "**********" at bounding box center [158, 34] width 317 height 722
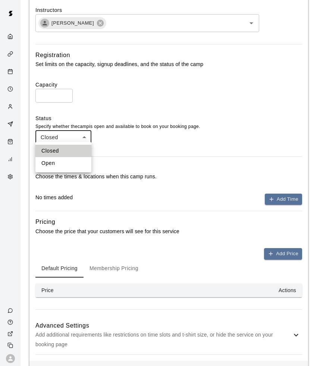
click at [57, 160] on li "Open" at bounding box center [63, 163] width 56 height 12
type input "****"
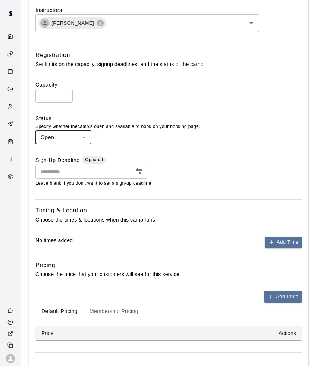
click at [138, 170] on icon "Choose date" at bounding box center [139, 171] width 9 height 9
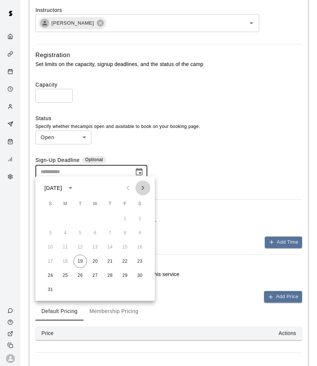
click at [142, 190] on icon "Next month" at bounding box center [142, 188] width 9 height 9
click at [158, 132] on div "Status Specify whether the camp is open and available to book on your booking p…" at bounding box center [168, 130] width 267 height 30
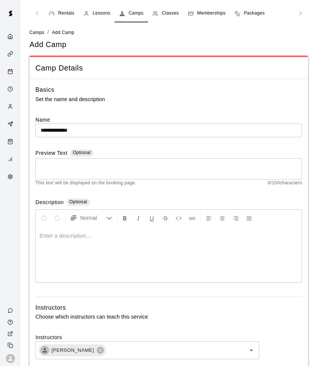
scroll to position [0, 0]
click at [132, 8] on link "Camps" at bounding box center [131, 13] width 33 height 18
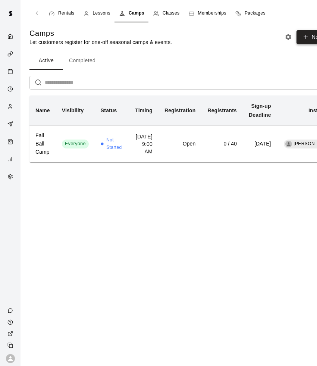
click at [308, 34] on icon "button" at bounding box center [306, 37] width 7 height 7
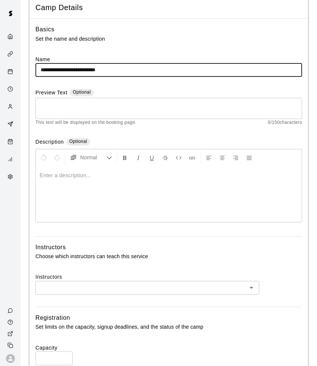
scroll to position [66, 0]
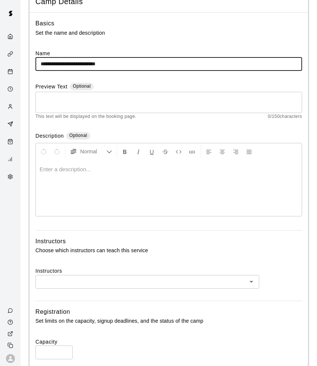
type input "**********"
click at [70, 281] on input "text" at bounding box center [141, 281] width 207 height 9
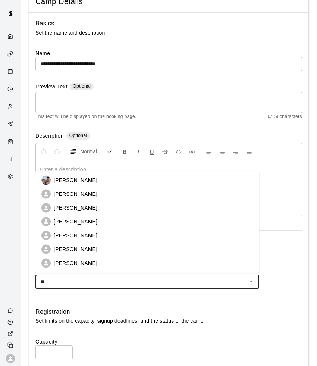
type input "***"
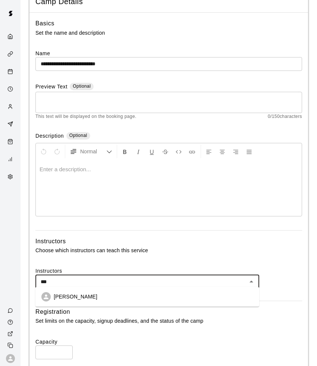
click at [62, 297] on p "Leo Seminati" at bounding box center [76, 296] width 44 height 7
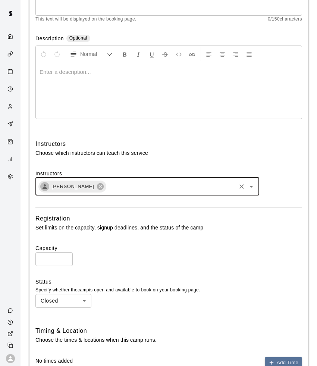
scroll to position [180, 0]
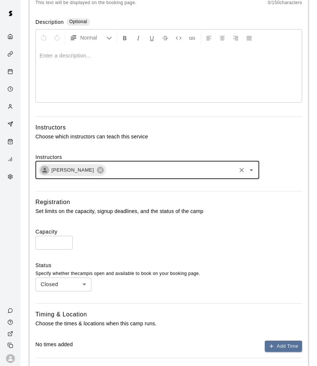
click at [65, 241] on input "*" at bounding box center [53, 243] width 37 height 14
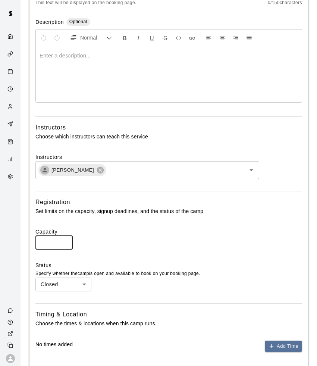
click at [65, 241] on input "*" at bounding box center [53, 243] width 37 height 14
click at [65, 239] on input "*" at bounding box center [53, 243] width 37 height 14
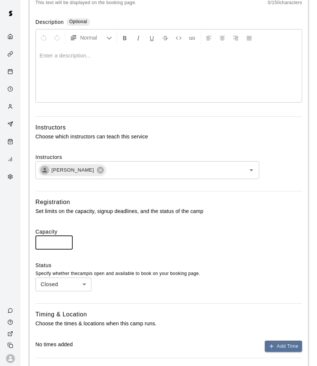
click at [65, 239] on input "*" at bounding box center [53, 243] width 37 height 14
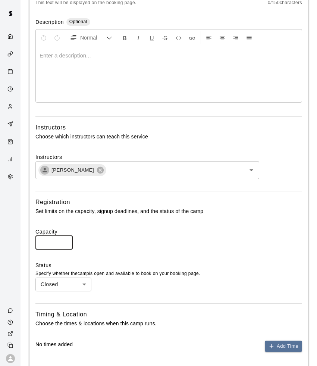
click at [65, 239] on input "**" at bounding box center [53, 243] width 37 height 14
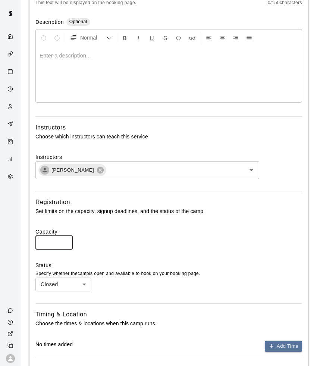
click at [65, 239] on input "**" at bounding box center [53, 243] width 37 height 14
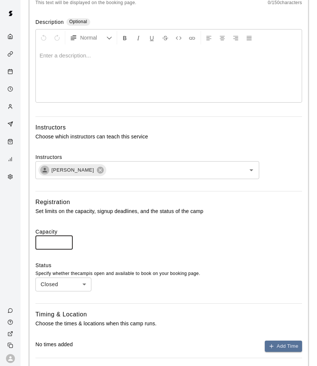
type input "**"
click at [65, 239] on input "**" at bounding box center [53, 243] width 37 height 14
click at [76, 282] on body "**********" at bounding box center [158, 181] width 317 height 722
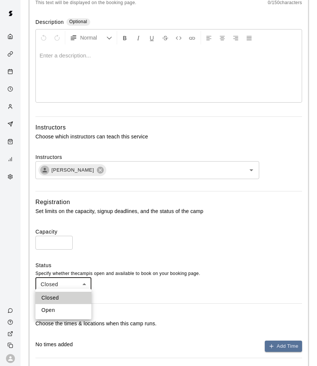
click at [71, 305] on li "Open" at bounding box center [63, 310] width 56 height 12
type input "****"
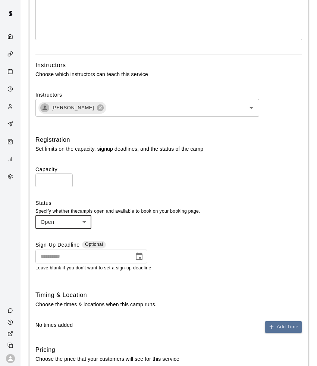
scroll to position [314, 0]
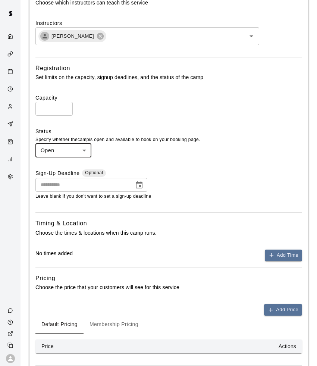
click at [140, 182] on icon "Choose date" at bounding box center [139, 184] width 7 height 7
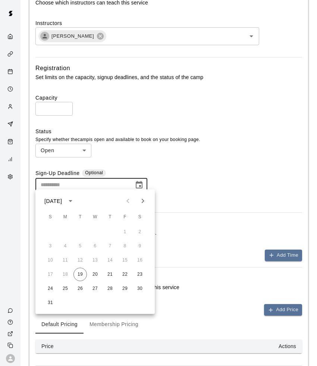
click at [145, 198] on icon "Next month" at bounding box center [142, 201] width 9 height 9
click at [52, 245] on button "2" at bounding box center [50, 245] width 13 height 13
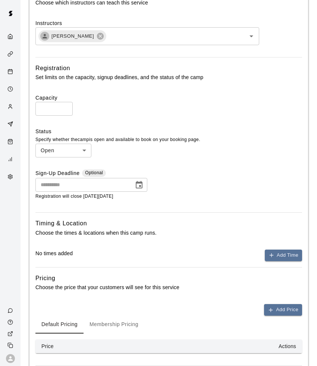
type input "**********"
click at [288, 250] on button "Add Time" at bounding box center [283, 256] width 37 height 12
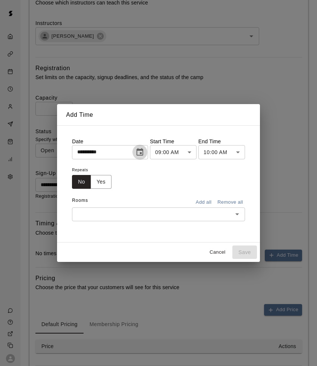
click at [140, 154] on icon "Choose date, selected date is Aug 19, 2025" at bounding box center [139, 152] width 9 height 9
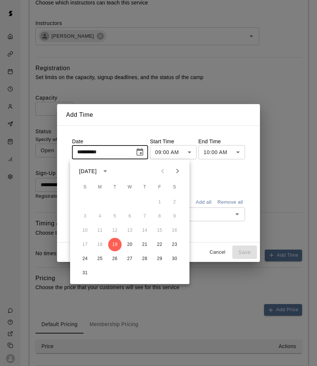
click at [179, 172] on icon "Next month" at bounding box center [177, 171] width 9 height 9
click at [97, 214] on button "3" at bounding box center [99, 216] width 13 height 13
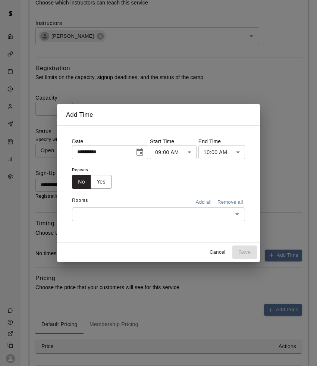
type input "**********"
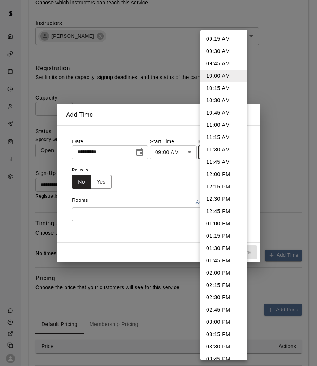
click at [239, 157] on body "**********" at bounding box center [158, 68] width 317 height 765
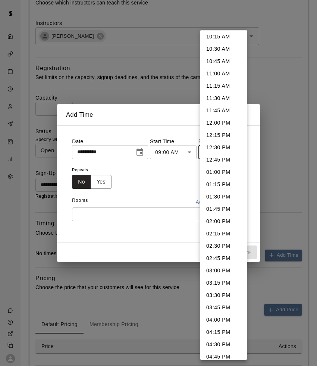
scroll to position [65, 0]
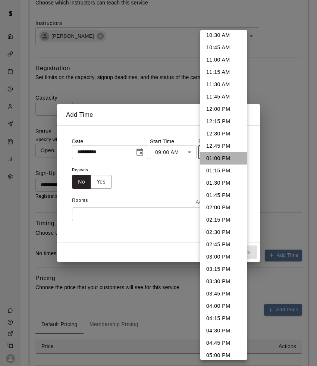
click at [225, 153] on li "01:00 PM" at bounding box center [223, 158] width 47 height 12
type input "********"
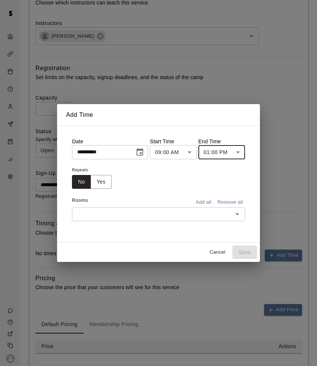
click at [201, 202] on button "Add all" at bounding box center [204, 203] width 24 height 12
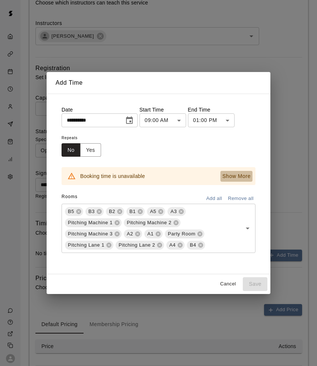
click at [230, 175] on p "Show More" at bounding box center [236, 176] width 28 height 8
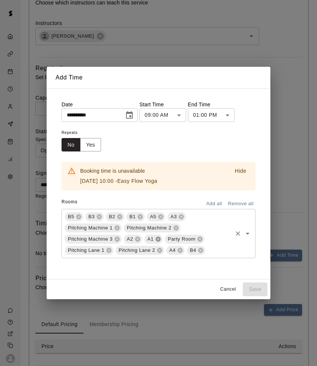
click at [157, 239] on icon at bounding box center [158, 239] width 5 height 5
click at [138, 239] on icon at bounding box center [138, 239] width 6 height 6
click at [182, 216] on icon at bounding box center [181, 217] width 6 height 6
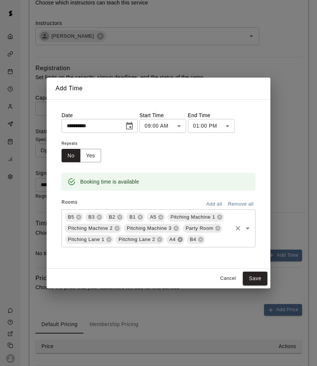
click at [180, 240] on icon at bounding box center [180, 239] width 5 height 5
click at [162, 218] on icon at bounding box center [160, 216] width 5 height 5
click at [201, 216] on icon at bounding box center [199, 216] width 5 height 5
click at [200, 217] on icon at bounding box center [199, 216] width 5 height 5
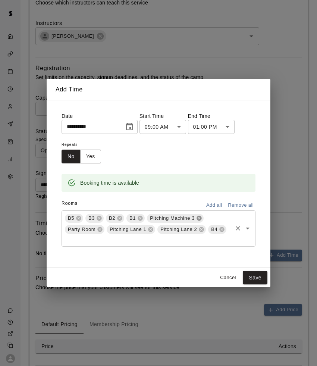
click at [200, 217] on icon at bounding box center [199, 218] width 6 height 6
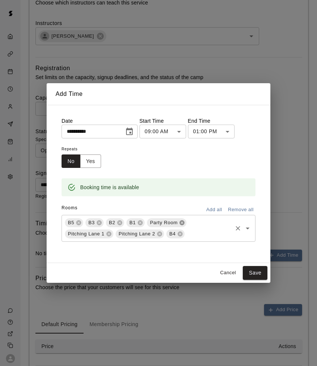
click at [184, 222] on icon at bounding box center [182, 222] width 5 height 5
click at [188, 223] on icon at bounding box center [191, 223] width 6 height 6
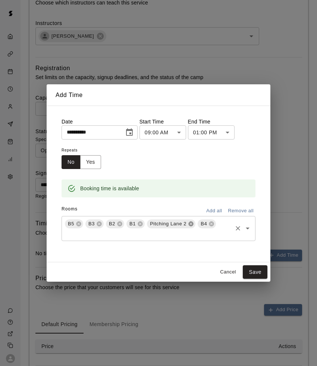
click at [188, 223] on icon at bounding box center [191, 224] width 6 height 6
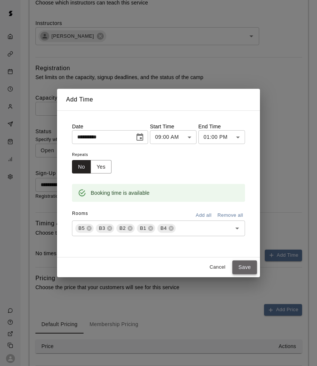
click at [243, 263] on button "Save" at bounding box center [244, 267] width 25 height 14
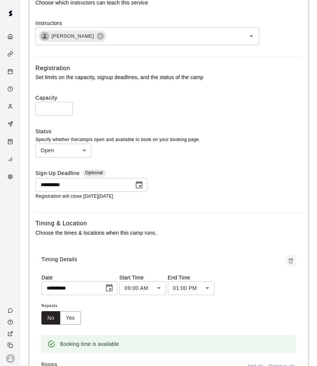
click at [64, 107] on input "**" at bounding box center [53, 109] width 37 height 14
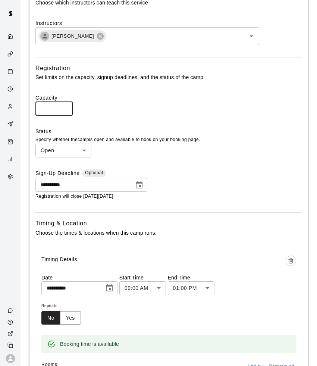
click at [64, 107] on input "**" at bounding box center [53, 109] width 37 height 14
click at [66, 103] on input "**" at bounding box center [53, 109] width 37 height 14
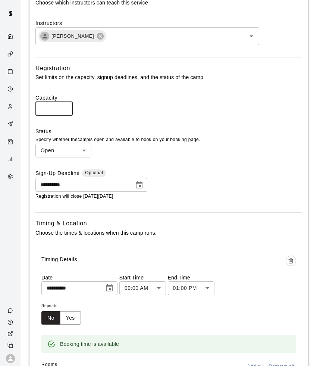
type input "**"
click at [66, 103] on input "**" at bounding box center [53, 109] width 37 height 14
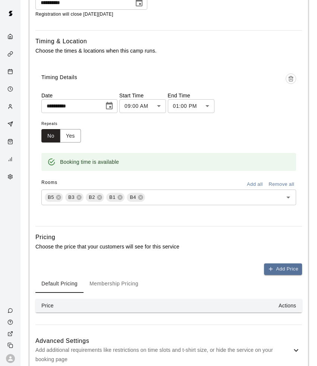
scroll to position [497, 0]
click at [284, 269] on button "Add Price" at bounding box center [283, 269] width 38 height 12
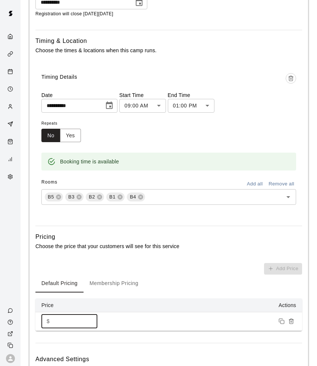
click at [72, 318] on input "*" at bounding box center [75, 321] width 45 height 14
type input "**"
click at [125, 280] on button "Membership Pricing" at bounding box center [114, 284] width 61 height 18
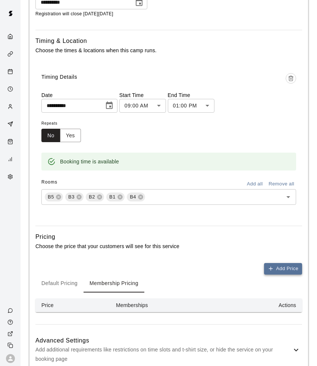
click at [278, 266] on button "Add Price" at bounding box center [283, 269] width 38 height 12
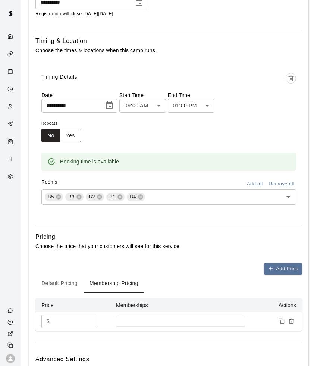
click at [72, 323] on input "*" at bounding box center [75, 321] width 45 height 14
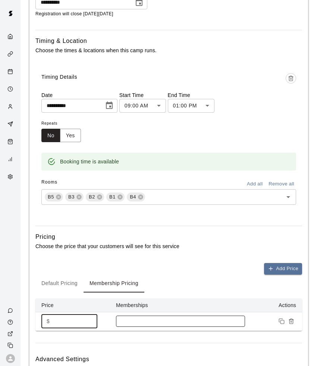
click at [134, 320] on div at bounding box center [180, 321] width 129 height 11
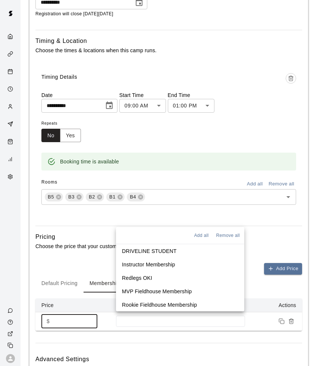
click at [139, 278] on p "Redlegs OKI" at bounding box center [137, 277] width 30 height 7
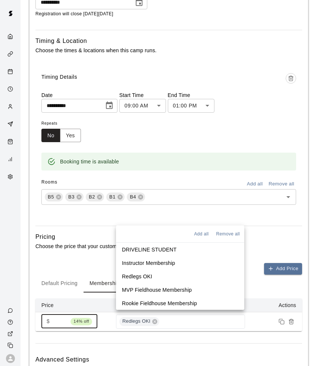
type input "**"
click at [116, 323] on td "Redlegs OKI" at bounding box center [180, 321] width 141 height 19
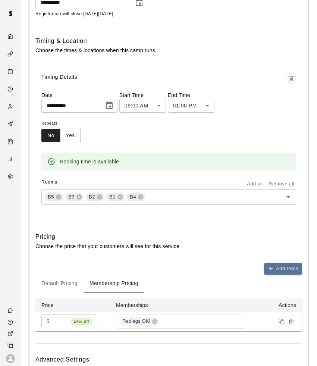
click at [75, 280] on button "Default Pricing" at bounding box center [59, 284] width 48 height 18
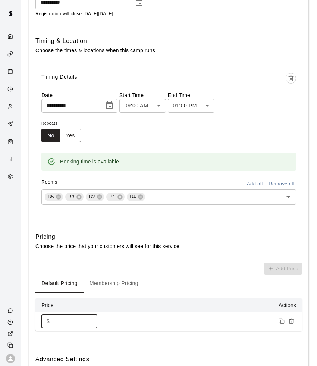
click at [56, 317] on input "**" at bounding box center [75, 321] width 45 height 14
type input "**"
click at [111, 278] on button "Membership Pricing" at bounding box center [114, 284] width 61 height 18
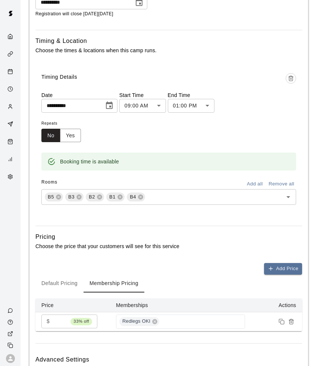
click at [59, 317] on input "**" at bounding box center [60, 321] width 15 height 14
type input "*"
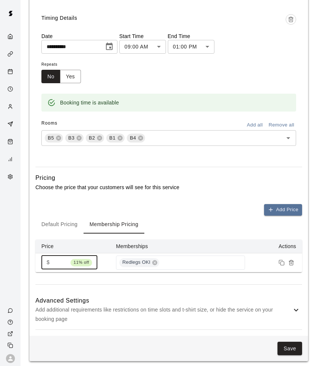
scroll to position [554, 0]
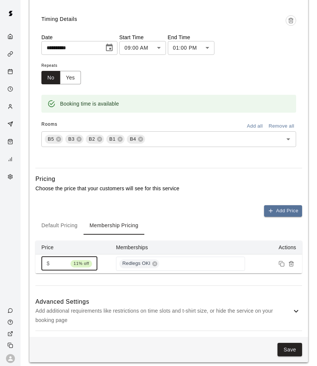
type input "**"
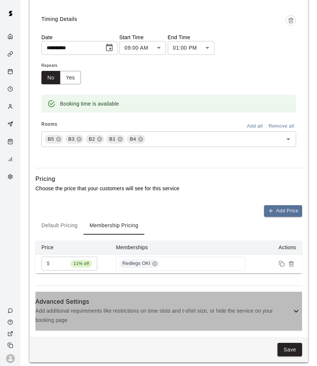
click at [298, 307] on icon at bounding box center [296, 311] width 9 height 9
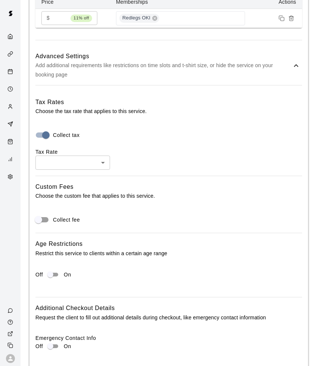
scroll to position [804, 0]
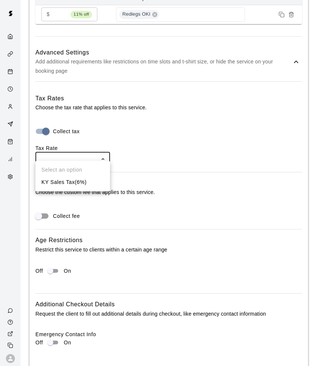
click at [66, 183] on li "KY Sales Tax ( 6 %)" at bounding box center [72, 182] width 75 height 12
type input "***"
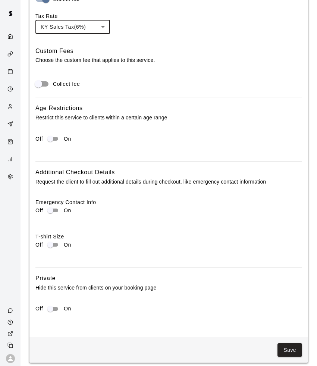
scroll to position [935, 0]
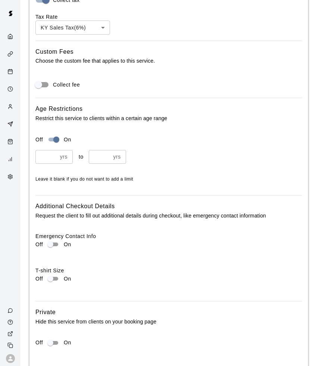
click at [53, 150] on input "*" at bounding box center [46, 157] width 22 height 14
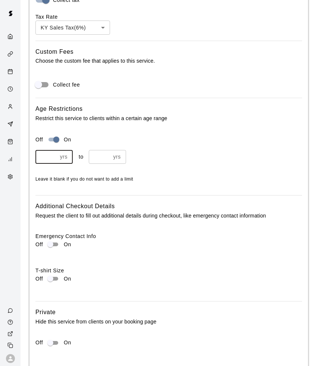
click at [53, 150] on input "*" at bounding box center [46, 157] width 22 height 14
type input "*"
click at [53, 150] on input "*" at bounding box center [46, 157] width 22 height 14
click at [108, 150] on input "*" at bounding box center [100, 157] width 22 height 14
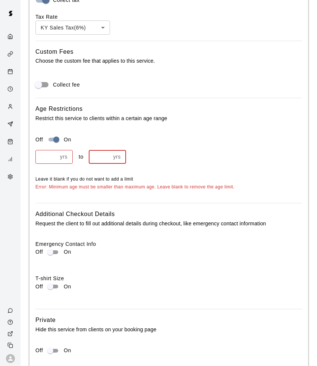
click at [108, 150] on input "*" at bounding box center [100, 157] width 22 height 14
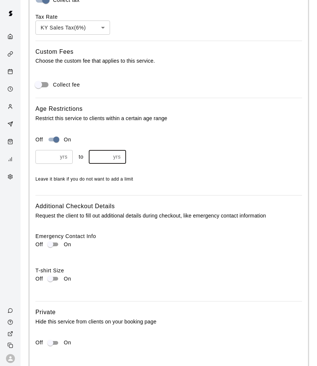
click at [108, 150] on input "*" at bounding box center [100, 157] width 22 height 14
click at [108, 150] on input "**" at bounding box center [100, 157] width 22 height 14
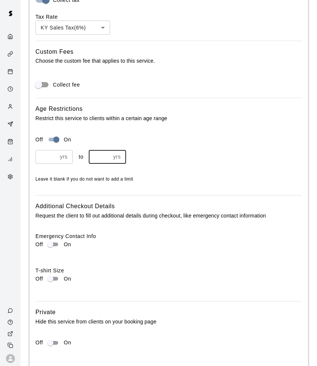
type input "**"
click at [108, 150] on input "**" at bounding box center [100, 157] width 22 height 14
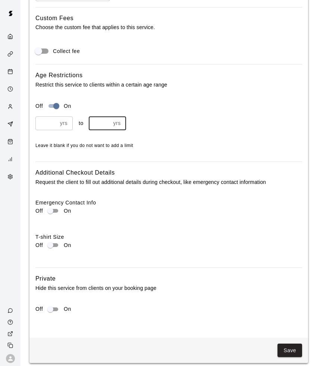
scroll to position [968, 0]
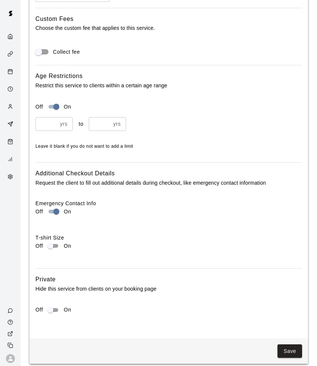
click at [53, 296] on div "Private Hide this service from clients on your booking page Off On" at bounding box center [168, 298] width 267 height 46
click at [294, 346] on button "Save" at bounding box center [290, 351] width 25 height 14
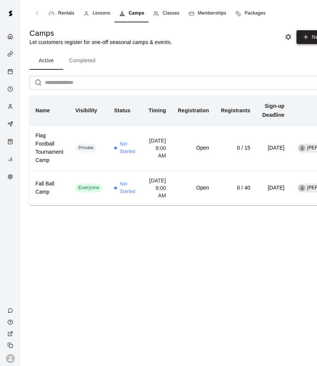
click at [306, 34] on icon "button" at bounding box center [306, 37] width 7 height 7
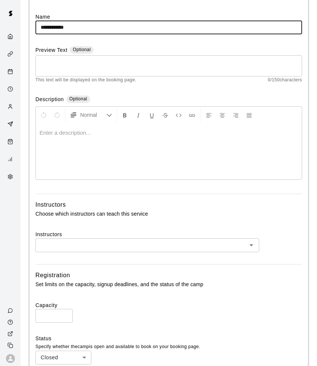
scroll to position [185, 0]
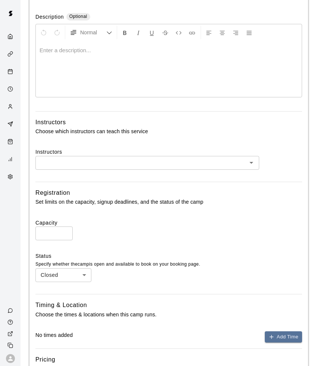
type input "**********"
click at [111, 170] on div "**********" at bounding box center [168, 196] width 279 height 605
click at [112, 159] on input "text" at bounding box center [141, 162] width 207 height 9
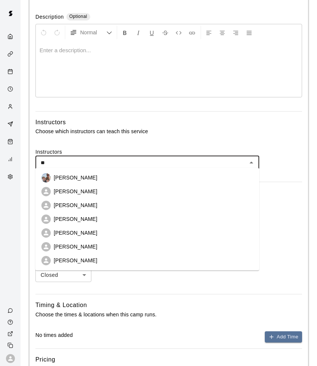
type input "***"
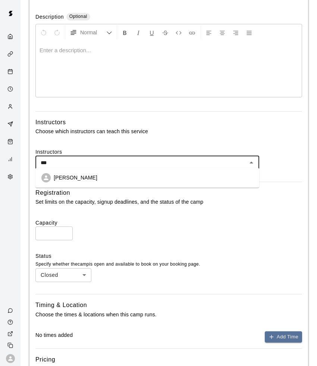
click at [93, 174] on li "Leo Seminati" at bounding box center [147, 178] width 224 height 14
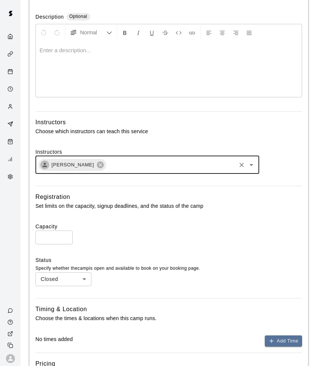
click at [64, 233] on input "*" at bounding box center [53, 238] width 37 height 14
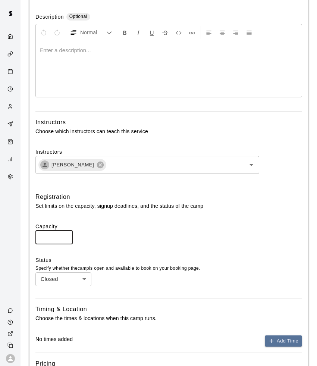
click at [64, 233] on input "*" at bounding box center [53, 238] width 37 height 14
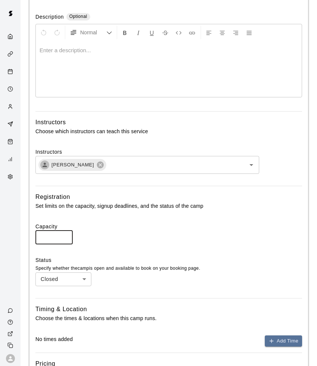
click at [64, 233] on input "*" at bounding box center [53, 238] width 37 height 14
click at [64, 233] on input "**" at bounding box center [53, 238] width 37 height 14
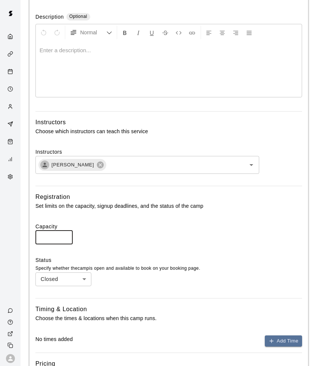
click at [64, 233] on input "**" at bounding box center [53, 238] width 37 height 14
click at [65, 238] on input "**" at bounding box center [53, 238] width 37 height 14
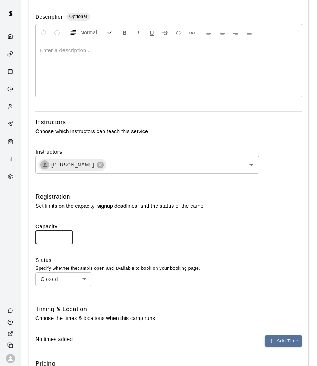
click at [65, 234] on input "**" at bounding box center [53, 238] width 37 height 14
type input "**"
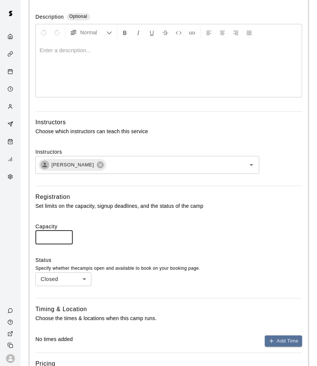
click at [65, 234] on input "**" at bounding box center [53, 238] width 37 height 14
drag, startPoint x: 53, startPoint y: 235, endPoint x: 22, endPoint y: 235, distance: 30.6
click at [22, 235] on main "**********" at bounding box center [169, 176] width 297 height 722
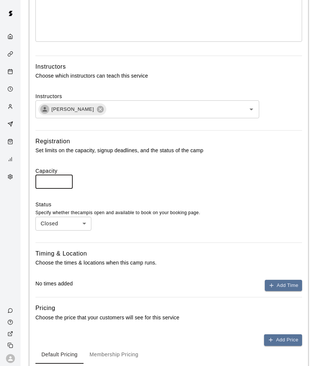
scroll to position [253, 0]
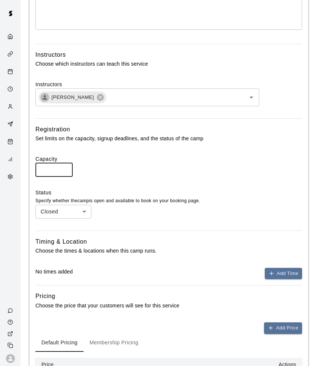
click at [80, 213] on body "**********" at bounding box center [158, 108] width 317 height 722
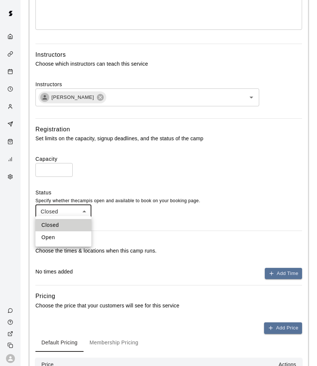
click at [68, 240] on li "Open" at bounding box center [63, 237] width 56 height 12
type input "****"
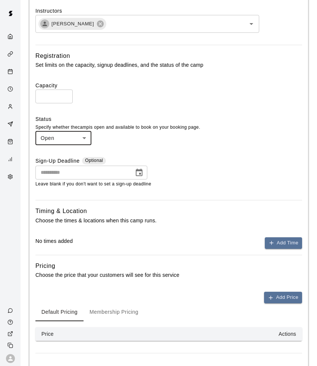
scroll to position [329, 0]
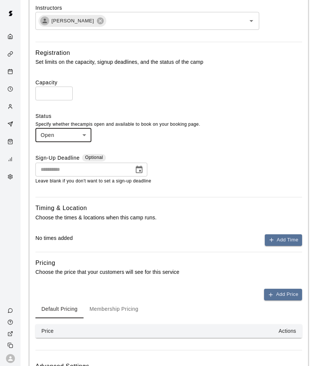
click at [140, 169] on icon "Choose date" at bounding box center [139, 169] width 7 height 7
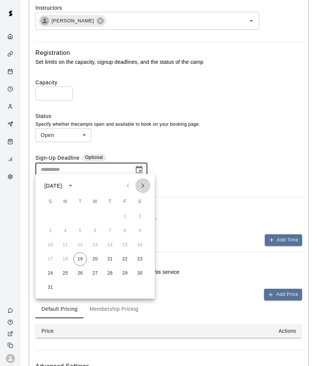
click at [143, 185] on icon "Next month" at bounding box center [142, 185] width 9 height 9
click at [79, 272] on button "25" at bounding box center [79, 273] width 13 height 13
type input "**********"
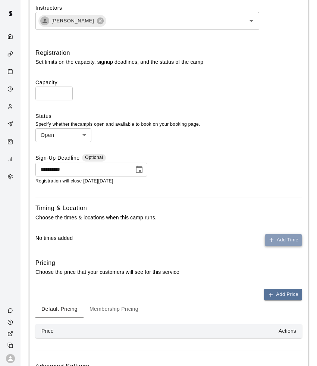
click at [285, 234] on button "Add Time" at bounding box center [283, 240] width 37 height 12
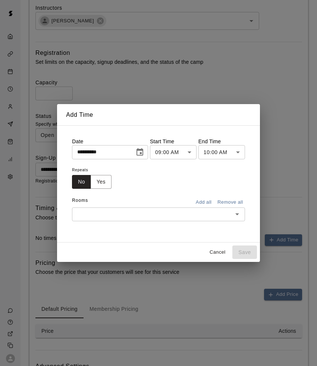
click at [144, 153] on icon "Choose date, selected date is Aug 19, 2025" at bounding box center [139, 152] width 9 height 9
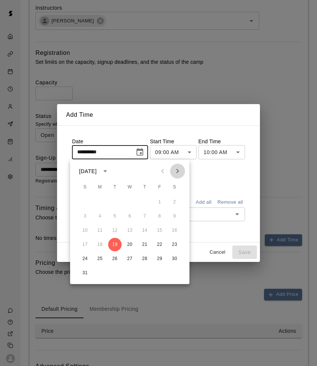
click at [181, 170] on icon "Next month" at bounding box center [177, 171] width 9 height 9
click at [182, 173] on icon "Next month" at bounding box center [177, 171] width 9 height 9
click at [132, 261] on button "26" at bounding box center [129, 258] width 13 height 13
type input "**********"
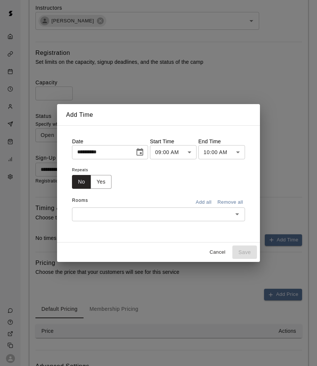
click at [213, 152] on body "**********" at bounding box center [158, 53] width 317 height 765
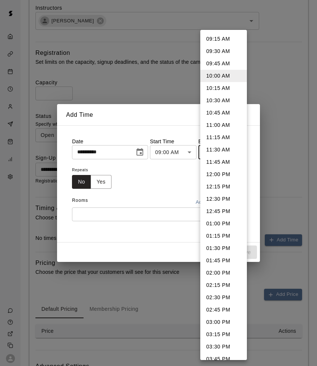
click at [213, 221] on li "01:00 PM" at bounding box center [223, 223] width 47 height 12
type input "********"
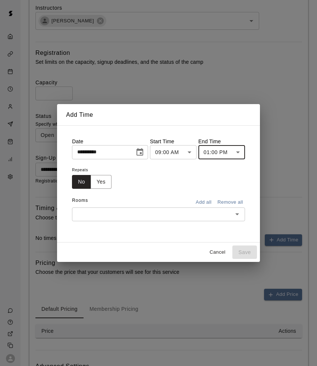
click at [103, 210] on input "text" at bounding box center [152, 214] width 156 height 9
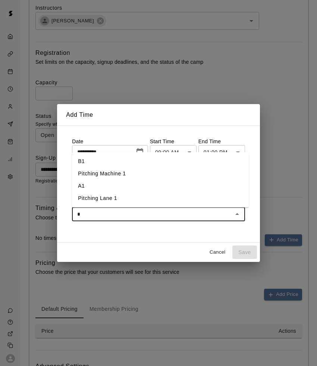
type input "*"
click at [90, 159] on li "B1" at bounding box center [160, 161] width 177 height 12
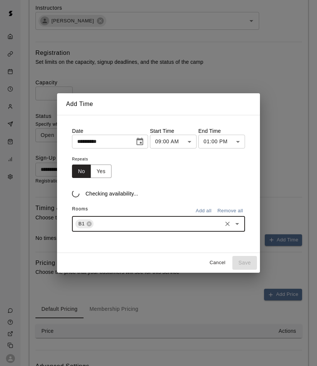
type input "*"
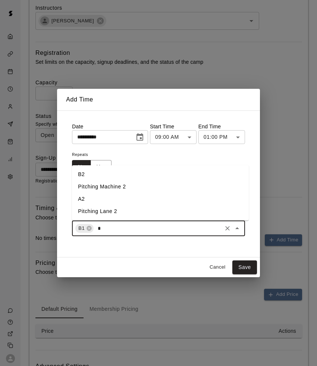
click at [91, 175] on li "B2" at bounding box center [160, 174] width 177 height 12
type input "*"
click at [88, 187] on li "B3" at bounding box center [160, 187] width 177 height 12
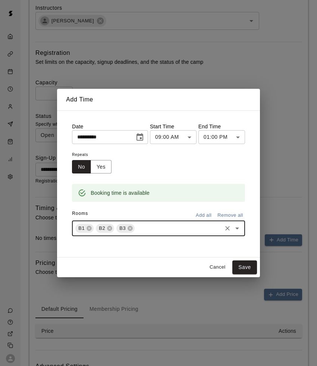
type input "*"
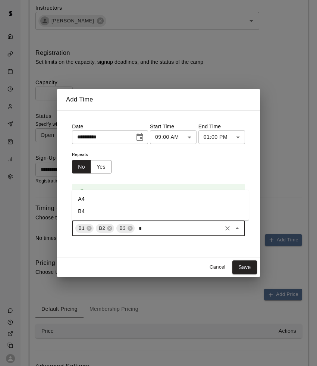
click at [88, 198] on li "A4" at bounding box center [160, 199] width 177 height 12
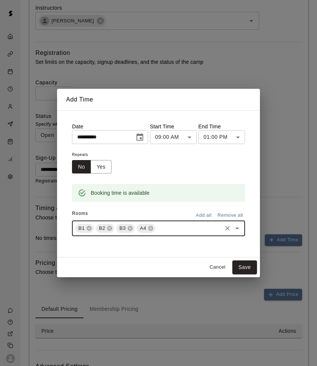
click at [145, 226] on span "A4" at bounding box center [143, 228] width 12 height 7
click at [148, 227] on icon at bounding box center [150, 228] width 5 height 5
type input "*"
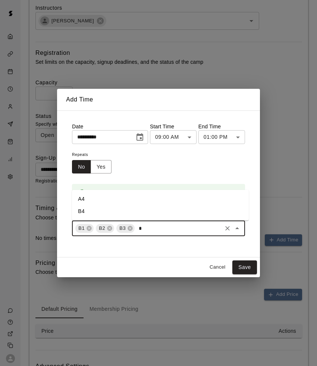
click at [102, 210] on li "B4" at bounding box center [160, 211] width 177 height 12
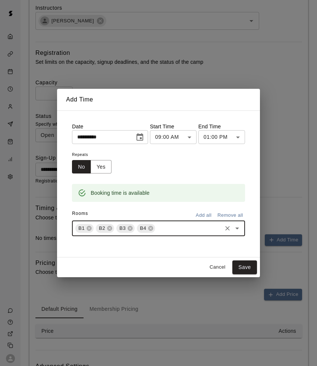
type input "*"
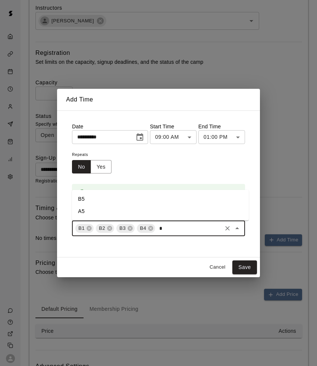
click at [93, 209] on li "A5" at bounding box center [160, 211] width 177 height 12
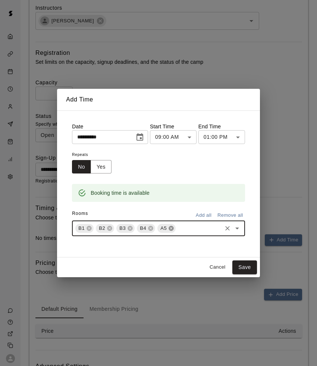
click at [168, 226] on icon at bounding box center [171, 228] width 6 height 6
type input "*"
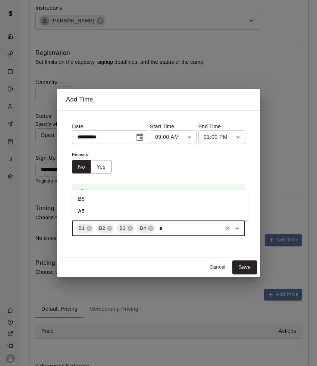
click at [98, 199] on li "B5" at bounding box center [160, 199] width 177 height 12
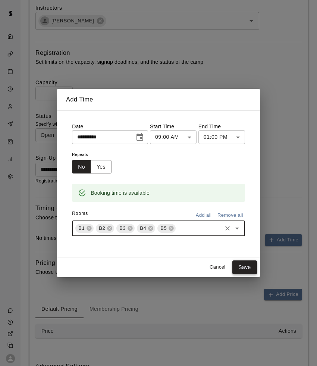
click at [242, 263] on button "Save" at bounding box center [244, 267] width 25 height 14
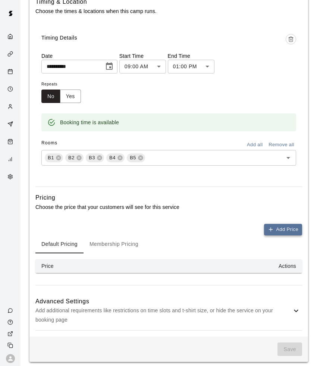
scroll to position [535, 0]
click at [282, 224] on button "Add Price" at bounding box center [283, 230] width 38 height 12
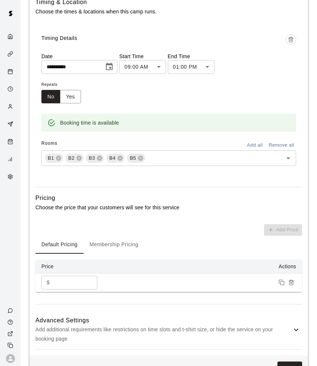
click at [59, 278] on input "*" at bounding box center [75, 283] width 45 height 14
type input "**"
click at [103, 244] on button "Membership Pricing" at bounding box center [114, 245] width 61 height 18
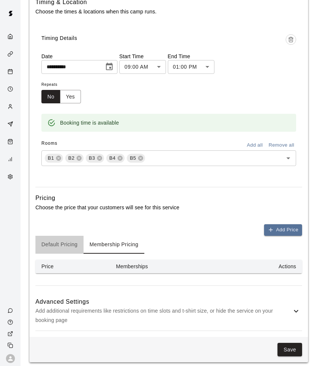
click at [77, 243] on button "Default Pricing" at bounding box center [59, 245] width 48 height 18
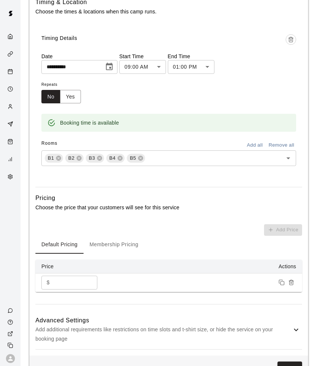
click at [125, 241] on button "Membership Pricing" at bounding box center [114, 245] width 61 height 18
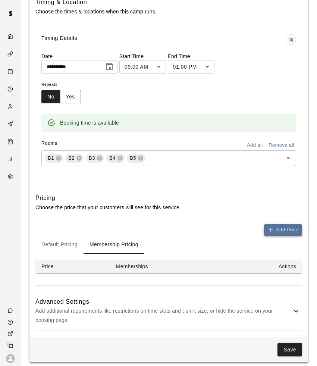
click at [289, 226] on button "Add Price" at bounding box center [283, 230] width 38 height 12
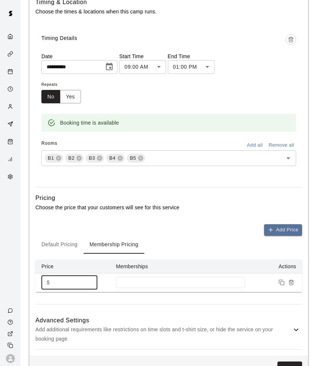
click at [76, 279] on input "*" at bounding box center [75, 283] width 45 height 14
type input "**"
click at [134, 284] on td at bounding box center [180, 282] width 141 height 19
click at [136, 284] on td at bounding box center [180, 282] width 141 height 19
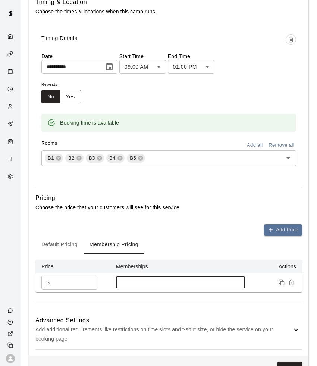
click at [139, 279] on input at bounding box center [181, 282] width 122 height 6
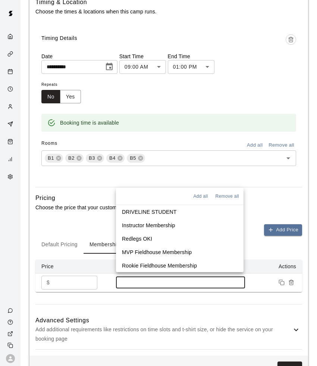
click at [143, 237] on p "Redlegs OKI" at bounding box center [137, 238] width 30 height 7
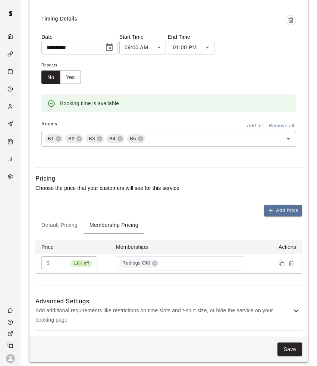
scroll to position [554, 0]
click at [290, 337] on div "Save" at bounding box center [168, 350] width 279 height 26
click at [298, 309] on icon at bounding box center [296, 311] width 9 height 9
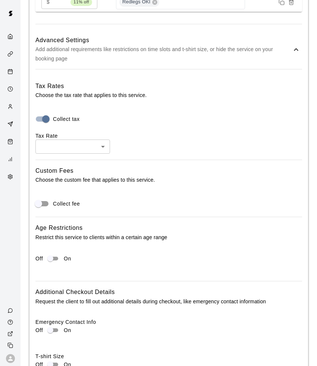
scroll to position [817, 0]
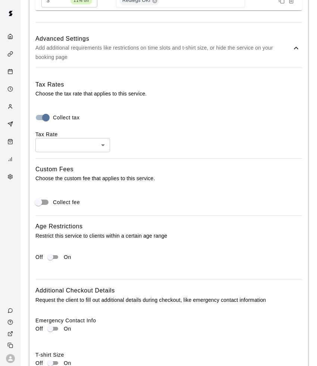
click at [69, 170] on li "KY Sales Tax ( 6 %)" at bounding box center [72, 168] width 75 height 12
type input "***"
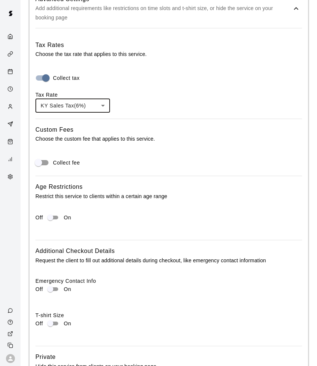
scroll to position [865, 0]
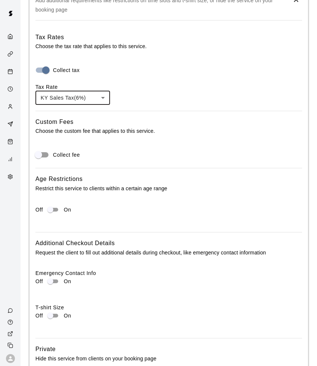
click at [53, 212] on div "Off On" at bounding box center [168, 212] width 267 height 15
click at [53, 195] on div "Age Restrictions Restrict this service to clients within a certain age range Of…" at bounding box center [168, 197] width 267 height 46
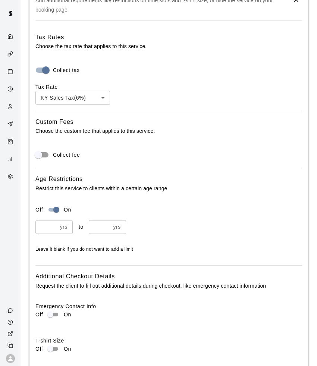
click at [54, 222] on input "*" at bounding box center [46, 227] width 22 height 14
click at [54, 220] on input "*" at bounding box center [46, 227] width 22 height 14
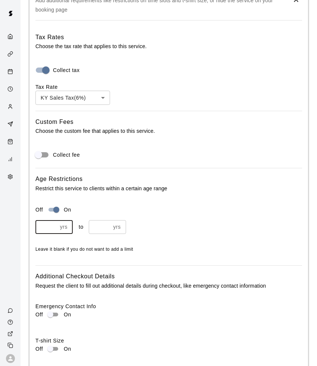
click at [54, 220] on input "*" at bounding box center [46, 227] width 22 height 14
type input "*"
click at [54, 220] on input "*" at bounding box center [46, 227] width 22 height 14
click at [107, 220] on input "*" at bounding box center [100, 227] width 22 height 14
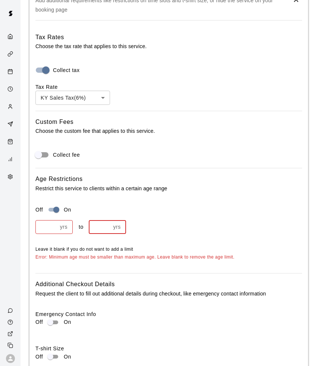
click at [107, 220] on input "*" at bounding box center [100, 227] width 22 height 14
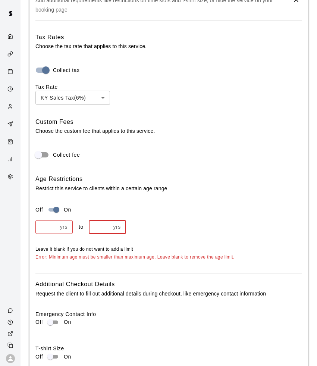
click at [107, 220] on input "*" at bounding box center [100, 227] width 22 height 14
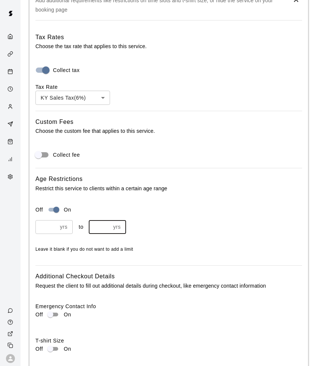
click at [107, 220] on input "*" at bounding box center [100, 227] width 22 height 14
click at [107, 220] on input "**" at bounding box center [100, 227] width 22 height 14
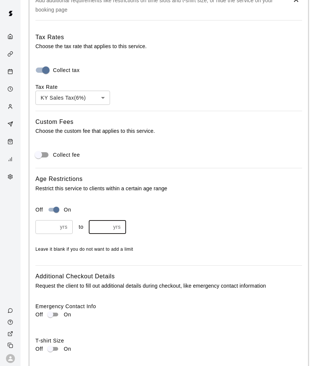
type input "**"
click at [107, 220] on input "**" at bounding box center [100, 227] width 22 height 14
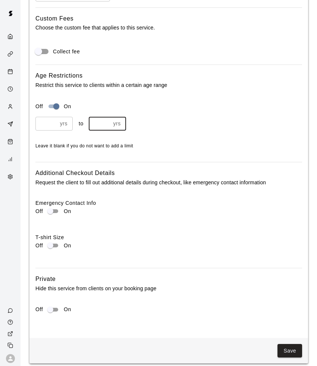
scroll to position [968, 0]
click at [286, 344] on button "Save" at bounding box center [290, 351] width 25 height 14
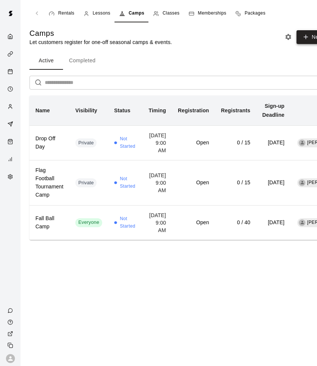
click at [311, 32] on button "New" at bounding box center [313, 37] width 32 height 14
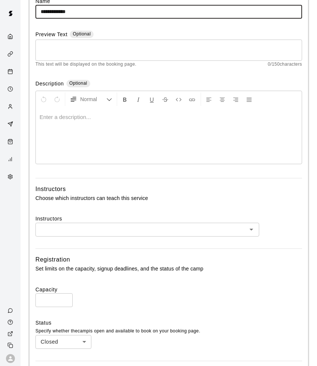
scroll to position [120, 0]
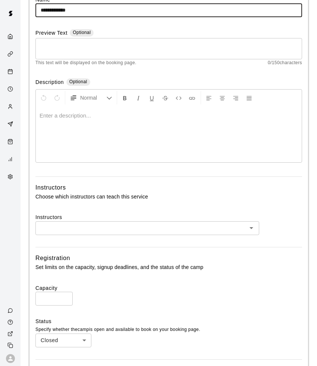
type input "**********"
click at [80, 227] on input "text" at bounding box center [141, 227] width 207 height 9
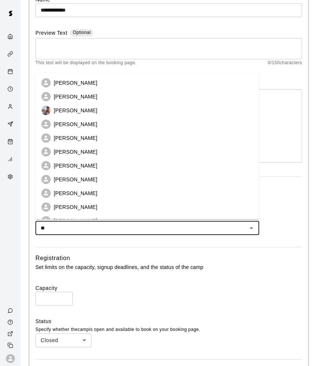
type input "***"
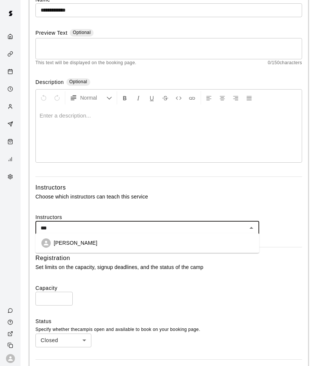
click at [74, 242] on p "Leo Seminati" at bounding box center [76, 242] width 44 height 7
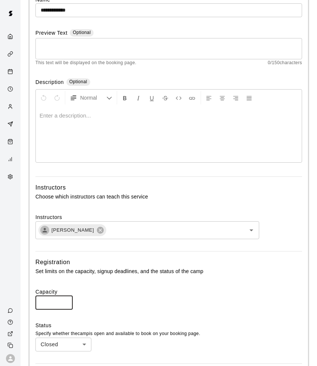
click at [65, 297] on input "*" at bounding box center [53, 303] width 37 height 14
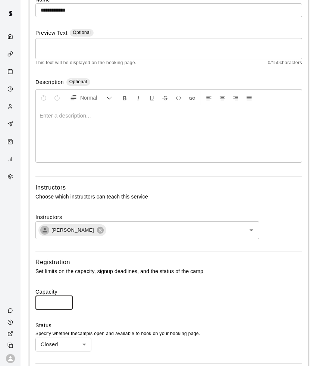
click at [65, 297] on input "*" at bounding box center [53, 303] width 37 height 14
click at [65, 297] on input "**" at bounding box center [53, 303] width 37 height 14
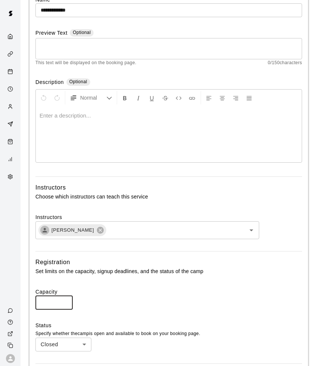
click at [65, 297] on input "**" at bounding box center [53, 303] width 37 height 14
type input "**"
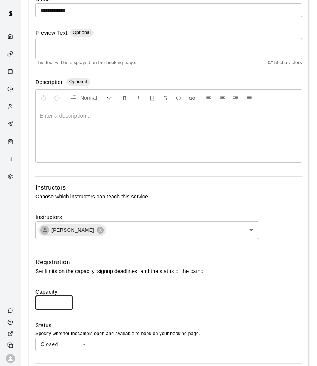
click at [65, 297] on input "**" at bounding box center [53, 303] width 37 height 14
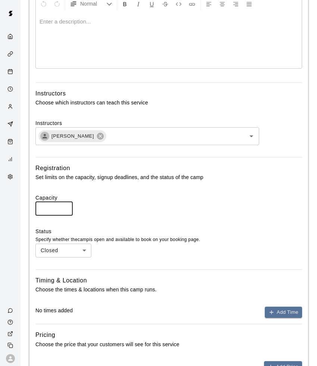
scroll to position [217, 0]
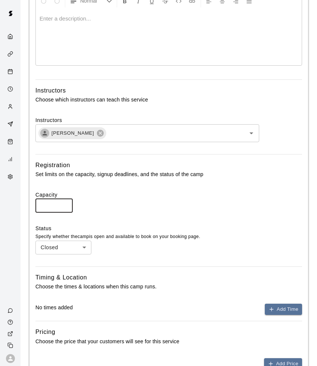
click at [81, 244] on body "**********" at bounding box center [158, 144] width 317 height 722
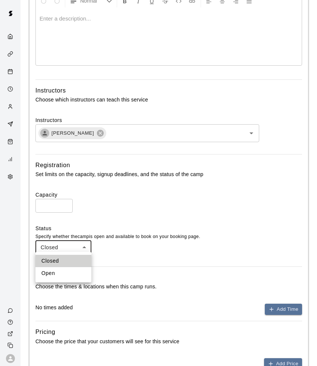
click at [73, 276] on li "Open" at bounding box center [63, 273] width 56 height 12
type input "****"
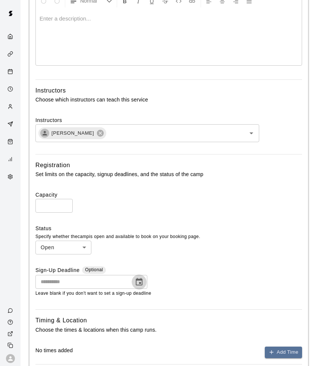
click at [144, 279] on button "Choose date" at bounding box center [139, 282] width 15 height 15
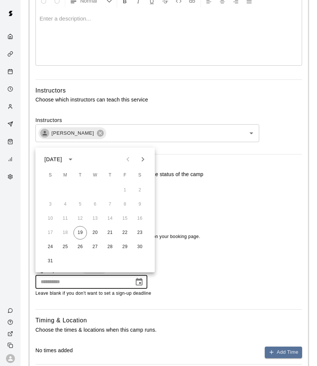
click at [145, 160] on icon "Next month" at bounding box center [142, 159] width 9 height 9
click at [130, 159] on icon "Previous month" at bounding box center [127, 159] width 9 height 9
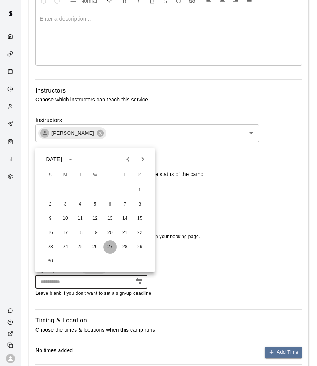
click at [111, 245] on button "27" at bounding box center [109, 246] width 13 height 13
type input "**********"
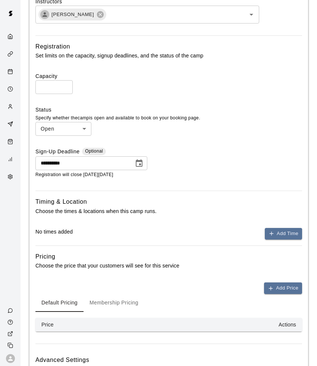
scroll to position [336, 0]
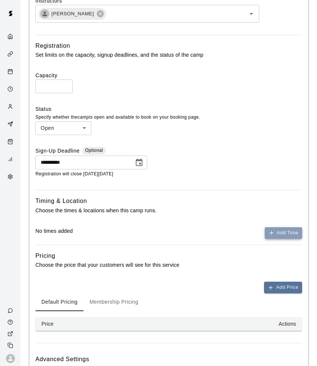
click at [294, 232] on button "Add Time" at bounding box center [283, 233] width 37 height 12
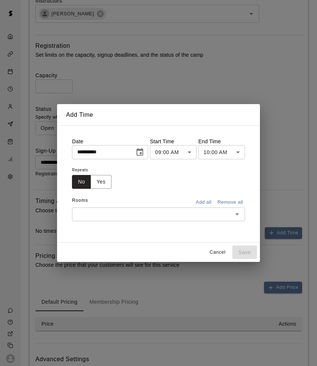
click at [141, 153] on icon "Choose date, selected date is Aug 19, 2025" at bounding box center [139, 152] width 9 height 9
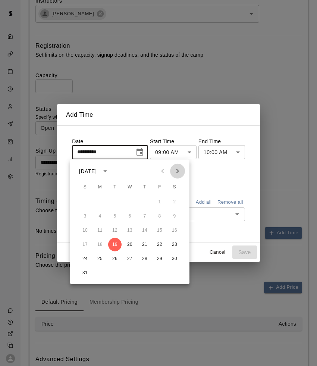
click at [174, 170] on icon "Next month" at bounding box center [177, 171] width 9 height 9
click at [167, 170] on button "Previous month" at bounding box center [162, 171] width 15 height 15
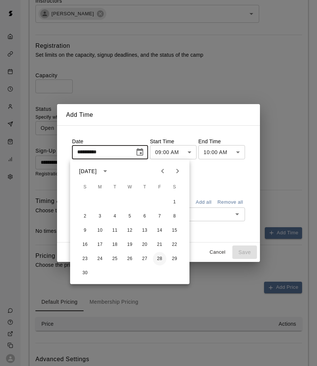
click at [159, 259] on button "28" at bounding box center [159, 258] width 13 height 13
type input "**********"
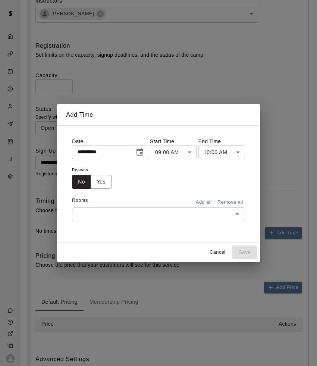
click at [214, 149] on body "**********" at bounding box center [158, 46] width 317 height 765
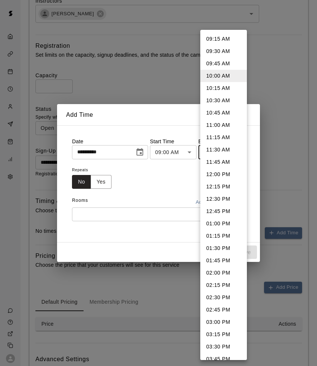
click at [218, 225] on li "01:00 PM" at bounding box center [223, 223] width 47 height 12
type input "********"
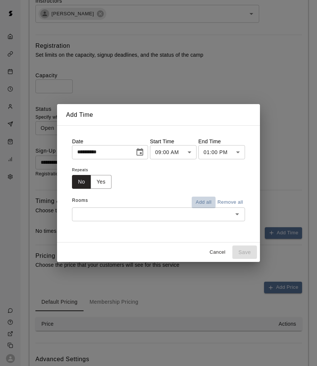
click at [205, 201] on button "Add all" at bounding box center [204, 203] width 24 height 12
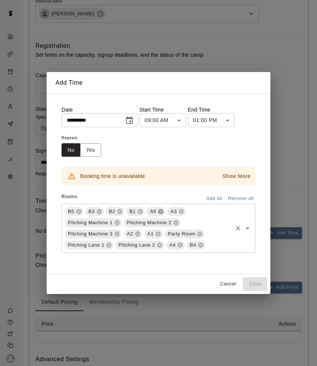
click at [162, 211] on icon at bounding box center [160, 211] width 5 height 5
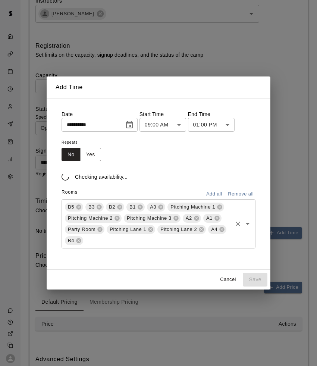
click at [162, 211] on div "B5 B3 B2 B1 A3 Pitching Machine 1 Pitching Machine 2 Pitching Machine 3 A2 A1 P…" at bounding box center [159, 223] width 194 height 49
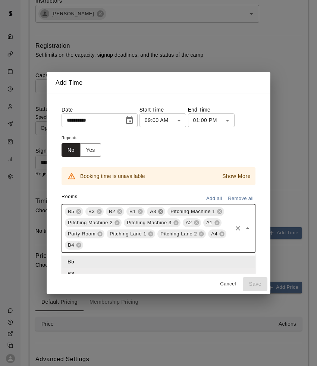
click at [161, 212] on icon at bounding box center [160, 211] width 5 height 5
click at [201, 212] on icon at bounding box center [199, 211] width 5 height 5
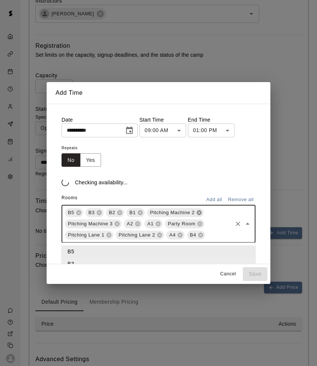
click at [201, 212] on icon at bounding box center [199, 212] width 5 height 5
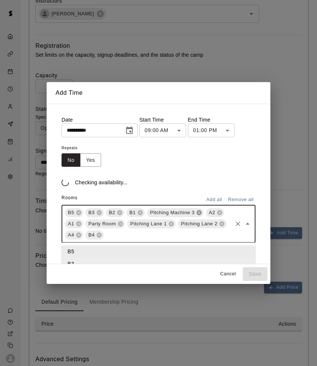
click at [201, 212] on div "B5 B3 B2 B1 Pitching Machine 3 A2 A1 Party Room Pitching Lane 1 Pitching Lane 2…" at bounding box center [159, 224] width 194 height 38
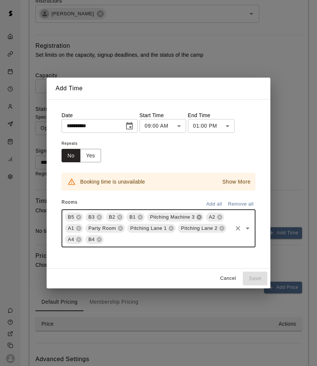
click at [200, 217] on icon at bounding box center [199, 216] width 5 height 5
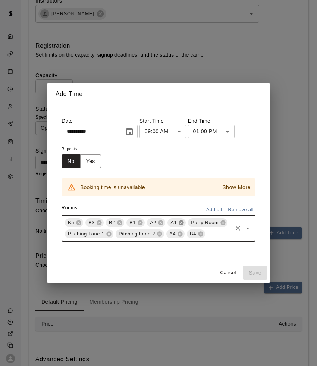
click at [181, 221] on icon at bounding box center [181, 222] width 5 height 5
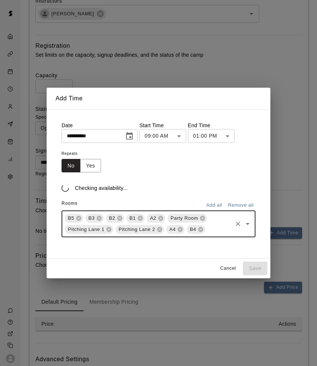
click at [163, 219] on div "A2" at bounding box center [156, 218] width 18 height 9
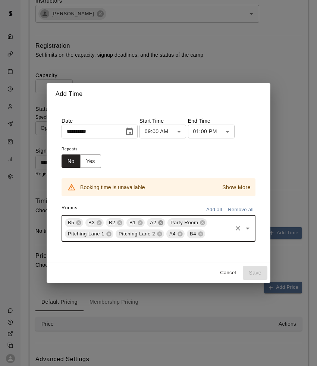
click at [161, 224] on icon at bounding box center [160, 222] width 5 height 5
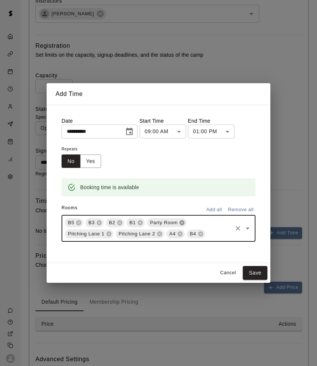
click at [184, 222] on icon at bounding box center [182, 222] width 5 height 5
click at [191, 224] on icon at bounding box center [190, 222] width 5 height 5
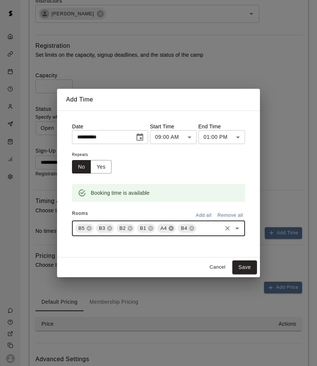
click at [170, 228] on icon at bounding box center [171, 228] width 6 height 6
click at [245, 263] on button "Save" at bounding box center [244, 267] width 25 height 14
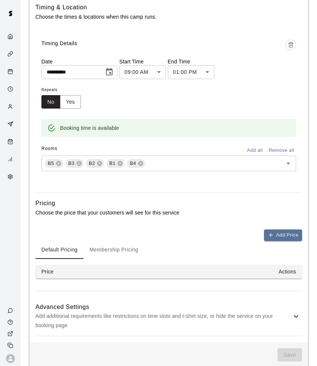
scroll to position [530, 0]
click at [280, 235] on button "Add Price" at bounding box center [283, 235] width 38 height 12
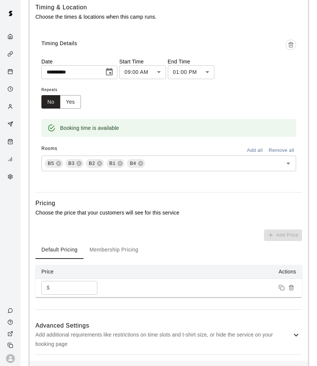
click at [70, 285] on input "*" at bounding box center [75, 288] width 45 height 14
type input "**"
click at [112, 249] on button "Membership Pricing" at bounding box center [114, 250] width 61 height 18
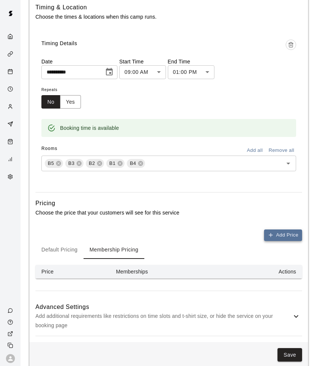
click at [285, 234] on button "Add Price" at bounding box center [283, 235] width 38 height 12
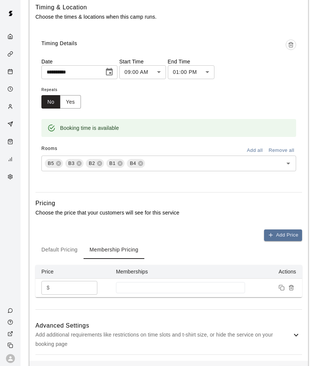
click at [82, 283] on input "*" at bounding box center [75, 288] width 45 height 14
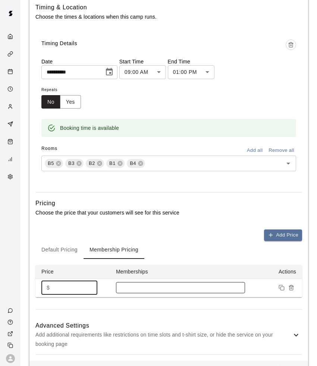
type input "**"
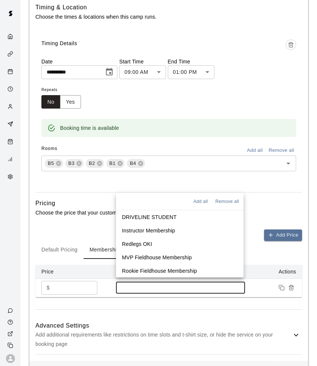
click at [122, 285] on input at bounding box center [181, 288] width 122 height 6
click at [139, 240] on li "Redlegs OKI" at bounding box center [180, 243] width 128 height 13
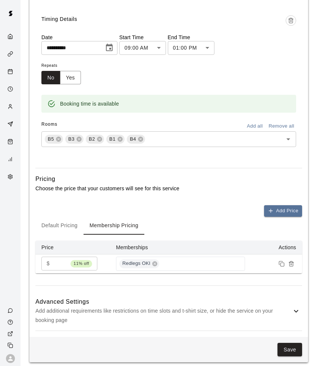
click at [301, 303] on div "Advanced Settings Add additional requirements like restrictions on time slots a…" at bounding box center [168, 311] width 267 height 39
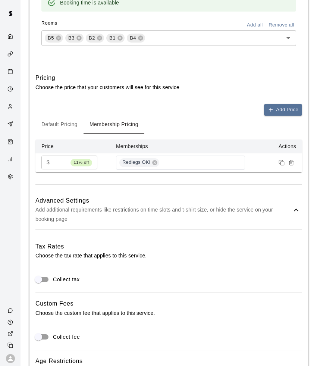
scroll to position [678, 0]
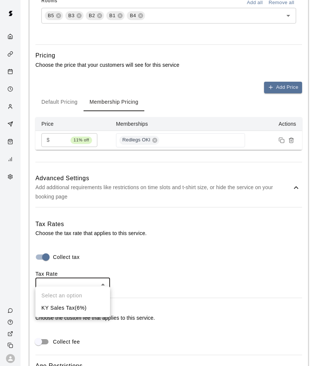
click at [52, 308] on li "KY Sales Tax ( 6 %)" at bounding box center [72, 308] width 75 height 12
type input "***"
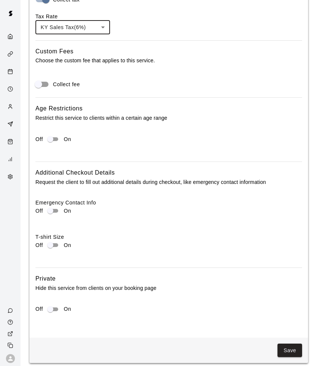
scroll to position [935, 0]
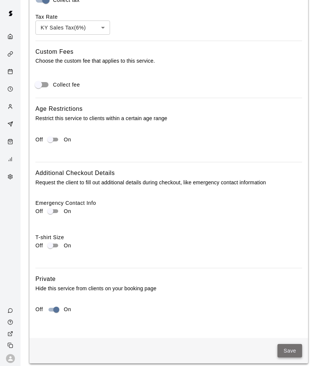
click at [294, 348] on button "Save" at bounding box center [290, 351] width 25 height 14
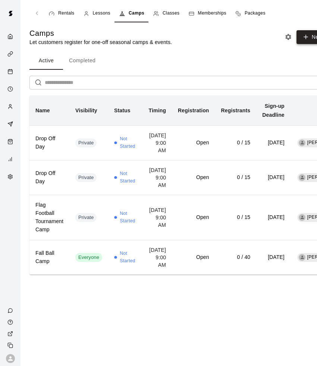
click at [307, 37] on icon "button" at bounding box center [306, 37] width 7 height 7
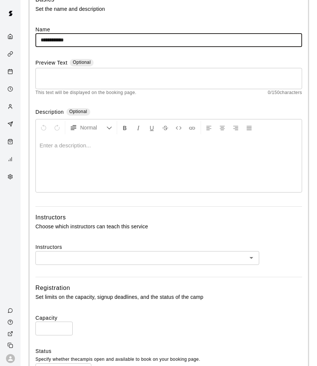
scroll to position [127, 0]
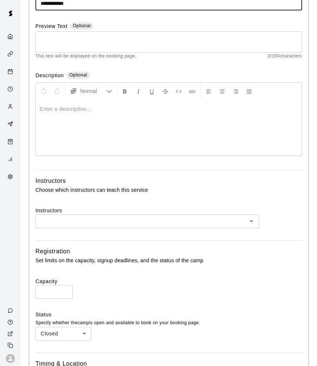
type input "**********"
click at [67, 220] on input "text" at bounding box center [141, 221] width 207 height 9
click at [68, 240] on div "**********" at bounding box center [168, 254] width 279 height 605
click at [65, 288] on input "*" at bounding box center [53, 292] width 37 height 14
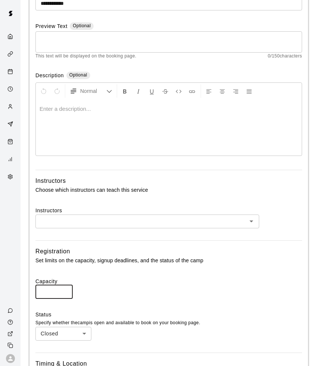
click at [65, 288] on input "*" at bounding box center [53, 292] width 37 height 14
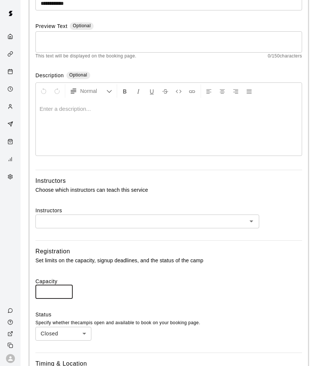
click at [65, 288] on input "*" at bounding box center [53, 292] width 37 height 14
click at [65, 288] on input "**" at bounding box center [53, 292] width 37 height 14
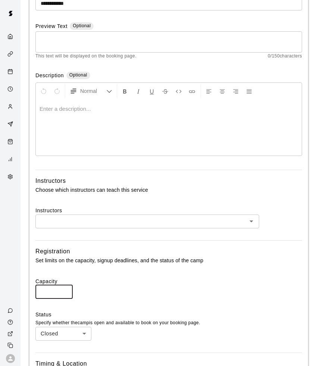
click at [65, 288] on input "**" at bounding box center [53, 292] width 37 height 14
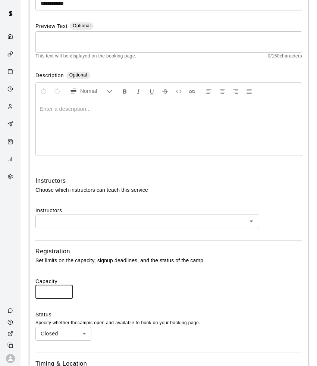
click at [65, 288] on input "**" at bounding box center [53, 292] width 37 height 14
type input "**"
click at [65, 288] on input "**" at bounding box center [53, 292] width 37 height 14
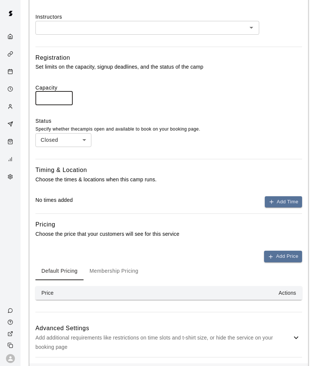
scroll to position [328, 0]
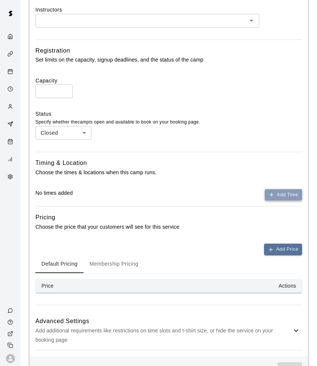
click at [284, 189] on button "Add Time" at bounding box center [283, 195] width 37 height 12
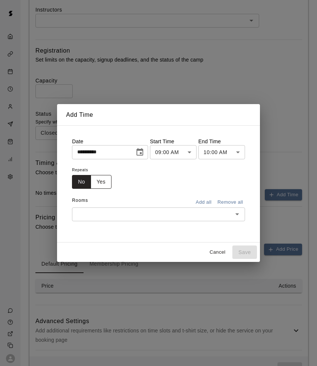
click at [104, 179] on button "Yes" at bounding box center [101, 182] width 21 height 14
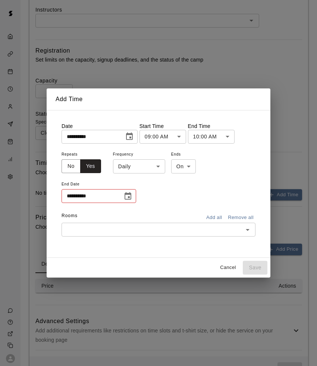
click at [134, 140] on icon "Choose date, selected date is Aug 19, 2025" at bounding box center [129, 136] width 9 height 9
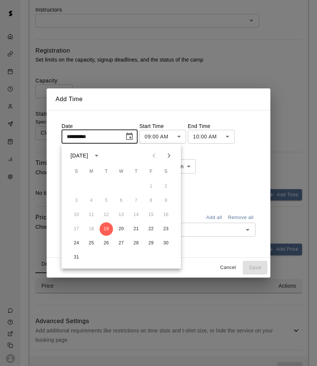
click at [169, 156] on icon "Next month" at bounding box center [169, 155] width 9 height 9
click at [88, 243] on button "29" at bounding box center [91, 243] width 13 height 13
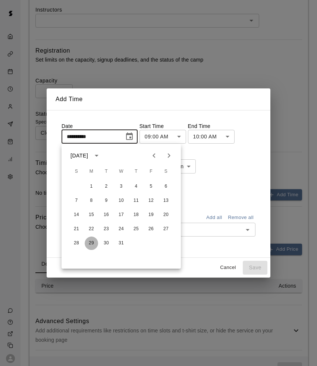
type input "**********"
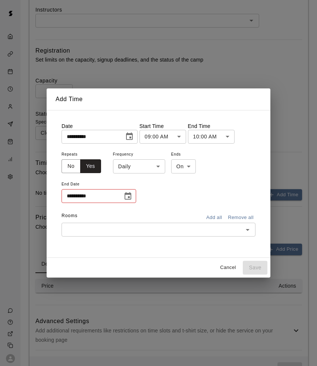
click at [133, 192] on button "Choose date" at bounding box center [127, 196] width 15 height 15
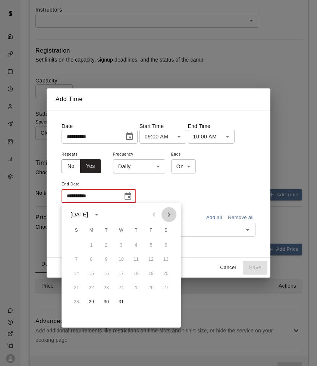
click at [165, 216] on icon "Next month" at bounding box center [169, 214] width 9 height 9
click at [171, 215] on icon "Next month" at bounding box center [169, 214] width 9 height 9
click at [154, 217] on icon "Previous month" at bounding box center [154, 214] width 9 height 9
click at [121, 306] on button "31" at bounding box center [121, 301] width 13 height 13
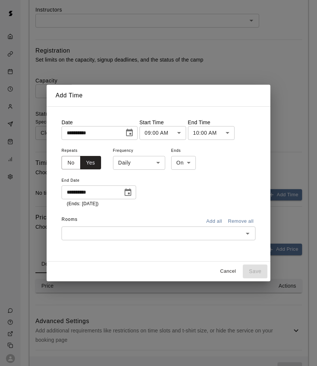
type input "**********"
click at [221, 220] on button "Add all" at bounding box center [214, 222] width 24 height 12
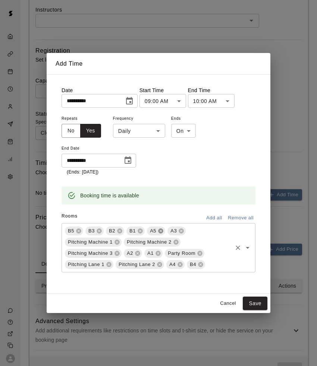
click at [160, 230] on icon at bounding box center [161, 231] width 6 height 6
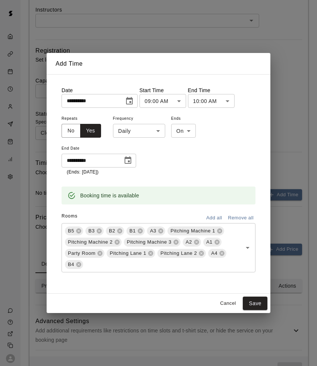
click at [220, 219] on button "Add all" at bounding box center [214, 218] width 24 height 12
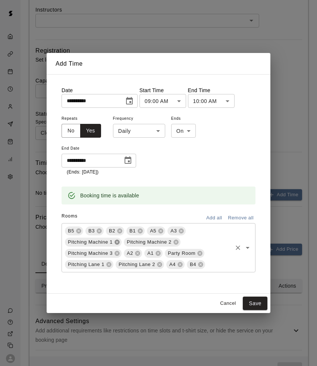
click at [116, 241] on icon at bounding box center [117, 241] width 5 height 5
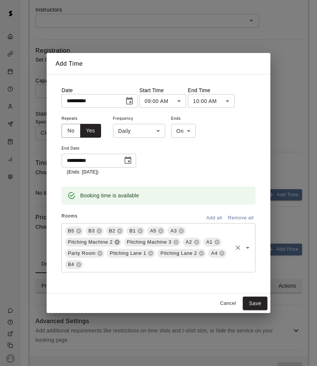
click at [116, 241] on icon at bounding box center [117, 241] width 5 height 5
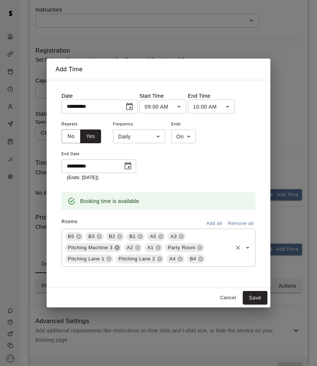
click at [116, 241] on div "B5 B3 B2 B1 A5 A3 Pitching Machine 3 A2 A1 Party Room Pitching Lane 1 Pitching …" at bounding box center [159, 248] width 194 height 38
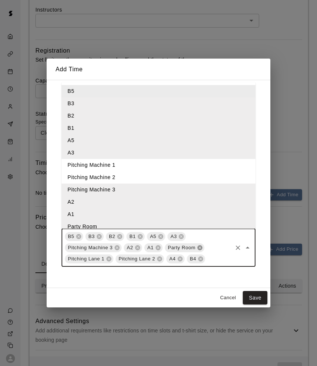
click at [200, 249] on icon at bounding box center [200, 247] width 5 height 5
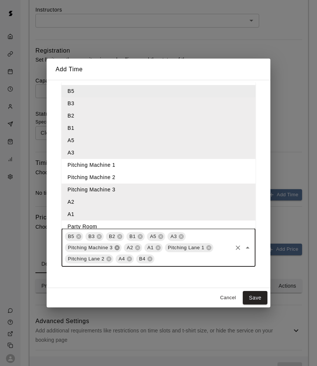
click at [118, 247] on icon at bounding box center [117, 248] width 6 height 6
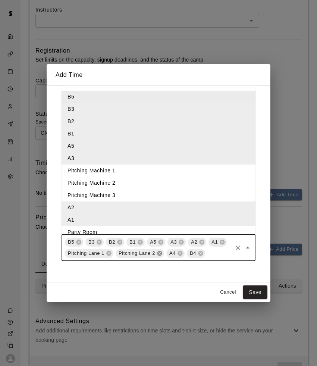
click at [159, 252] on icon at bounding box center [160, 253] width 6 height 6
click at [108, 253] on icon at bounding box center [108, 253] width 5 height 5
click at [262, 293] on button "Save" at bounding box center [255, 292] width 25 height 14
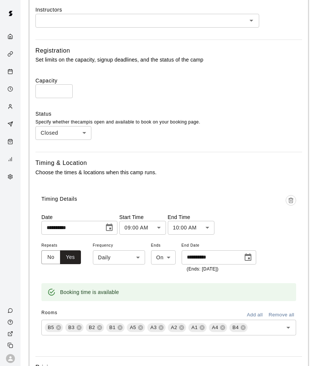
click at [194, 222] on body "**********" at bounding box center [158, 106] width 317 height 868
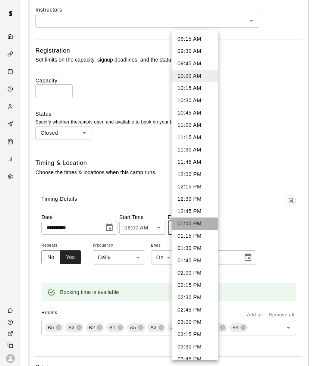
click at [193, 228] on li "01:00 PM" at bounding box center [195, 223] width 47 height 12
type input "********"
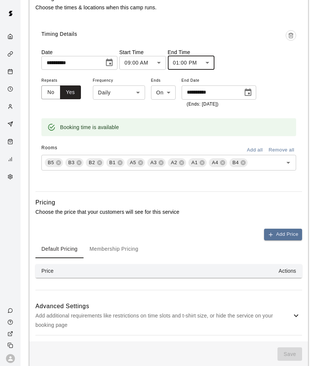
scroll to position [497, 0]
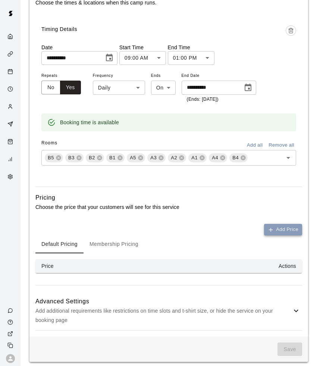
click at [292, 225] on button "Add Price" at bounding box center [283, 230] width 38 height 12
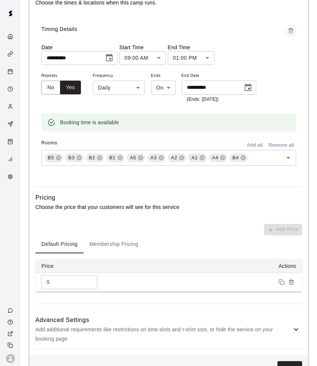
click at [80, 280] on input "*" at bounding box center [75, 282] width 45 height 14
type input "*"
type input "**"
click at [115, 242] on button "Membership Pricing" at bounding box center [114, 244] width 61 height 18
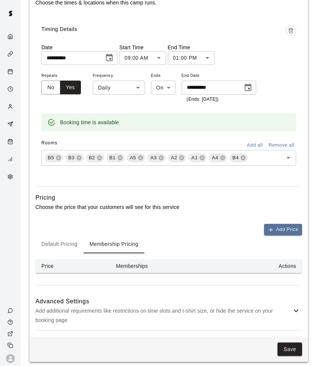
click at [51, 244] on button "Default Pricing" at bounding box center [59, 244] width 48 height 18
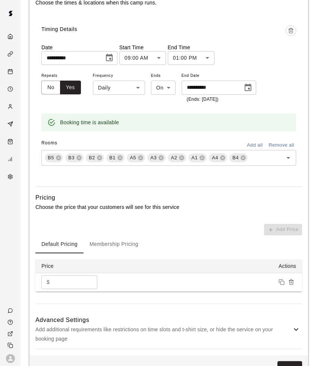
click at [66, 276] on input "**" at bounding box center [75, 282] width 45 height 14
click at [132, 239] on button "Membership Pricing" at bounding box center [114, 244] width 61 height 18
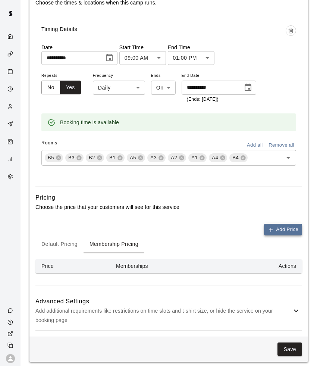
click at [273, 227] on icon "button" at bounding box center [271, 230] width 6 height 6
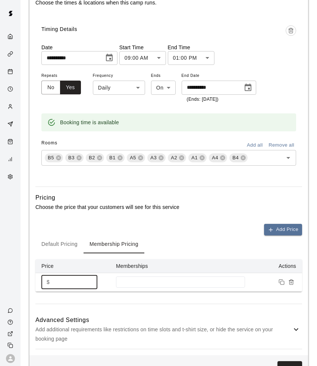
click at [81, 281] on input "*" at bounding box center [75, 282] width 45 height 14
type input "**"
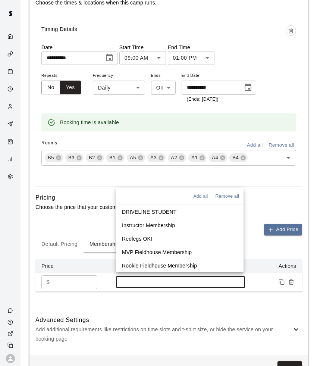
click at [125, 279] on input at bounding box center [181, 282] width 122 height 6
click at [141, 238] on p "Redlegs OKI" at bounding box center [137, 238] width 30 height 7
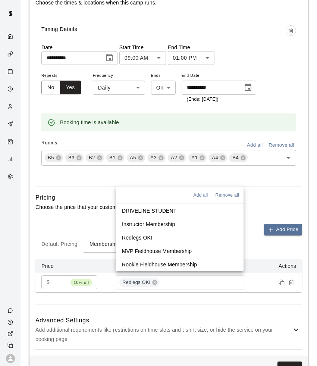
click at [67, 244] on button "Default Pricing" at bounding box center [59, 244] width 48 height 18
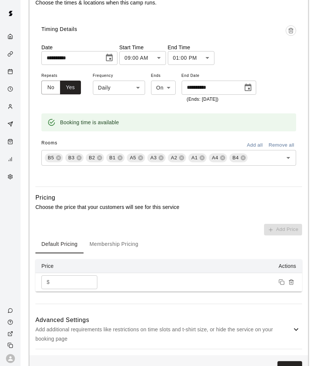
click at [283, 225] on div "Add Price Default Pricing Membership Pricing Price Actions $ ** ​" at bounding box center [168, 258] width 267 height 68
click at [115, 240] on button "Membership Pricing" at bounding box center [114, 244] width 61 height 18
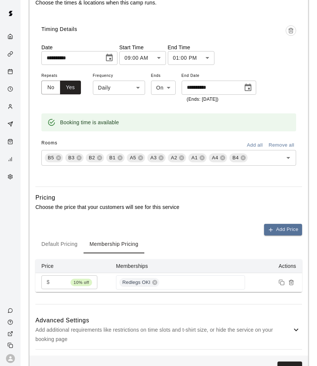
click at [54, 241] on button "Default Pricing" at bounding box center [59, 244] width 48 height 18
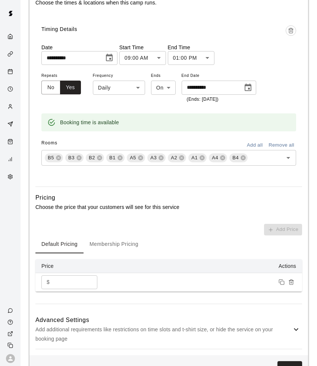
click at [54, 277] on input "**" at bounding box center [75, 282] width 45 height 14
type input "***"
click at [114, 241] on button "Membership Pricing" at bounding box center [114, 244] width 61 height 18
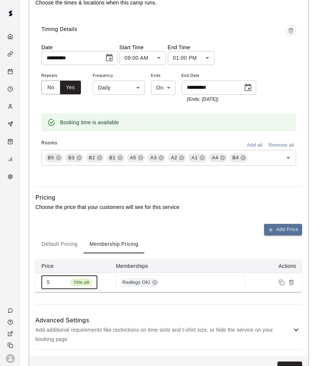
click at [56, 278] on input "**" at bounding box center [60, 282] width 15 height 14
type input "*"
type input "***"
click at [248, 242] on div "Default Pricing Membership Pricing" at bounding box center [168, 244] width 267 height 18
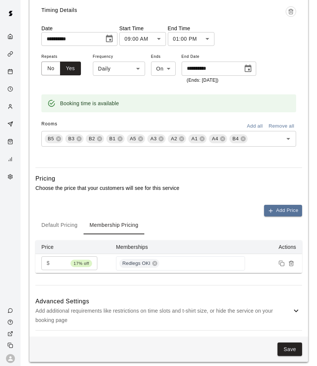
click at [298, 306] on icon at bounding box center [296, 310] width 9 height 9
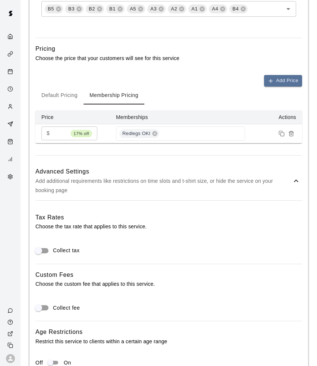
scroll to position [646, 0]
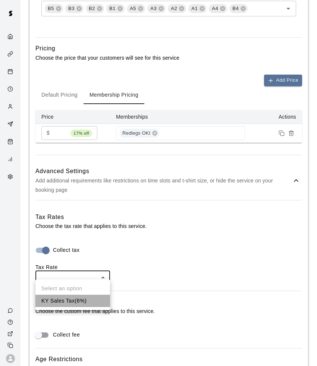
click at [79, 297] on li "KY Sales Tax ( 6 %)" at bounding box center [72, 301] width 75 height 12
type input "***"
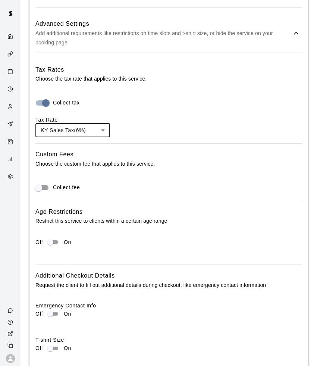
scroll to position [877, 0]
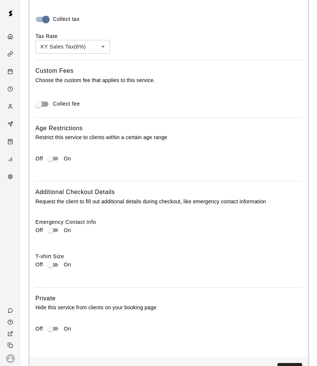
click at [51, 328] on div "Off On" at bounding box center [168, 331] width 267 height 15
click at [53, 162] on div "Off On" at bounding box center [168, 161] width 267 height 15
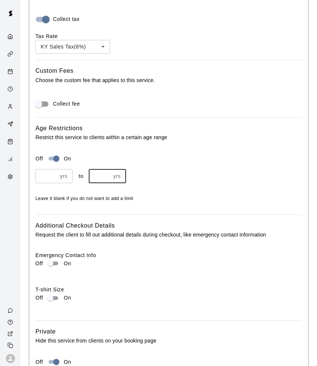
click at [107, 169] on input "*" at bounding box center [100, 176] width 22 height 14
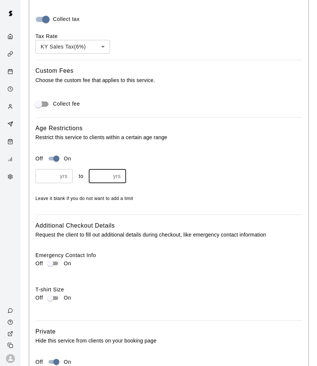
click at [107, 169] on input "*" at bounding box center [100, 176] width 22 height 14
click at [107, 169] on input "**" at bounding box center [100, 176] width 22 height 14
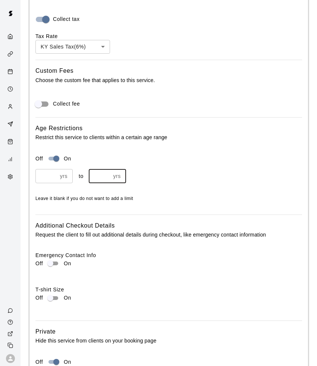
click at [107, 169] on input "**" at bounding box center [100, 176] width 22 height 14
type input "**"
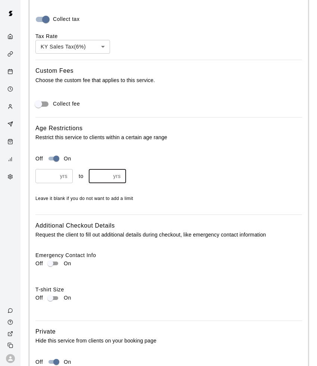
click at [107, 171] on input "**" at bounding box center [100, 176] width 22 height 14
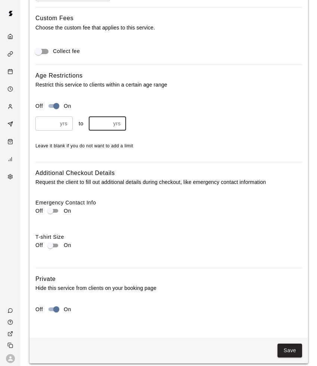
scroll to position [930, 0]
click at [289, 344] on button "Save" at bounding box center [290, 351] width 25 height 14
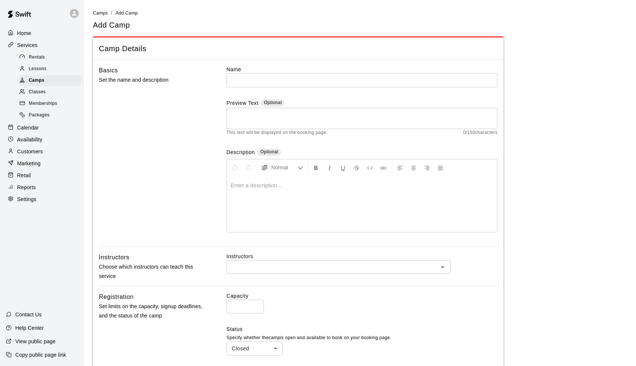
click at [40, 75] on link "Camps" at bounding box center [51, 81] width 66 height 12
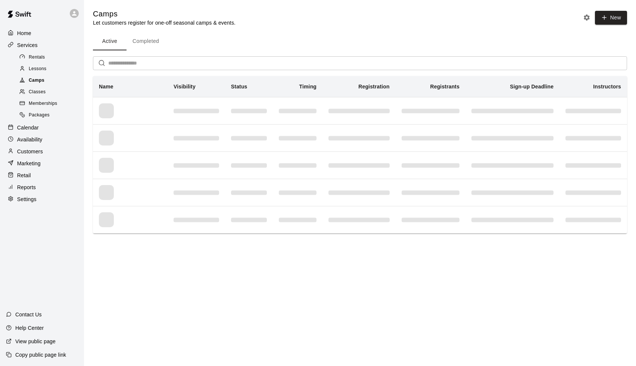
click at [41, 82] on span "Camps" at bounding box center [37, 80] width 16 height 7
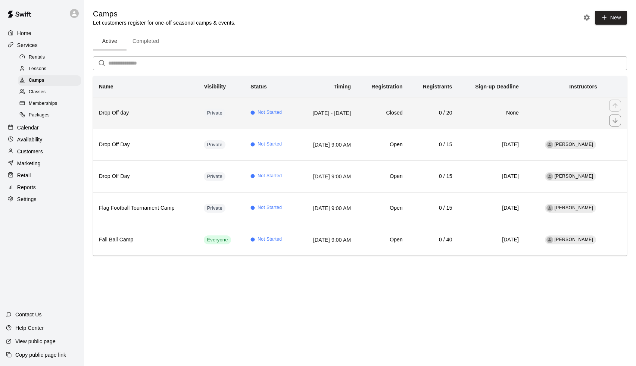
click at [475, 108] on td "None" at bounding box center [491, 113] width 66 height 32
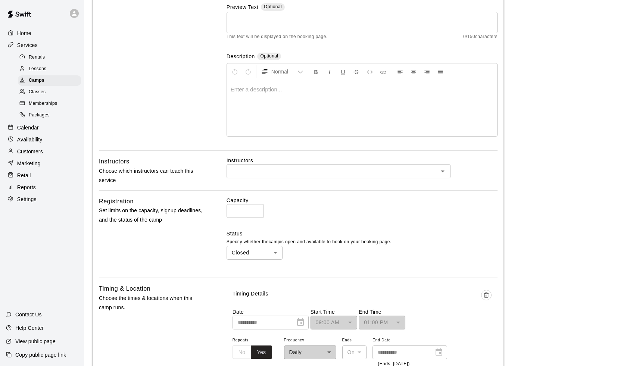
scroll to position [116, 0]
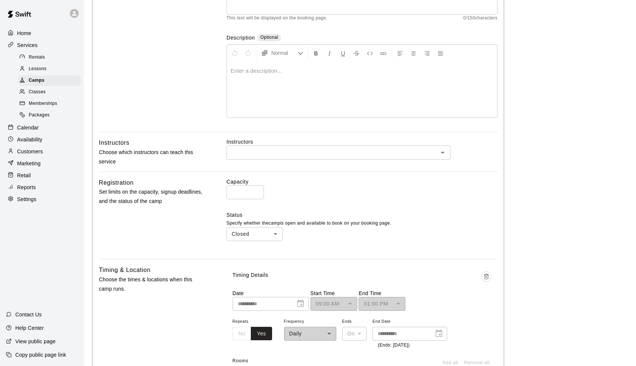
click at [257, 234] on body "**********" at bounding box center [318, 296] width 636 height 825
click at [251, 260] on li "Open" at bounding box center [254, 261] width 56 height 12
type input "****"
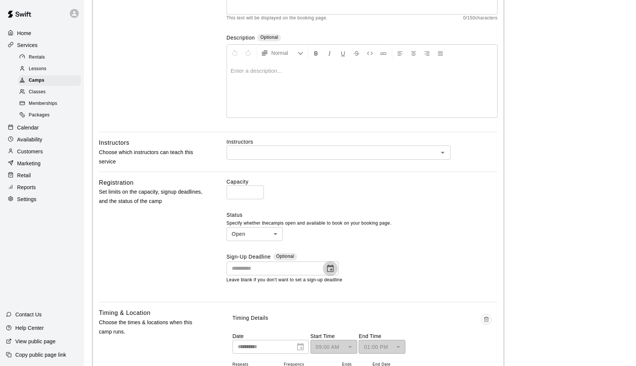
click at [332, 266] on icon "Choose date" at bounding box center [330, 268] width 9 height 9
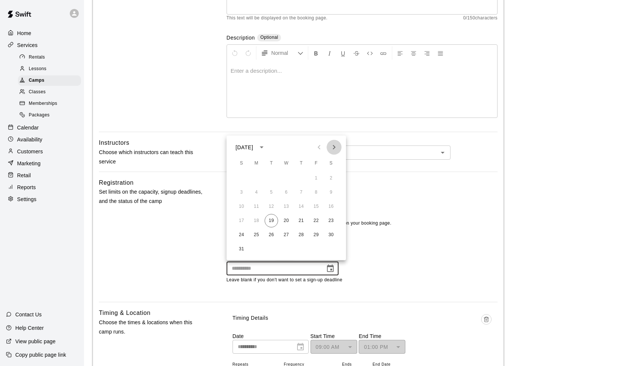
click at [336, 148] on icon "Next month" at bounding box center [333, 147] width 9 height 9
click at [335, 149] on icon "Next month" at bounding box center [333, 147] width 9 height 9
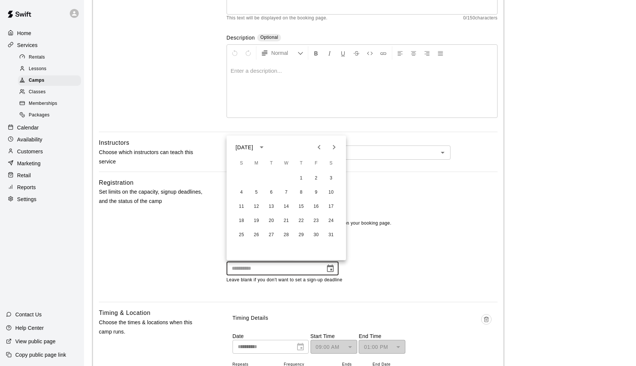
click at [318, 149] on icon "Previous month" at bounding box center [318, 147] width 9 height 9
click at [320, 221] on button "26" at bounding box center [315, 220] width 13 height 13
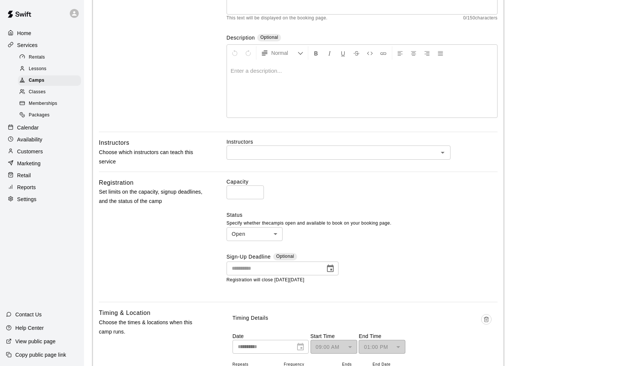
type input "**********"
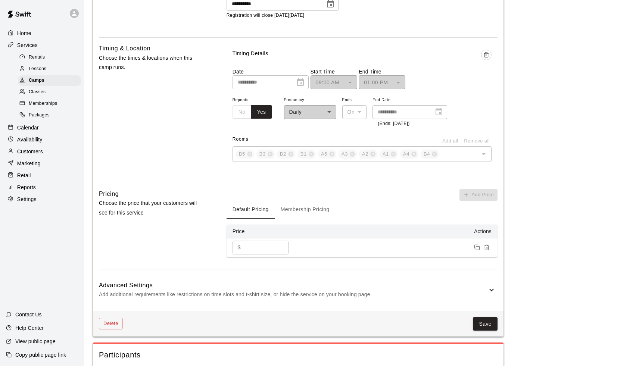
scroll to position [385, 0]
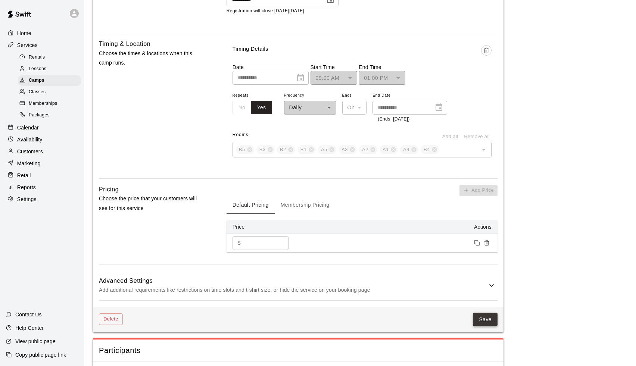
click at [489, 314] on button "Save" at bounding box center [485, 320] width 25 height 14
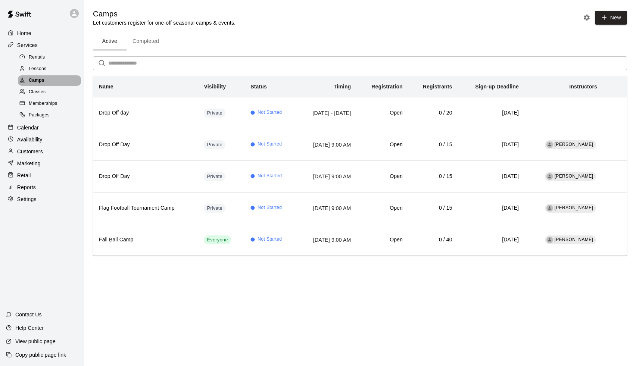
click at [40, 77] on span "Camps" at bounding box center [37, 80] width 16 height 7
click at [35, 47] on p "Services" at bounding box center [27, 44] width 21 height 7
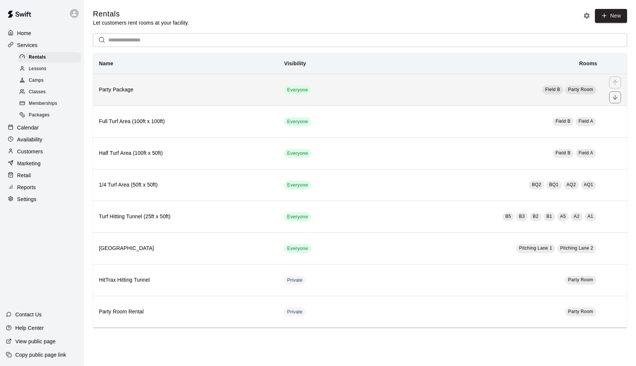
click at [270, 98] on th "Party Package" at bounding box center [185, 90] width 185 height 32
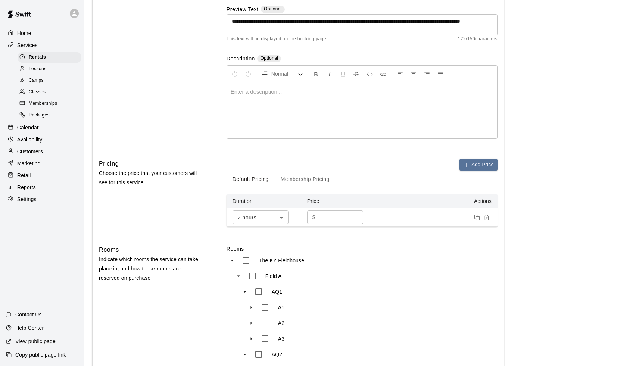
scroll to position [106, 0]
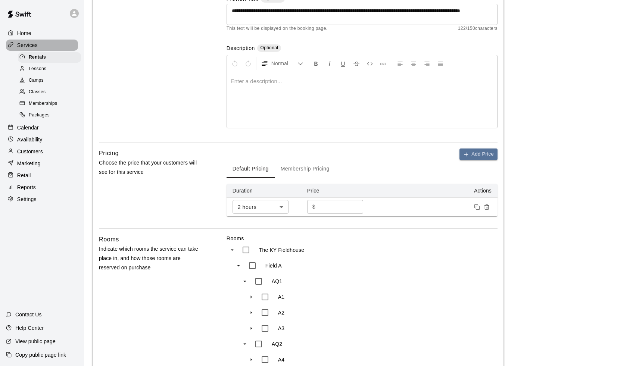
click at [32, 44] on p "Services" at bounding box center [27, 44] width 21 height 7
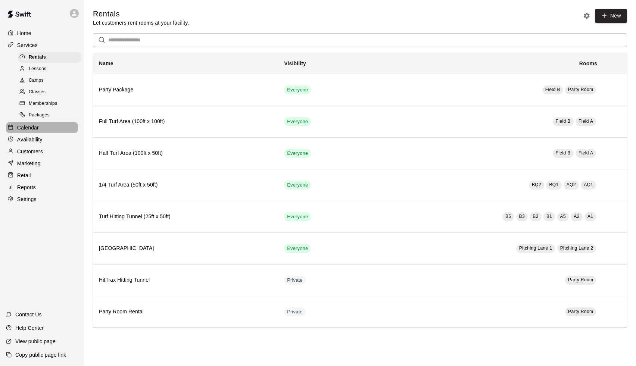
click at [30, 124] on p "Calendar" at bounding box center [28, 127] width 22 height 7
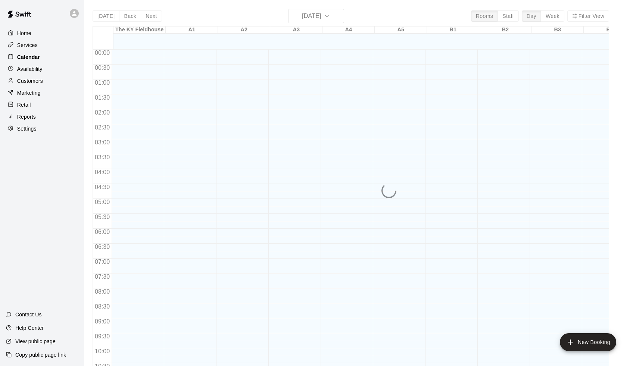
scroll to position [369, 0]
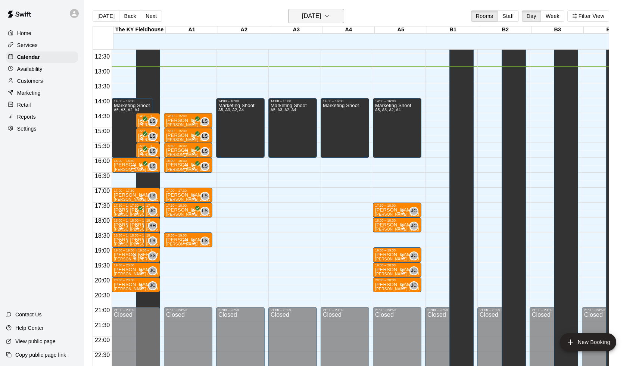
click at [310, 17] on h6 "[DATE]" at bounding box center [311, 16] width 19 height 10
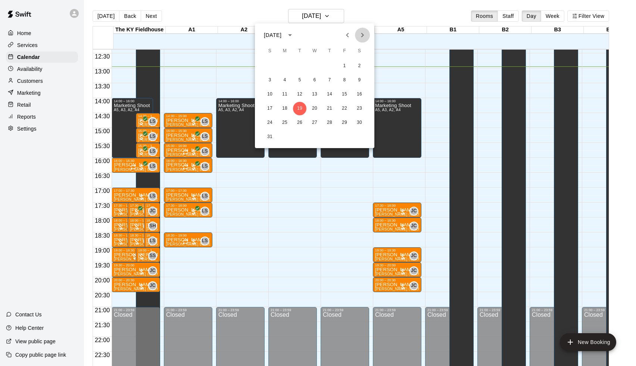
click at [367, 33] on button "Next month" at bounding box center [362, 35] width 15 height 15
click at [281, 66] on button "1" at bounding box center [284, 65] width 13 height 13
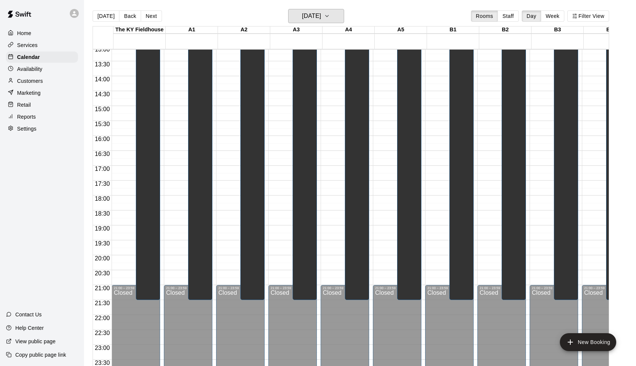
scroll to position [392, 0]
click at [106, 18] on button "[DATE]" at bounding box center [106, 15] width 27 height 11
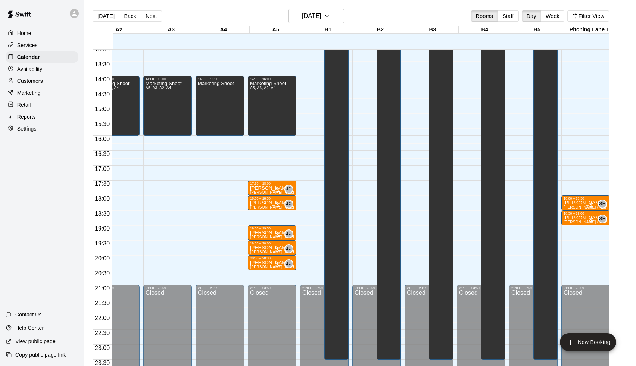
scroll to position [392, 61]
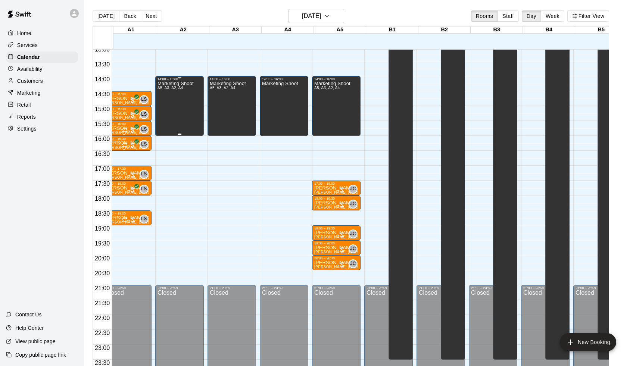
click at [187, 104] on div "Marketing Shoot A5, A3, A2, A4" at bounding box center [175, 264] width 36 height 366
click at [168, 88] on icon "edit" at bounding box center [166, 88] width 9 height 9
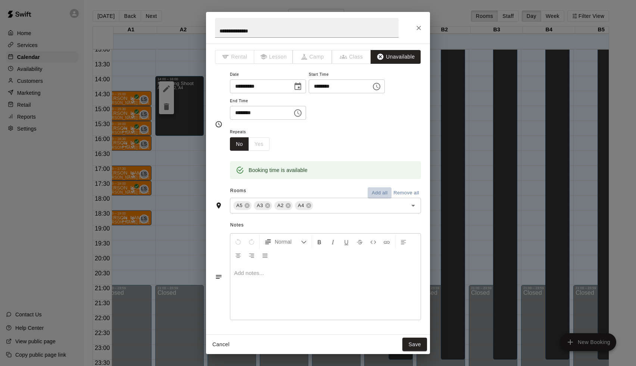
click at [380, 192] on button "Add all" at bounding box center [379, 193] width 24 height 12
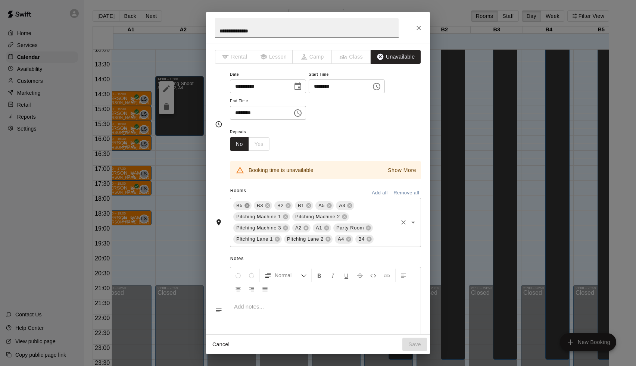
click at [249, 203] on icon at bounding box center [247, 206] width 6 height 6
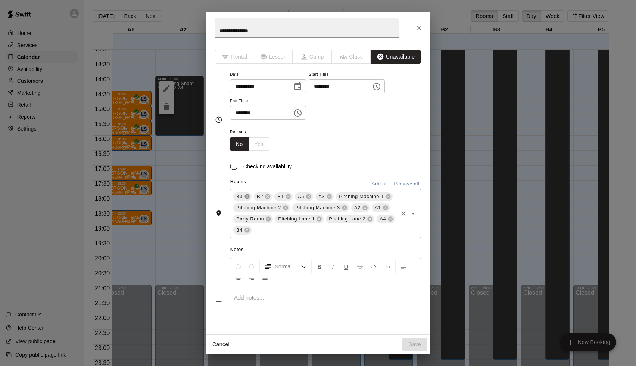
click at [249, 203] on div "Pitching Machine 2" at bounding box center [261, 207] width 57 height 9
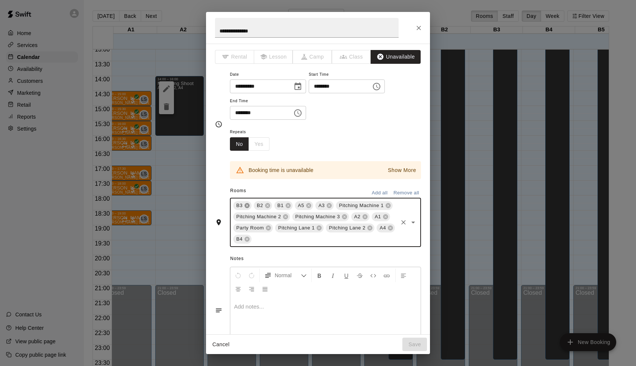
click at [248, 203] on icon at bounding box center [246, 205] width 5 height 5
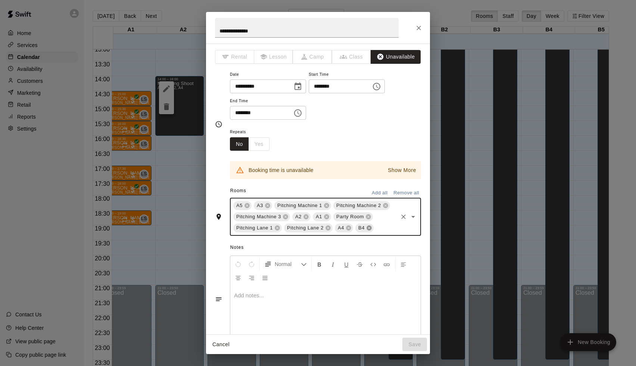
click at [369, 226] on icon at bounding box center [368, 228] width 5 height 5
click at [397, 167] on p "Show More" at bounding box center [402, 170] width 28 height 8
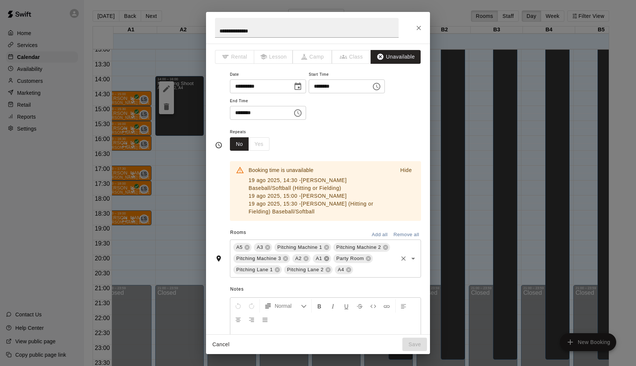
click at [326, 257] on icon at bounding box center [326, 259] width 6 height 6
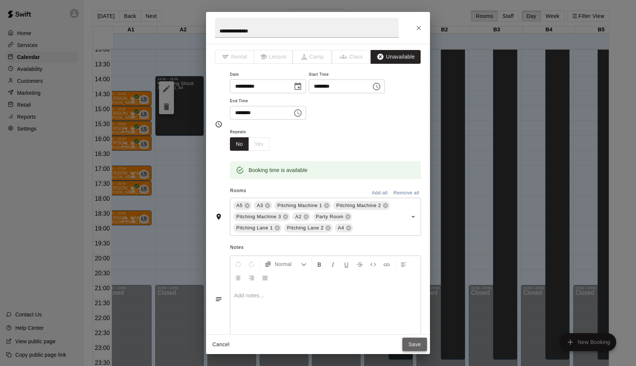
click at [414, 345] on button "Save" at bounding box center [414, 345] width 25 height 14
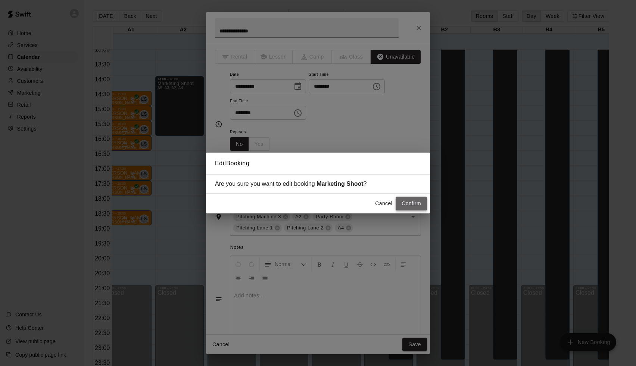
click at [419, 207] on button "Confirm" at bounding box center [410, 204] width 31 height 14
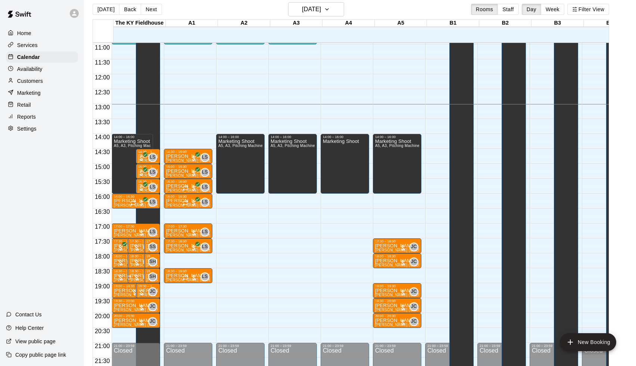
scroll to position [328, 0]
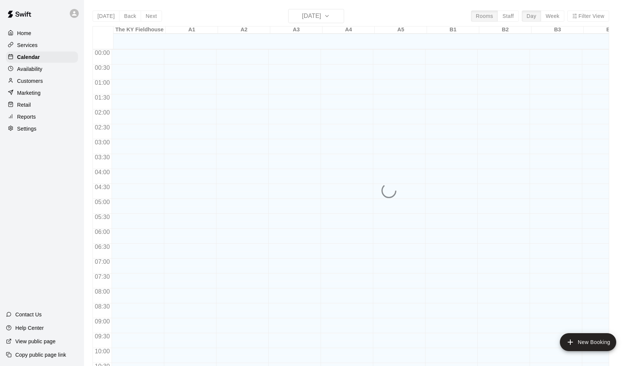
scroll to position [369, 0]
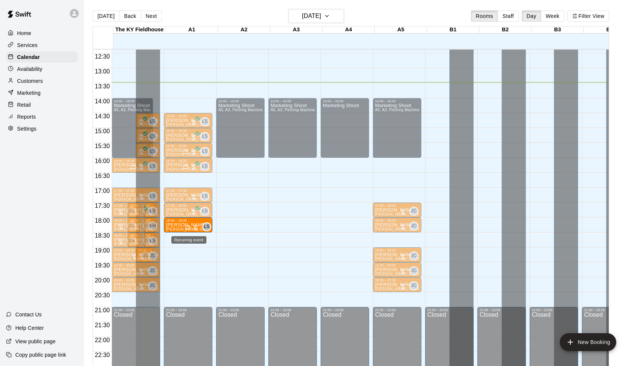
drag, startPoint x: 189, startPoint y: 241, endPoint x: 189, endPoint y: 230, distance: 11.2
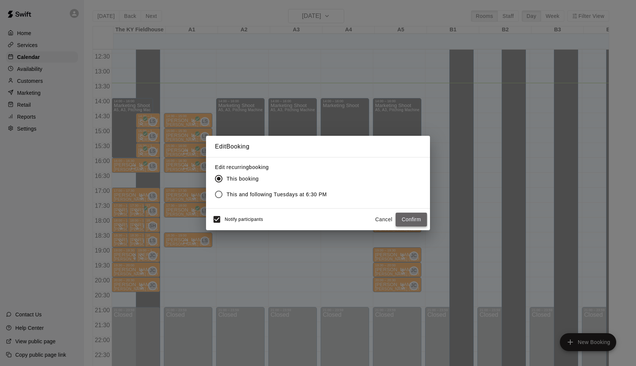
click at [420, 222] on button "Confirm" at bounding box center [410, 220] width 31 height 14
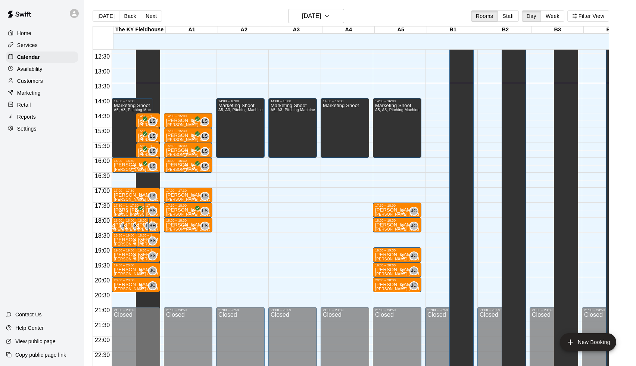
click at [180, 239] on div "00:00 – 10:00 Closed 10:00 – 11:00 Vinyasa Flow 1/40 spots 14:30 – 15:00 [PERSO…" at bounding box center [188, 38] width 48 height 716
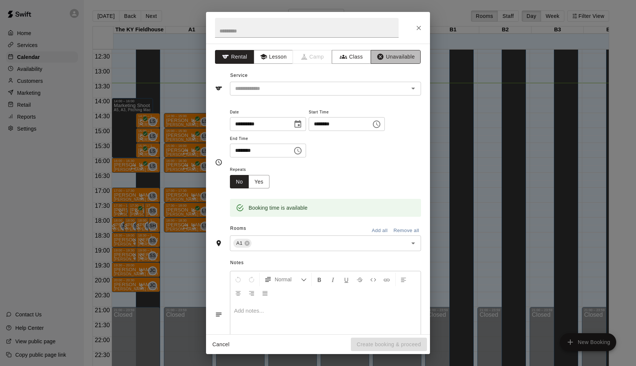
click at [394, 60] on button "Unavailable" at bounding box center [395, 57] width 50 height 14
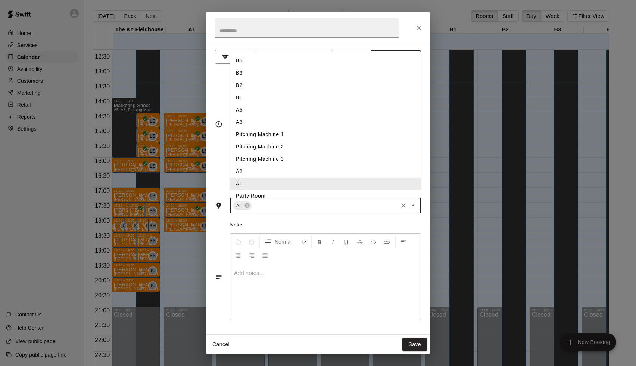
click at [271, 206] on input "text" at bounding box center [325, 205] width 144 height 9
type input "*"
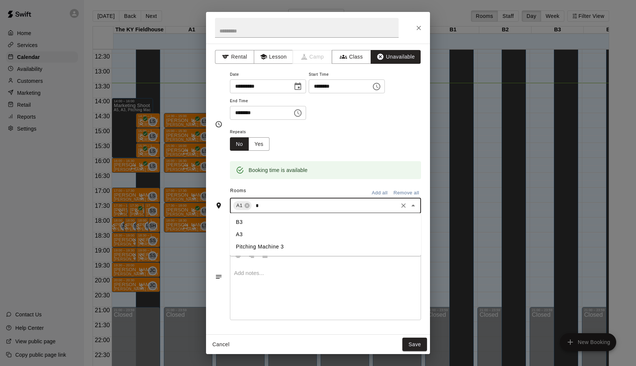
click at [260, 246] on li "Pitching Machine 3" at bounding box center [325, 247] width 191 height 12
click at [416, 345] on button "Save" at bounding box center [414, 345] width 25 height 14
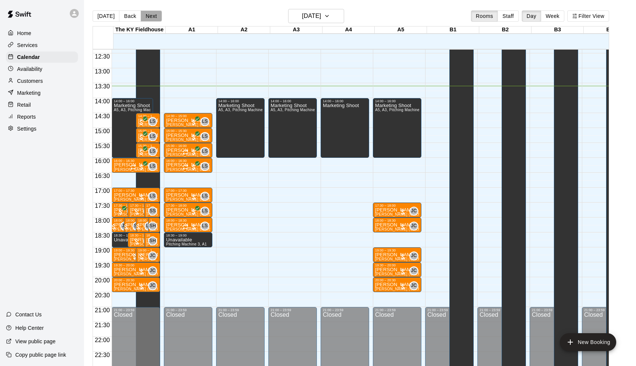
click at [148, 16] on button "Next" at bounding box center [151, 15] width 21 height 11
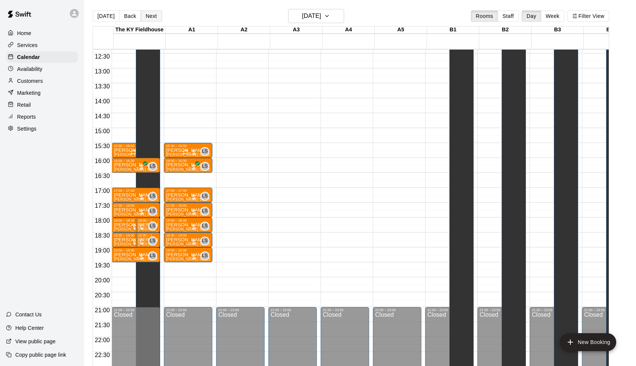
click at [149, 14] on button "Next" at bounding box center [151, 15] width 21 height 11
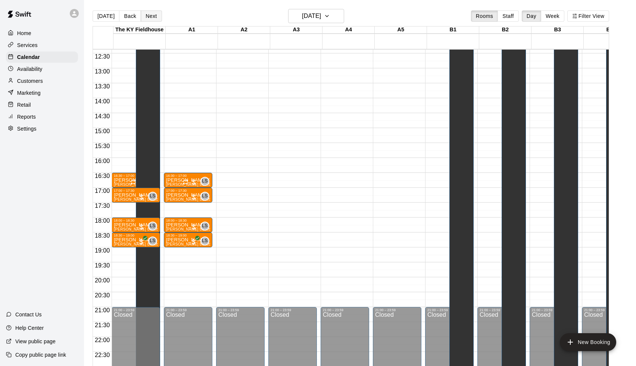
click at [145, 15] on button "Next" at bounding box center [151, 15] width 21 height 11
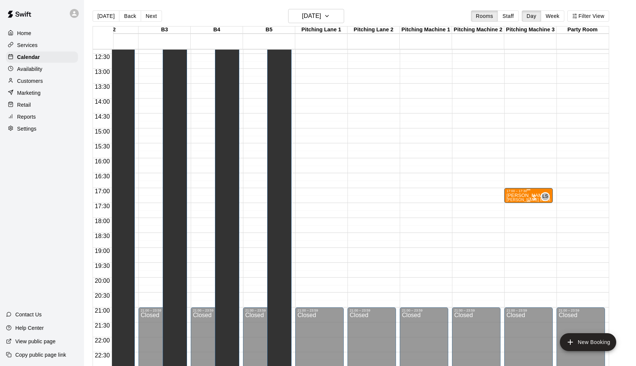
scroll to position [0, 392]
click at [517, 192] on div "17:00 – 17:30" at bounding box center [528, 191] width 44 height 4
click at [513, 201] on icon "edit" at bounding box center [513, 196] width 9 height 9
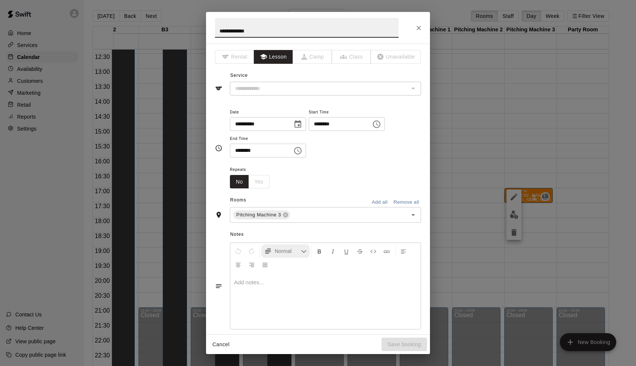
type input "**********"
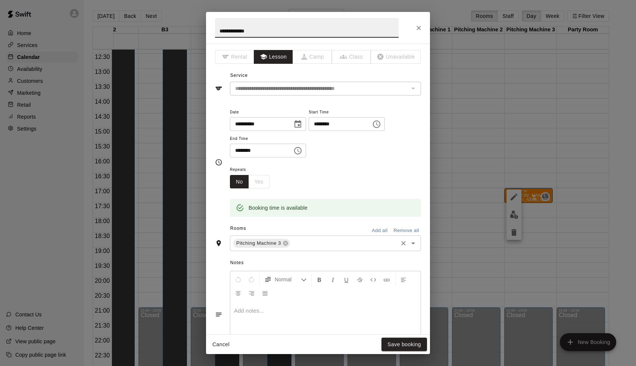
click at [313, 236] on div "Pitching Machine 3 ​" at bounding box center [325, 243] width 191 height 16
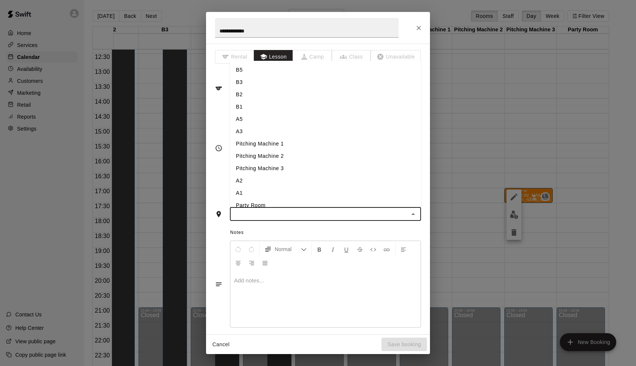
type input "*"
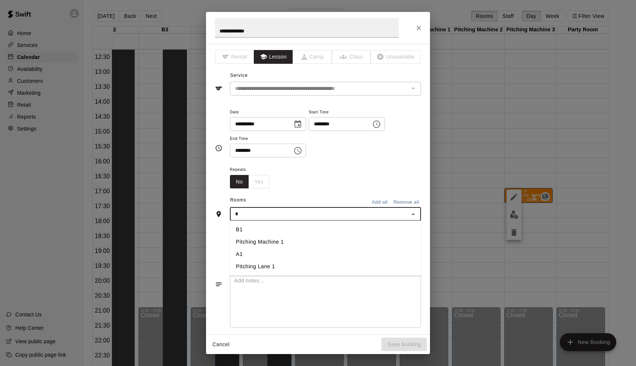
click at [288, 250] on li "A1" at bounding box center [325, 254] width 191 height 12
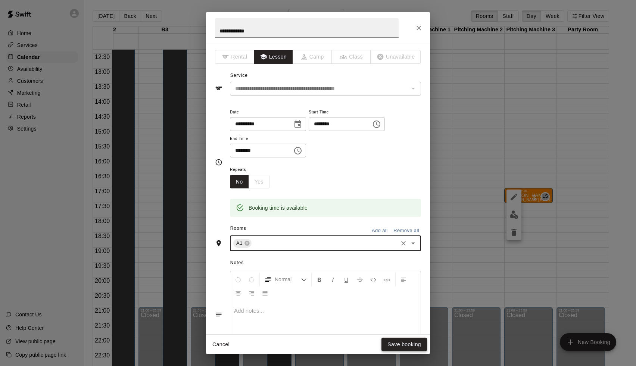
click at [408, 342] on button "Save booking" at bounding box center [404, 345] width 46 height 14
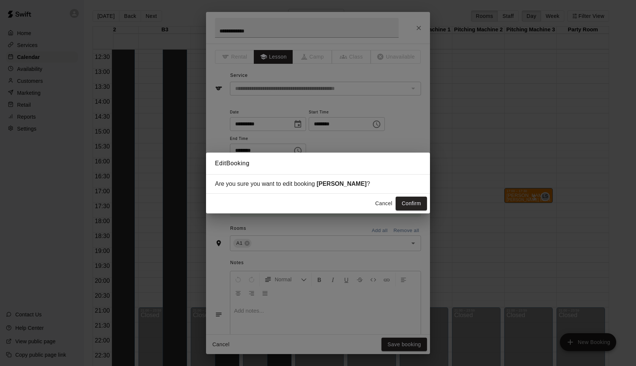
click at [415, 210] on div "Cancel Confirm" at bounding box center [318, 204] width 224 height 20
click at [416, 207] on button "Confirm" at bounding box center [410, 204] width 31 height 14
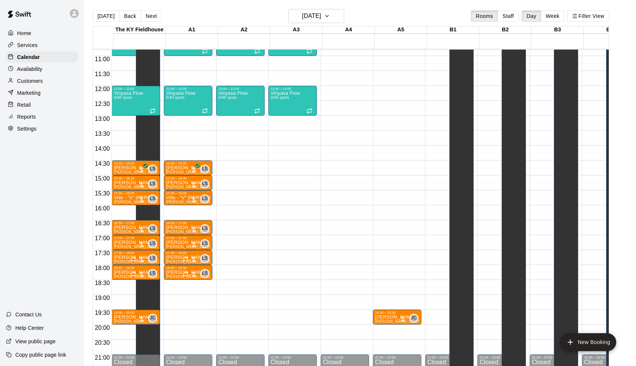
scroll to position [317, 0]
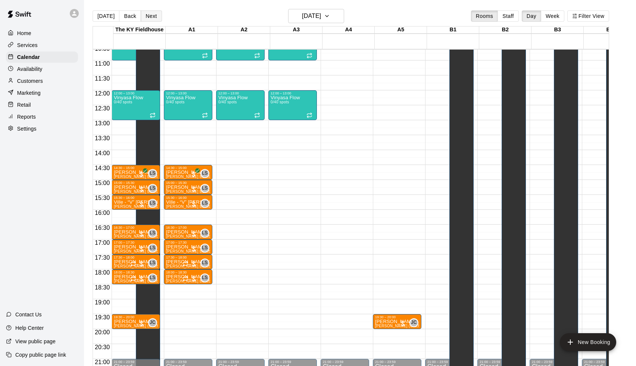
click at [150, 15] on button "Next" at bounding box center [151, 15] width 21 height 11
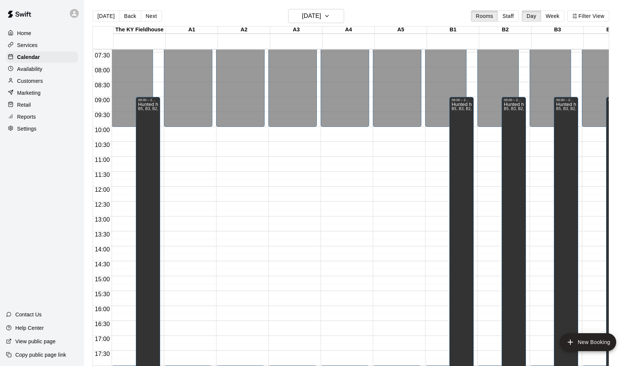
scroll to position [212, 0]
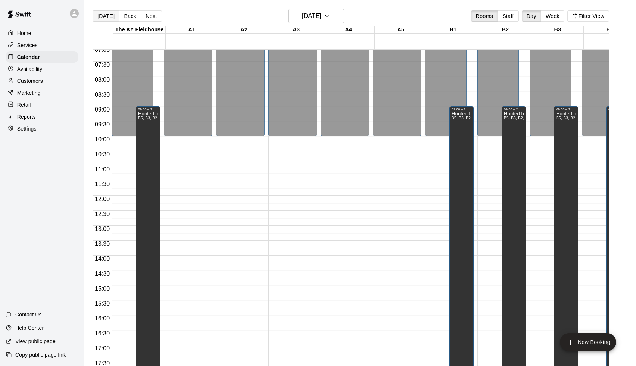
click at [105, 14] on button "[DATE]" at bounding box center [106, 15] width 27 height 11
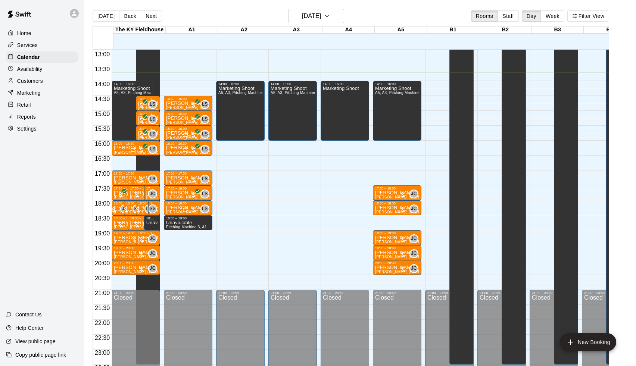
scroll to position [386, 0]
